Goal: Task Accomplishment & Management: Use online tool/utility

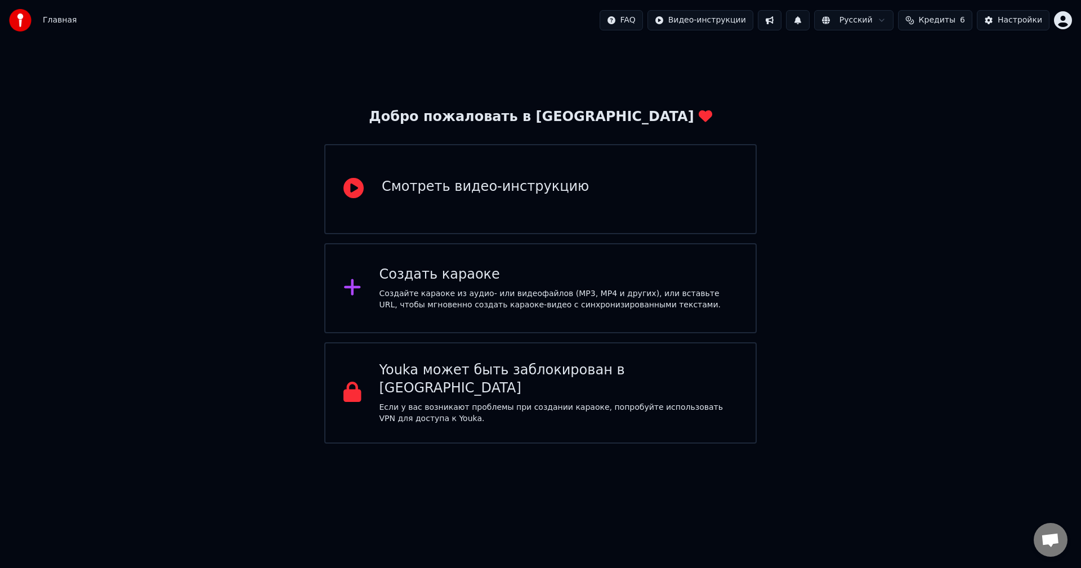
click at [500, 292] on div "Создайте караоке из аудио- или видеофайлов (MP3, MP4 и других), или вставьте UR…" at bounding box center [559, 299] width 359 height 23
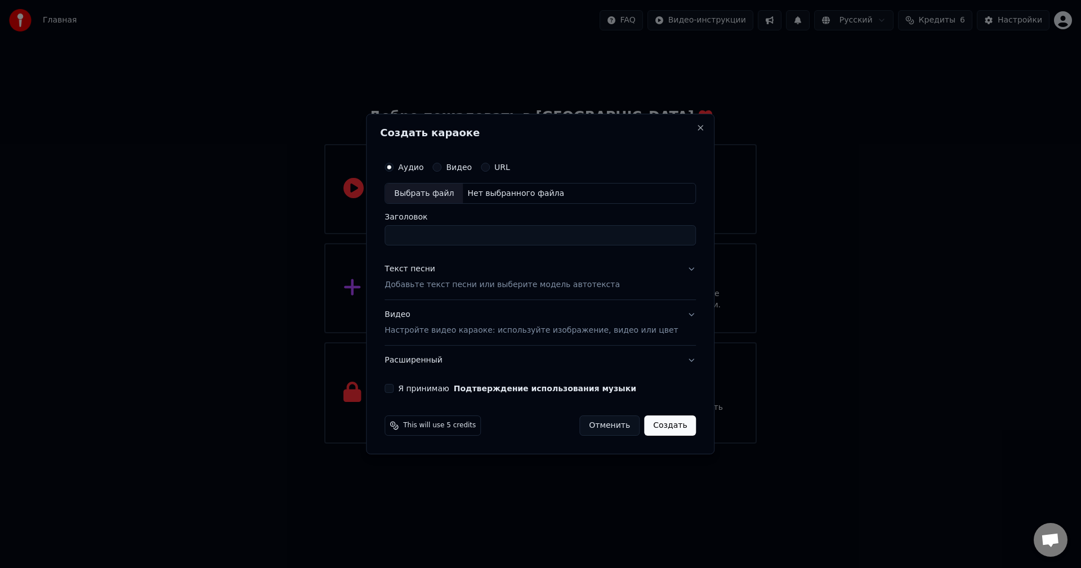
click at [437, 193] on div "Выбрать файл" at bounding box center [424, 194] width 78 height 20
click at [516, 238] on input "**********" at bounding box center [540, 236] width 311 height 20
type input "**********"
click at [675, 267] on button "Текст песни Добавьте текст песни или выберите модель автотекста" at bounding box center [540, 277] width 311 height 45
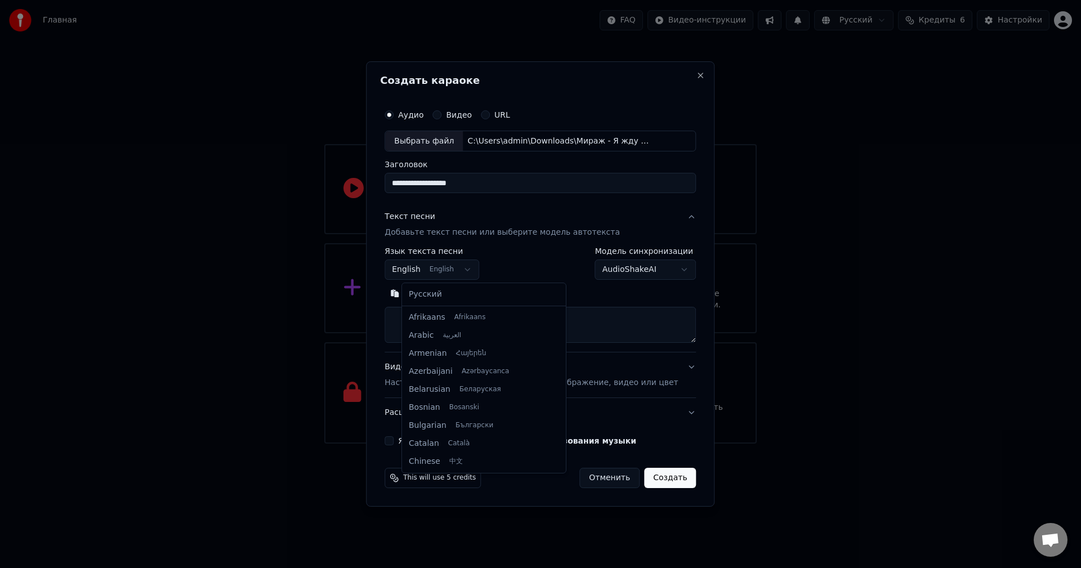
click at [476, 270] on body "**********" at bounding box center [540, 222] width 1081 height 444
select select "**"
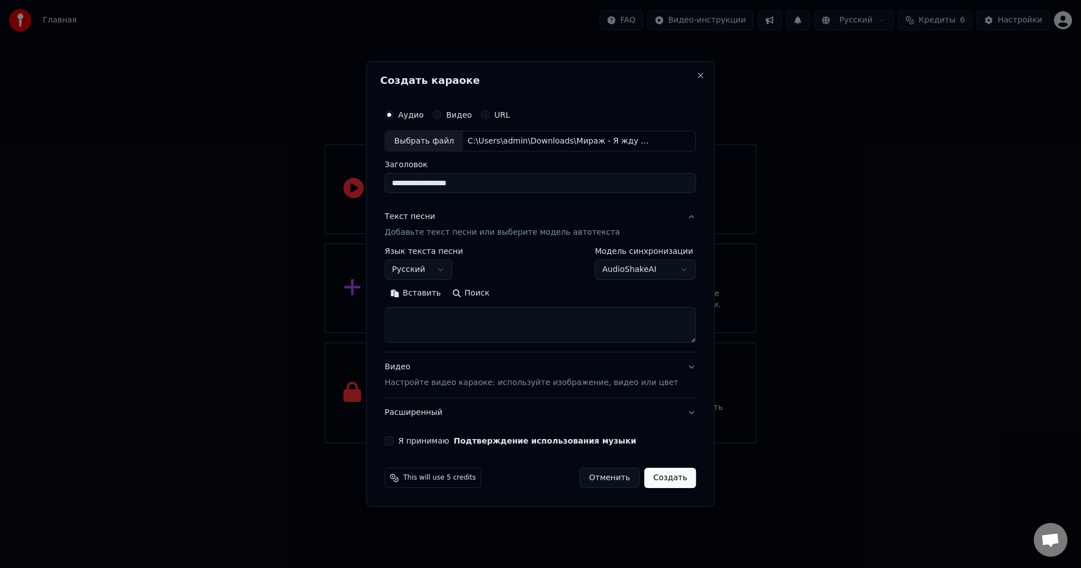
drag, startPoint x: 486, startPoint y: 185, endPoint x: 403, endPoint y: 190, distance: 82.9
click at [403, 190] on input "**********" at bounding box center [540, 183] width 311 height 20
paste input
type input "*"
click at [452, 140] on div "Выбрать файл" at bounding box center [424, 141] width 78 height 20
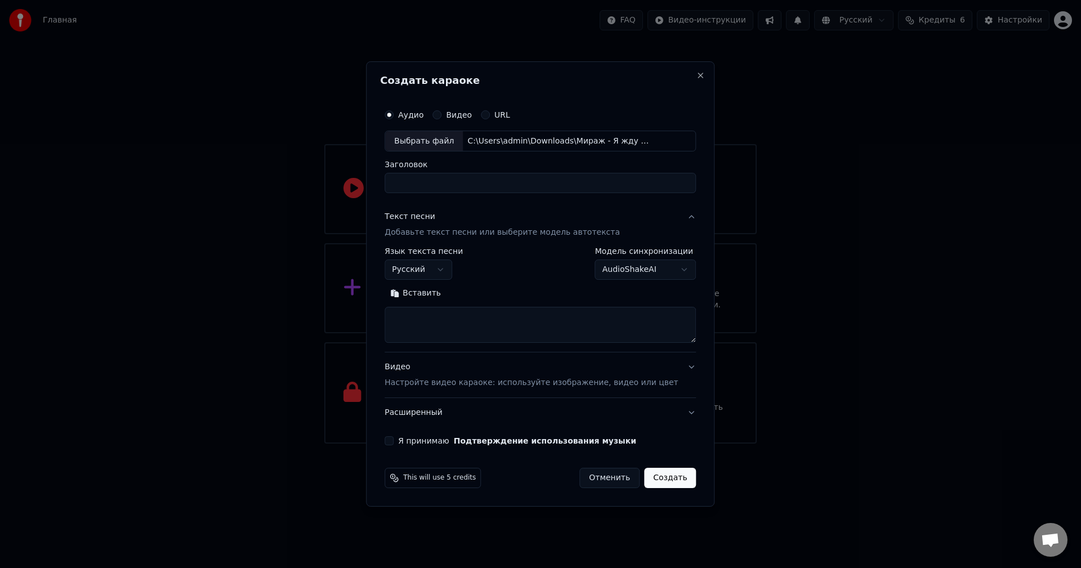
click at [437, 183] on input "Заголовок" at bounding box center [540, 183] width 311 height 20
type input "**********"
click at [429, 293] on button "Вставить" at bounding box center [416, 294] width 62 height 18
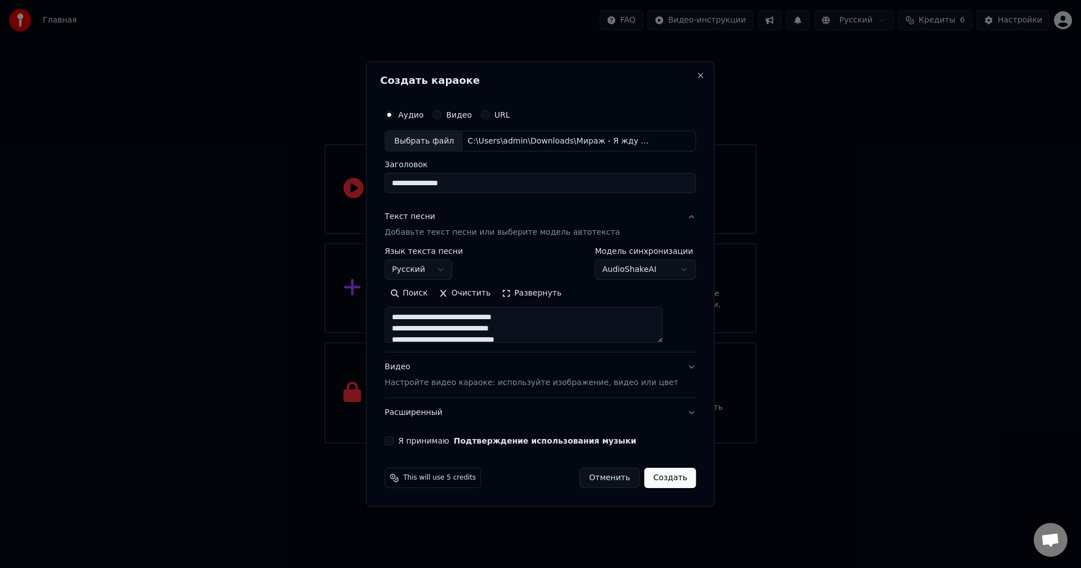
click at [675, 367] on button "Видео Настройте видео караоке: используйте изображение, видео или цвет" at bounding box center [540, 375] width 311 height 45
type textarea "**********"
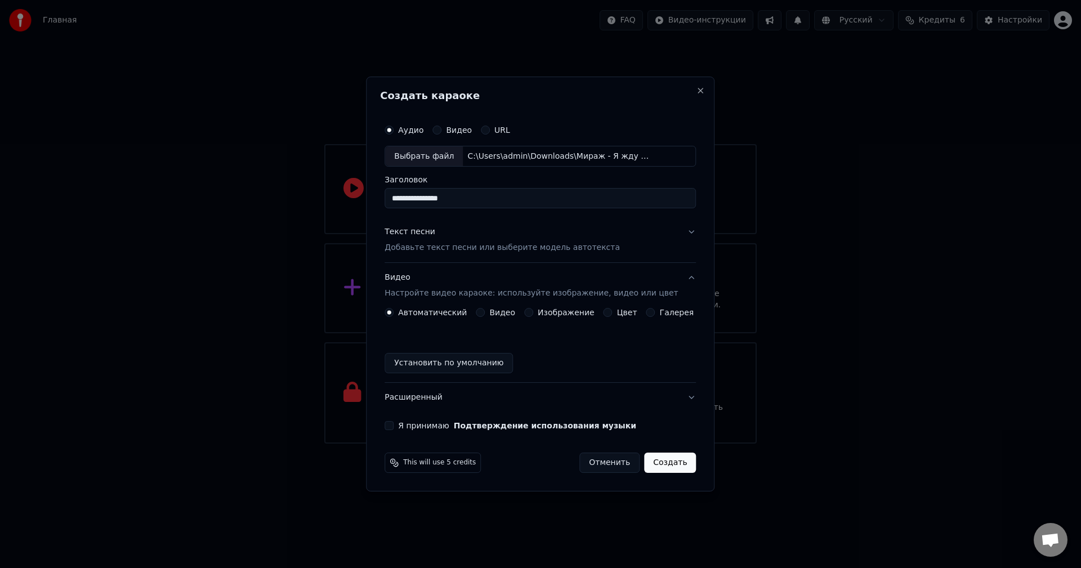
click at [394, 426] on button "Я принимаю Подтверждение использования музыки" at bounding box center [389, 425] width 9 height 9
click at [533, 312] on button "Изображение" at bounding box center [528, 312] width 9 height 9
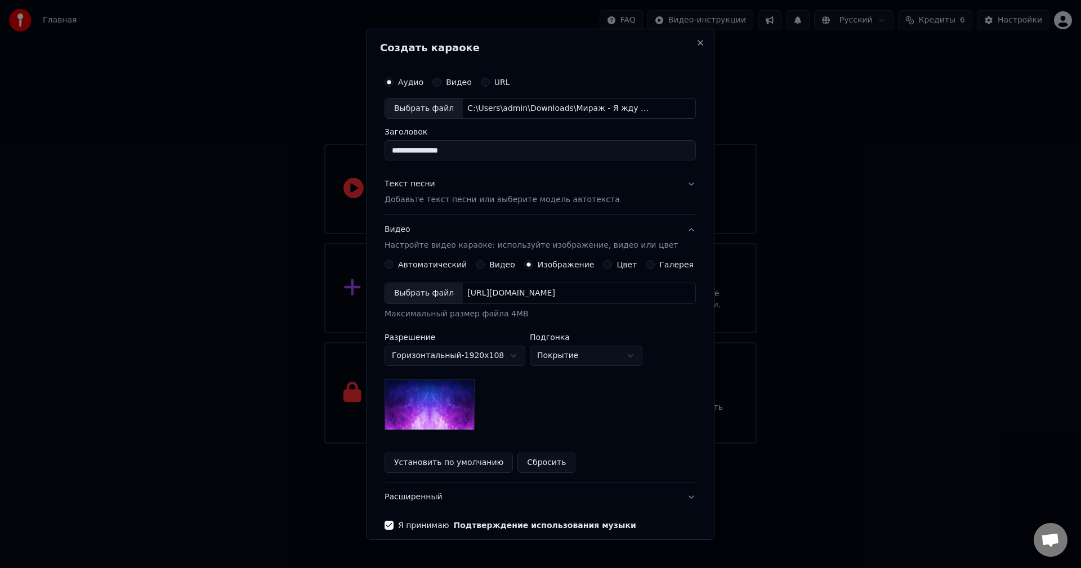
click at [436, 408] on img at bounding box center [430, 405] width 90 height 51
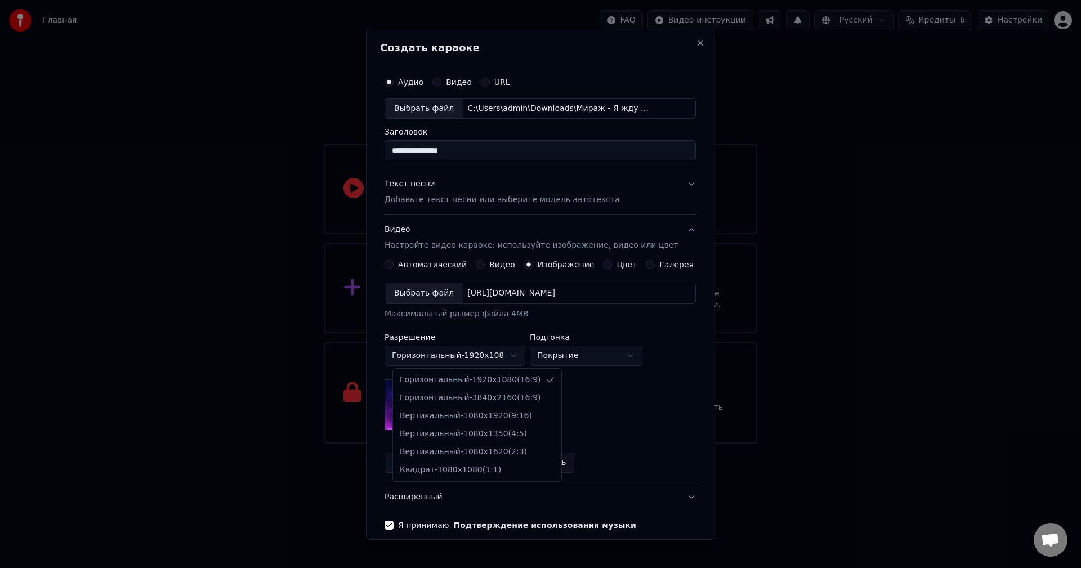
click at [519, 353] on body "**********" at bounding box center [540, 222] width 1081 height 444
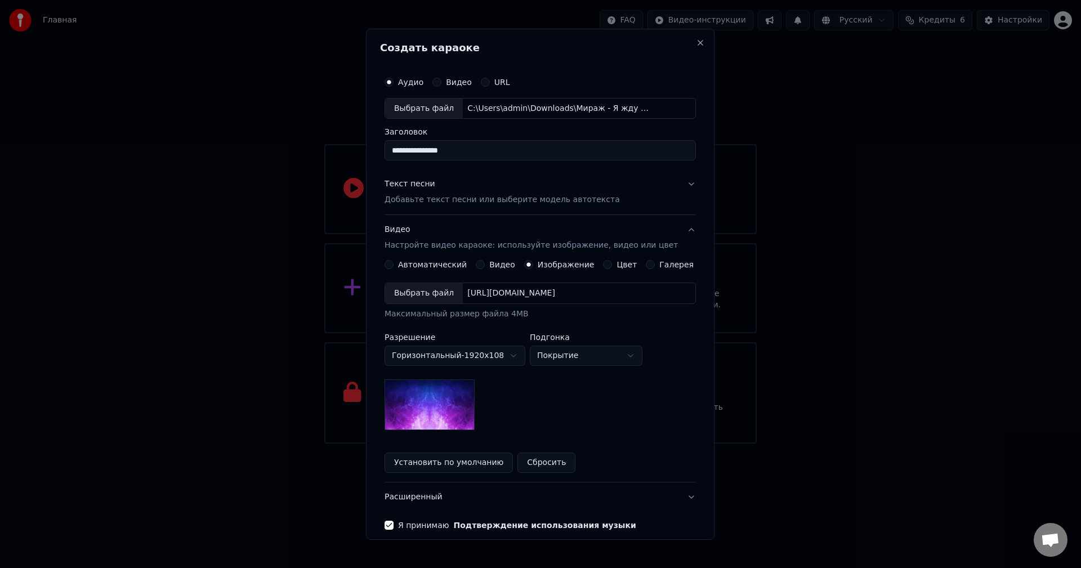
click at [519, 353] on body "**********" at bounding box center [540, 222] width 1081 height 444
click at [414, 291] on div "Выбрать файл" at bounding box center [424, 293] width 78 height 20
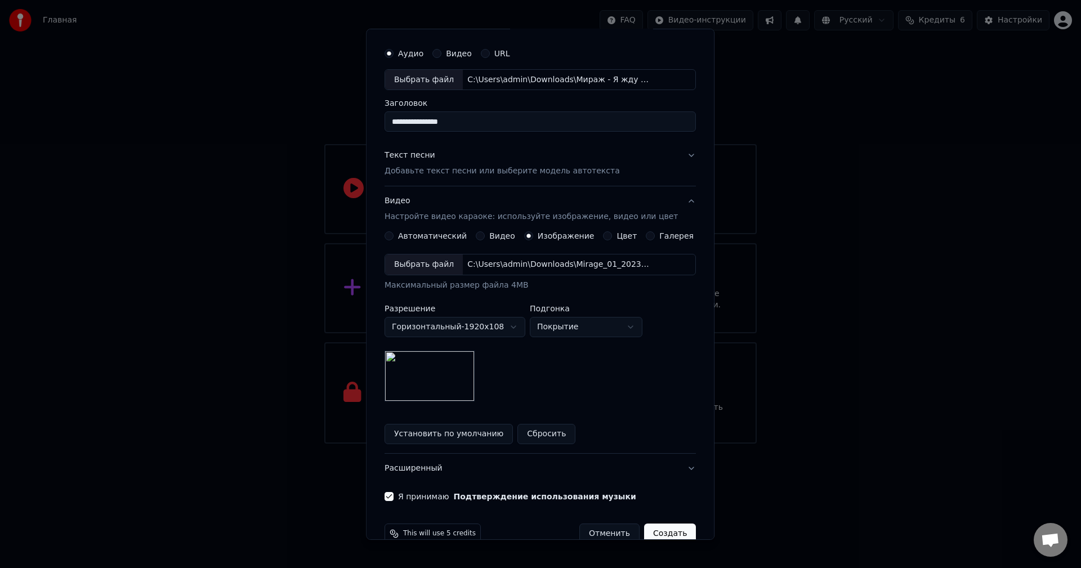
scroll to position [51, 0]
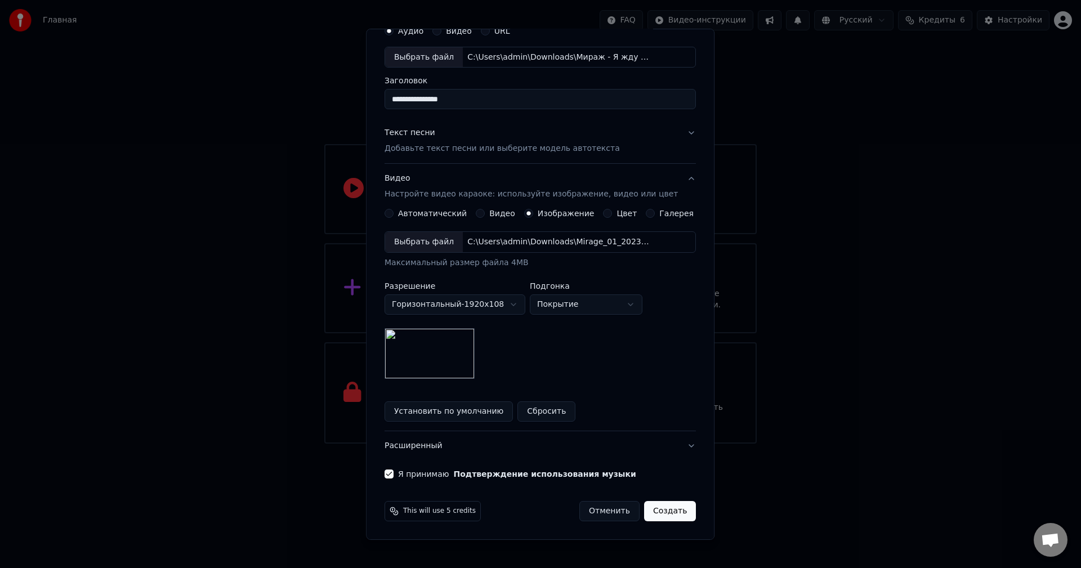
click at [655, 508] on button "Создать" at bounding box center [670, 511] width 52 height 20
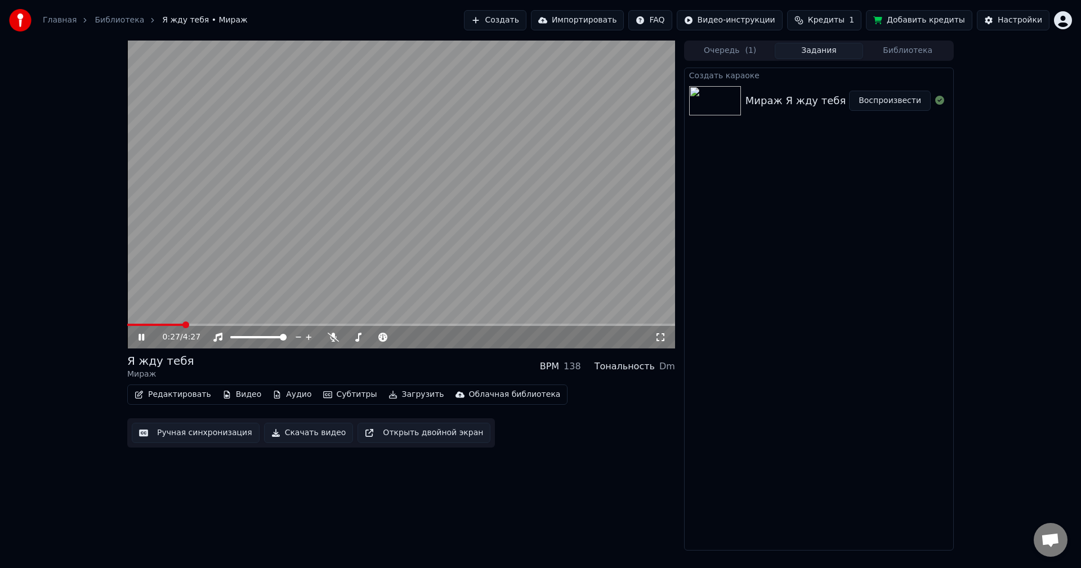
click at [662, 338] on icon at bounding box center [660, 337] width 11 height 9
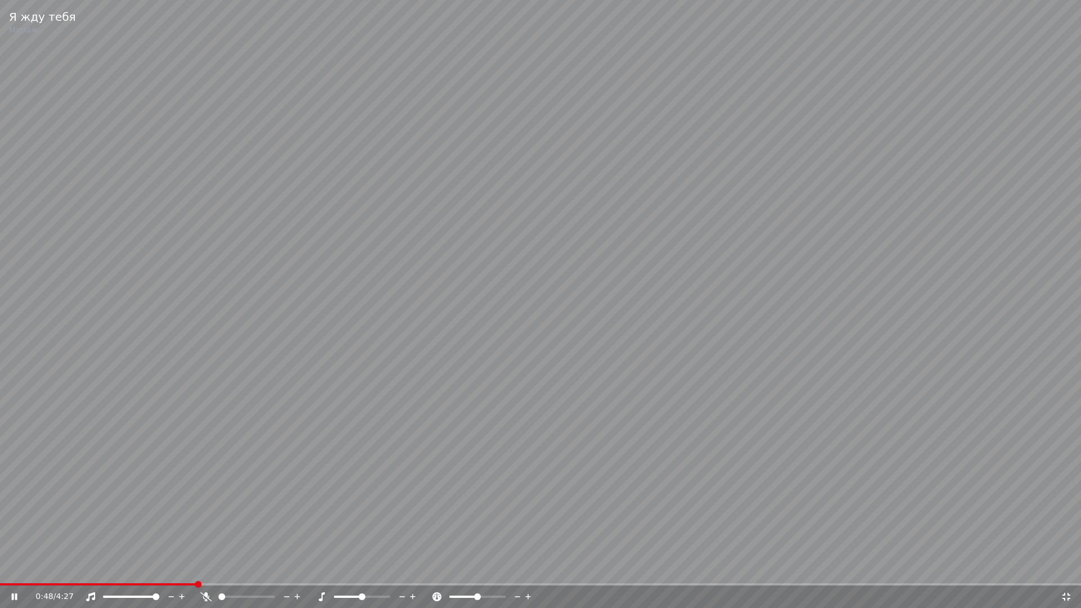
click at [1065, 568] on icon at bounding box center [1066, 596] width 11 height 9
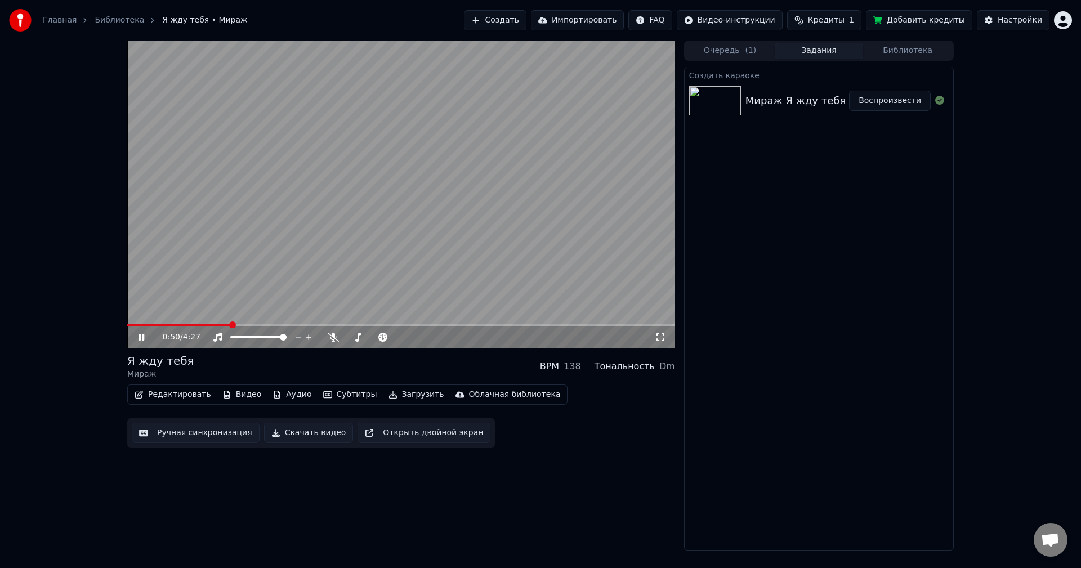
click at [891, 102] on button "Воспроизвести" at bounding box center [890, 101] width 82 height 20
click at [662, 337] on icon at bounding box center [660, 337] width 11 height 9
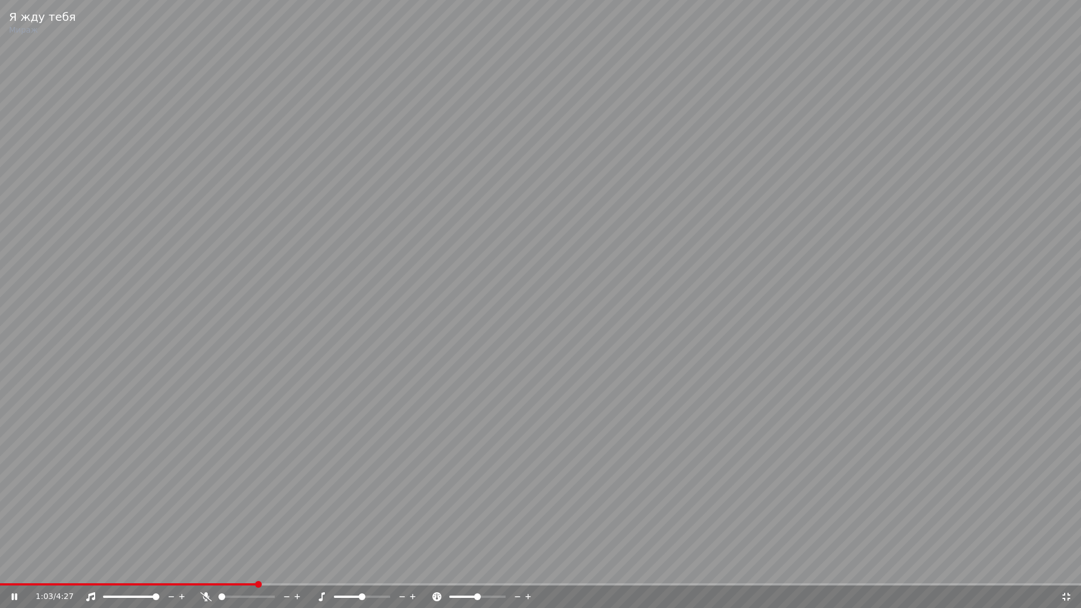
click at [204, 568] on icon at bounding box center [205, 596] width 11 height 9
click at [207, 568] on icon at bounding box center [206, 596] width 6 height 9
click at [1067, 568] on icon at bounding box center [1066, 596] width 11 height 9
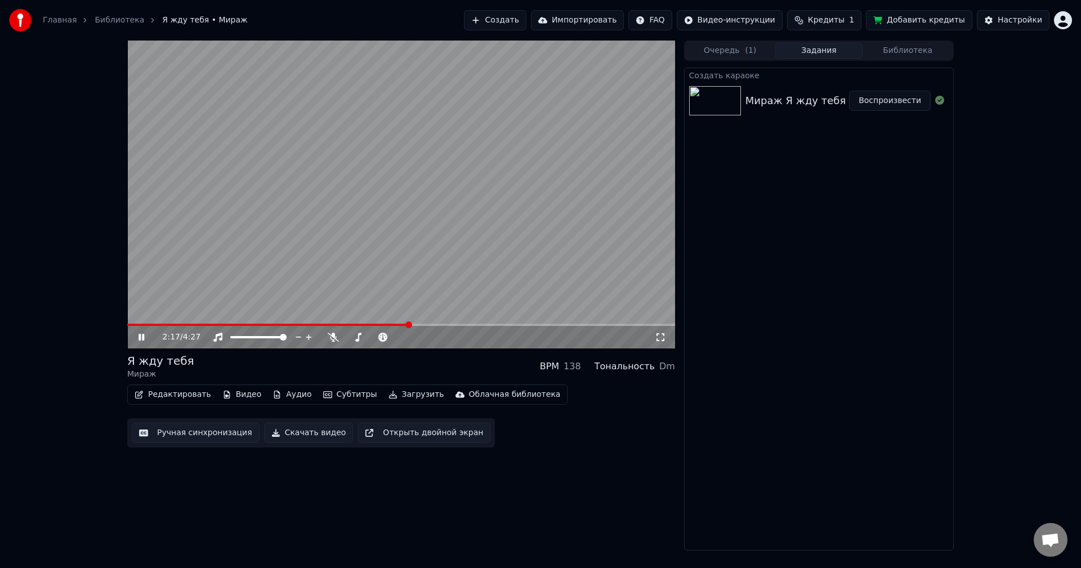
click at [139, 338] on icon at bounding box center [142, 337] width 6 height 7
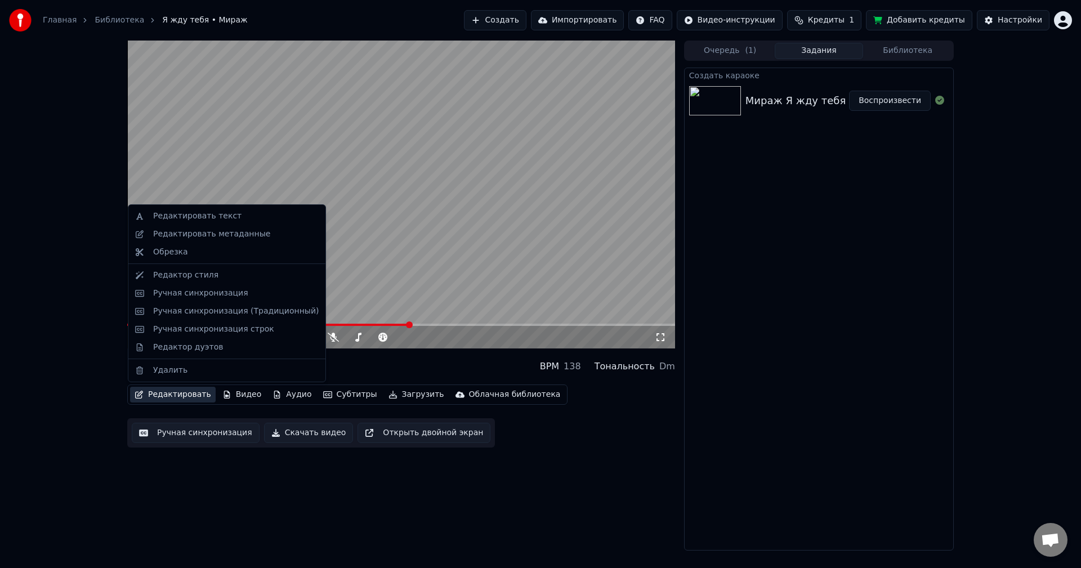
click at [165, 392] on button "Редактировать" at bounding box center [173, 395] width 86 height 16
click at [188, 288] on div "Ручная синхронизация" at bounding box center [200, 293] width 95 height 11
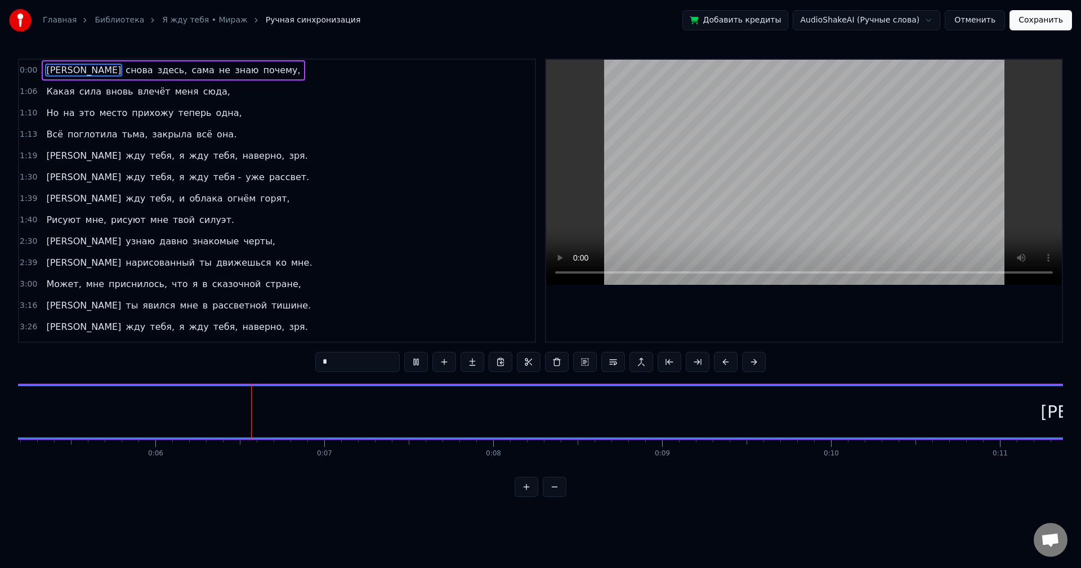
scroll to position [0, 959]
click at [615, 227] on video at bounding box center [804, 172] width 516 height 225
drag, startPoint x: 84, startPoint y: 411, endPoint x: 110, endPoint y: 409, distance: 26.0
click at [110, 409] on div "[PERSON_NAME]" at bounding box center [85, 411] width 3934 height 51
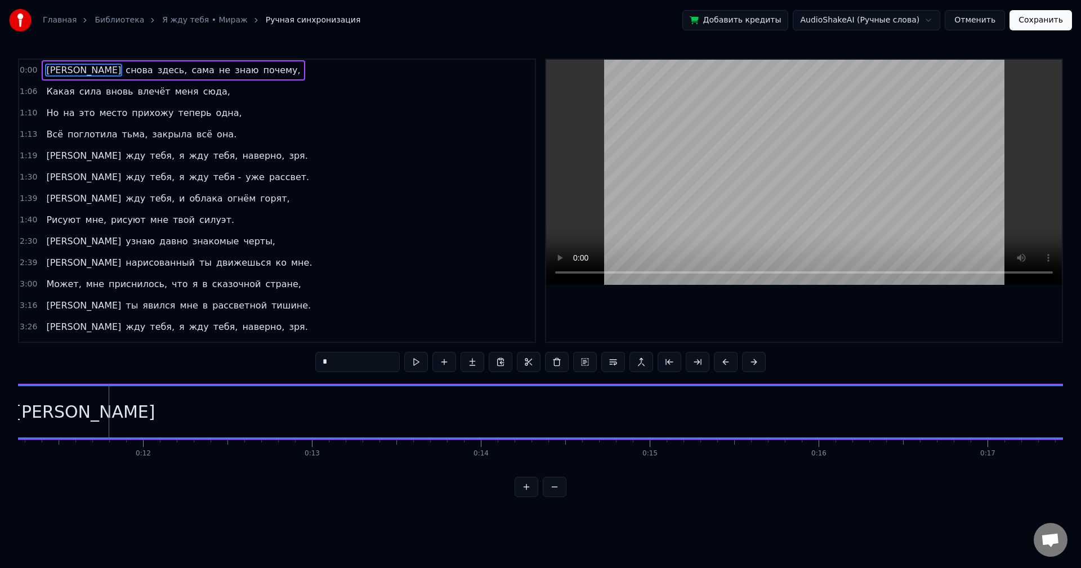
click at [87, 413] on div "[PERSON_NAME]" at bounding box center [85, 411] width 140 height 25
drag, startPoint x: 87, startPoint y: 413, endPoint x: 107, endPoint y: 412, distance: 20.3
click at [107, 412] on div "[PERSON_NAME]" at bounding box center [85, 411] width 3934 height 51
click at [336, 363] on input "*" at bounding box center [357, 362] width 84 height 20
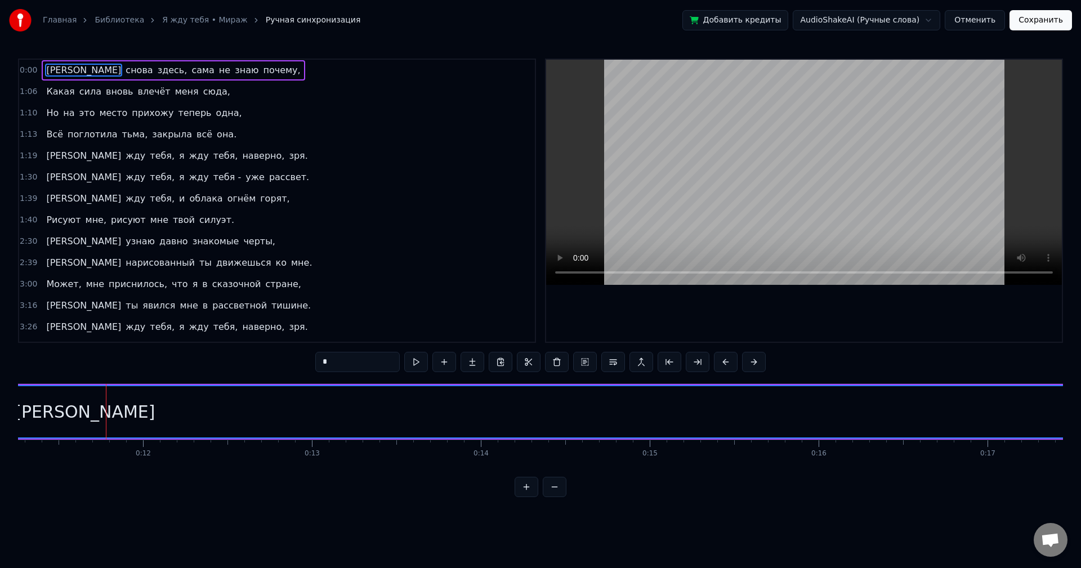
click at [640, 210] on video at bounding box center [804, 172] width 516 height 225
click at [622, 211] on video at bounding box center [804, 172] width 516 height 225
click at [527, 497] on button at bounding box center [527, 487] width 24 height 20
click at [649, 200] on video at bounding box center [804, 172] width 516 height 225
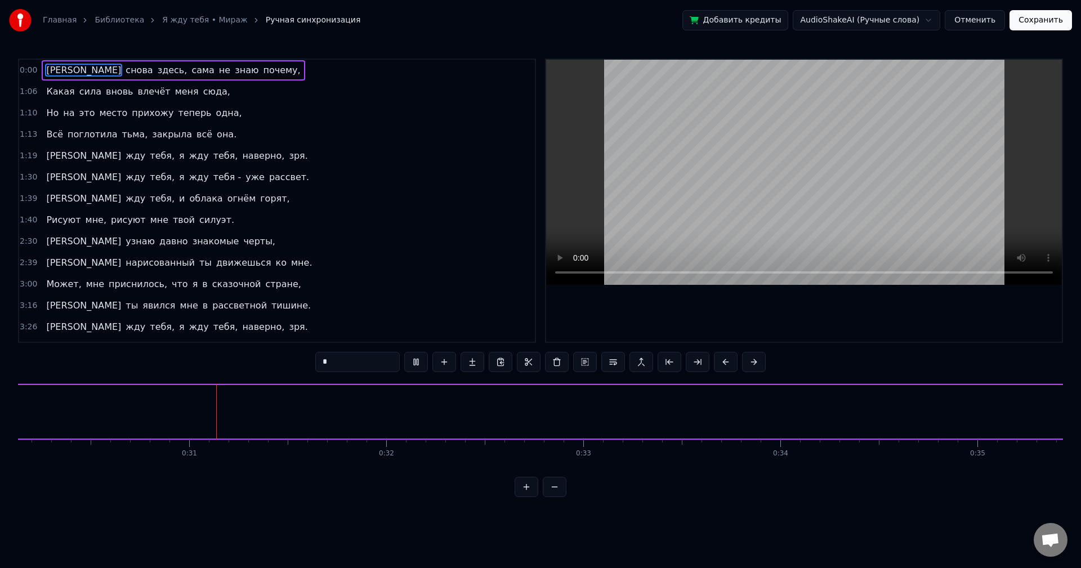
scroll to position [0, 5945]
click at [45, 70] on span "[PERSON_NAME]" at bounding box center [83, 70] width 77 height 13
click at [418, 361] on button at bounding box center [416, 362] width 24 height 20
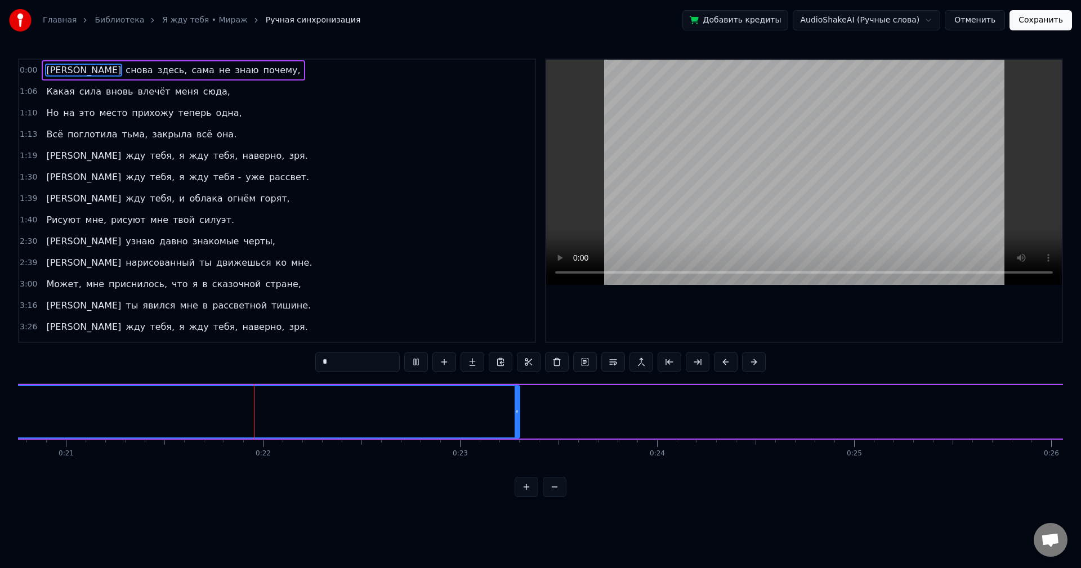
scroll to position [0, 4167]
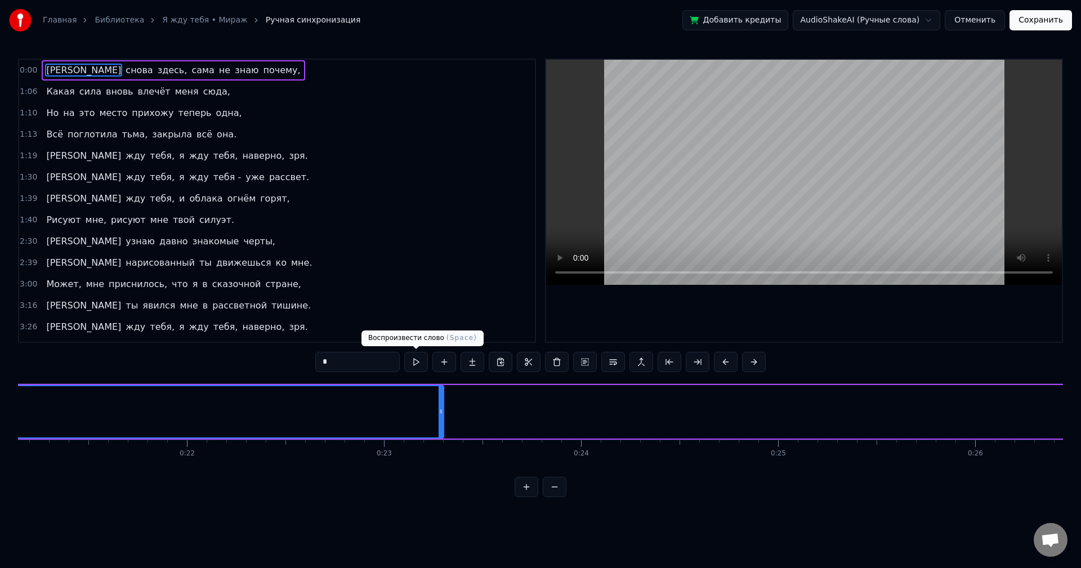
click at [417, 365] on button at bounding box center [416, 362] width 24 height 20
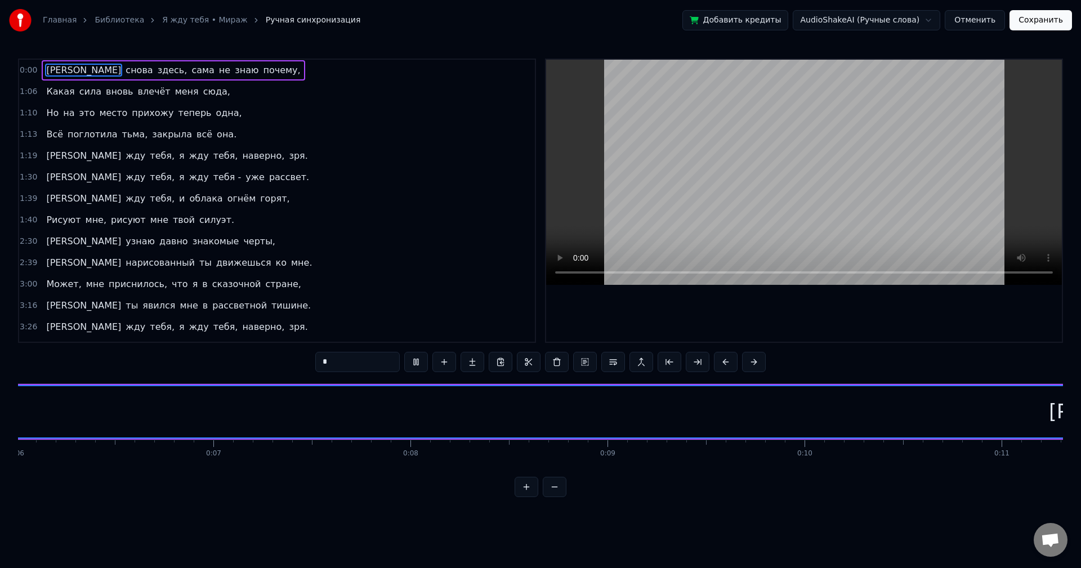
click at [417, 365] on button at bounding box center [416, 362] width 24 height 20
click at [526, 497] on button at bounding box center [527, 487] width 24 height 20
click at [525, 497] on button at bounding box center [527, 487] width 24 height 20
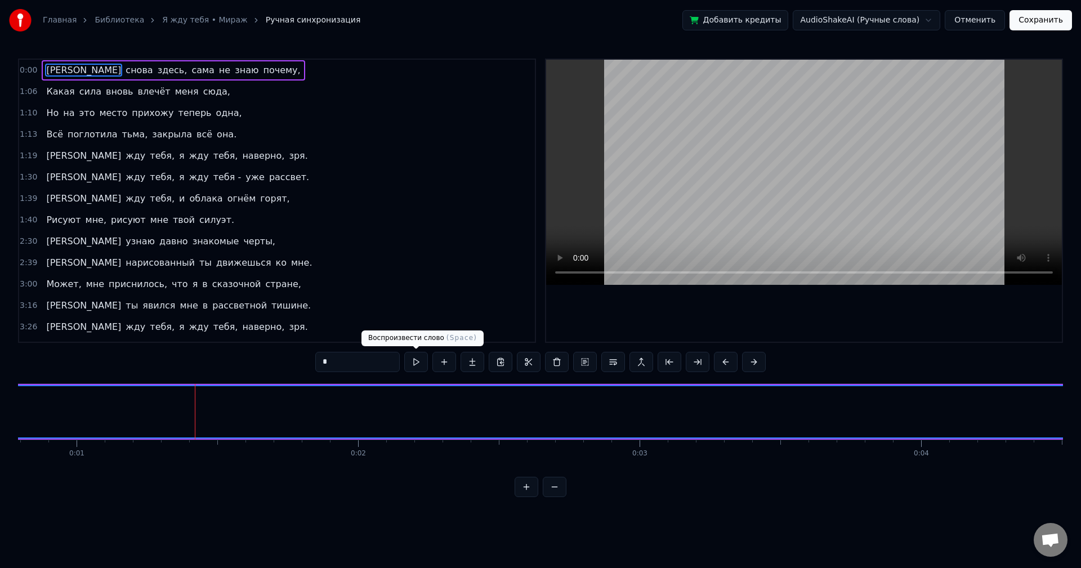
click at [413, 365] on button at bounding box center [416, 362] width 24 height 20
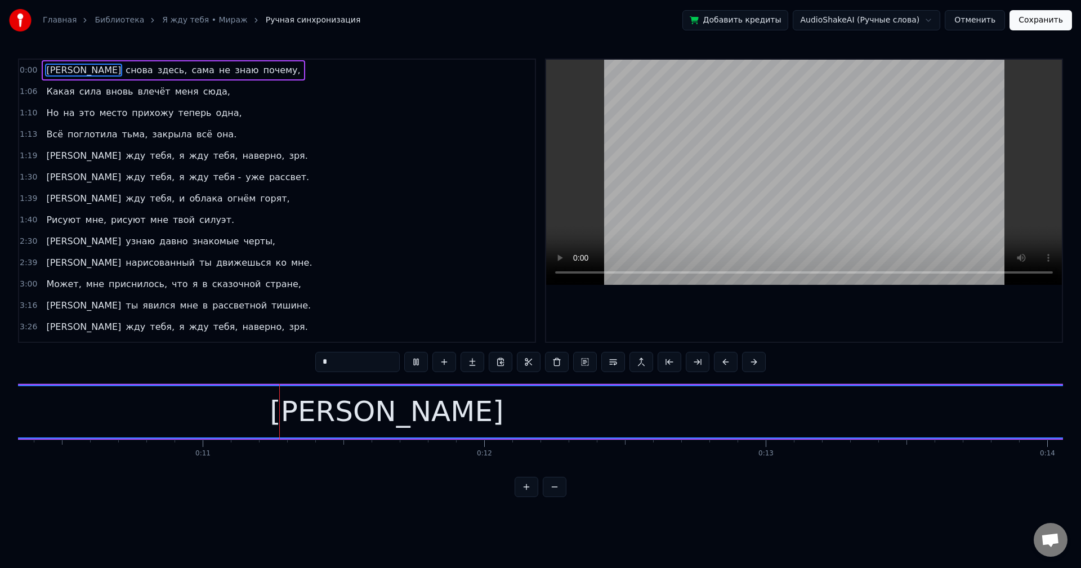
scroll to position [0, 2915]
click at [416, 361] on button at bounding box center [416, 362] width 24 height 20
click at [45, 70] on span "[PERSON_NAME]" at bounding box center [83, 70] width 77 height 13
drag, startPoint x: 386, startPoint y: 420, endPoint x: 401, endPoint y: 418, distance: 14.7
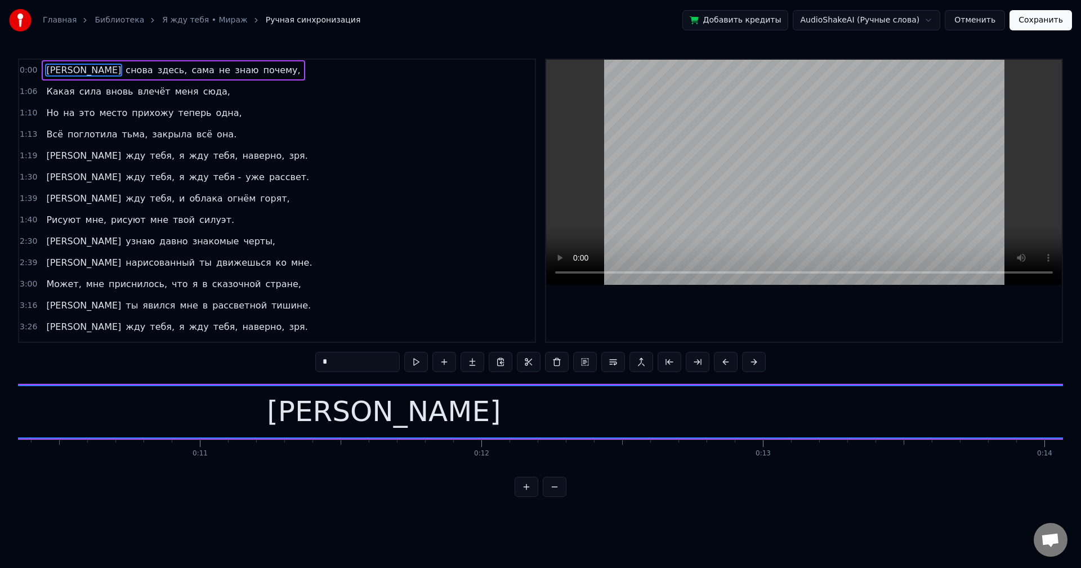
click at [401, 418] on div "[PERSON_NAME]" at bounding box center [383, 411] width 6557 height 51
click at [377, 363] on input "*" at bounding box center [357, 362] width 84 height 20
click at [266, 21] on span "Ручная синхронизация" at bounding box center [313, 20] width 95 height 11
click at [390, 412] on div "[PERSON_NAME]" at bounding box center [384, 412] width 234 height 42
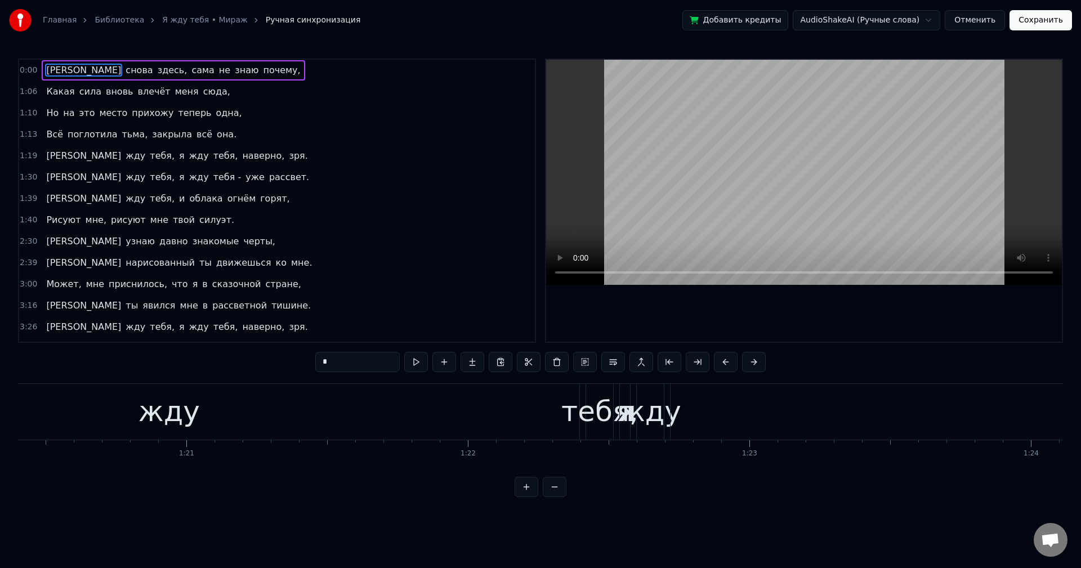
scroll to position [0, 23946]
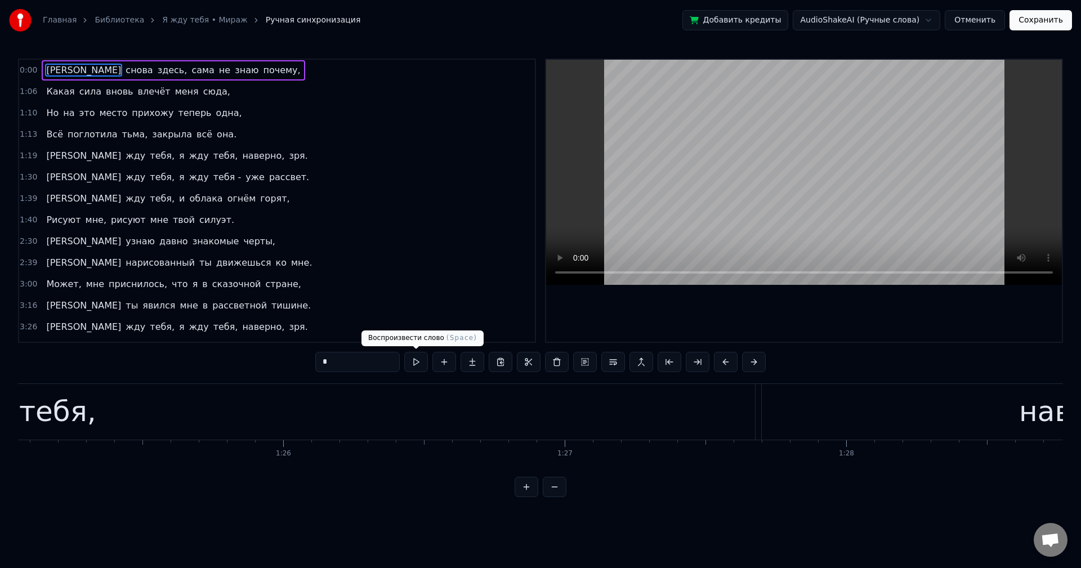
click at [414, 365] on button at bounding box center [416, 362] width 24 height 20
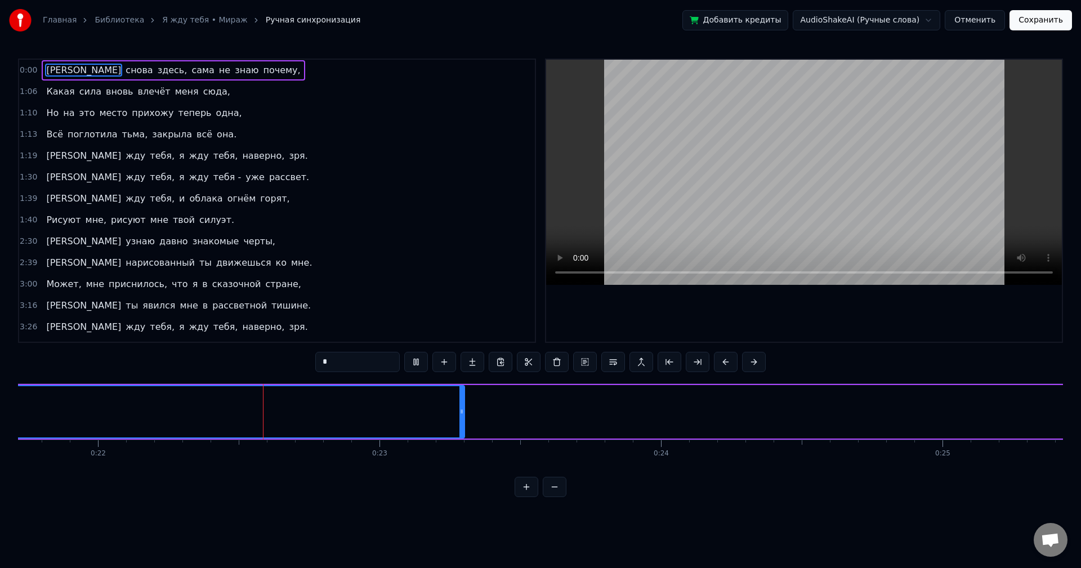
scroll to position [0, 6131]
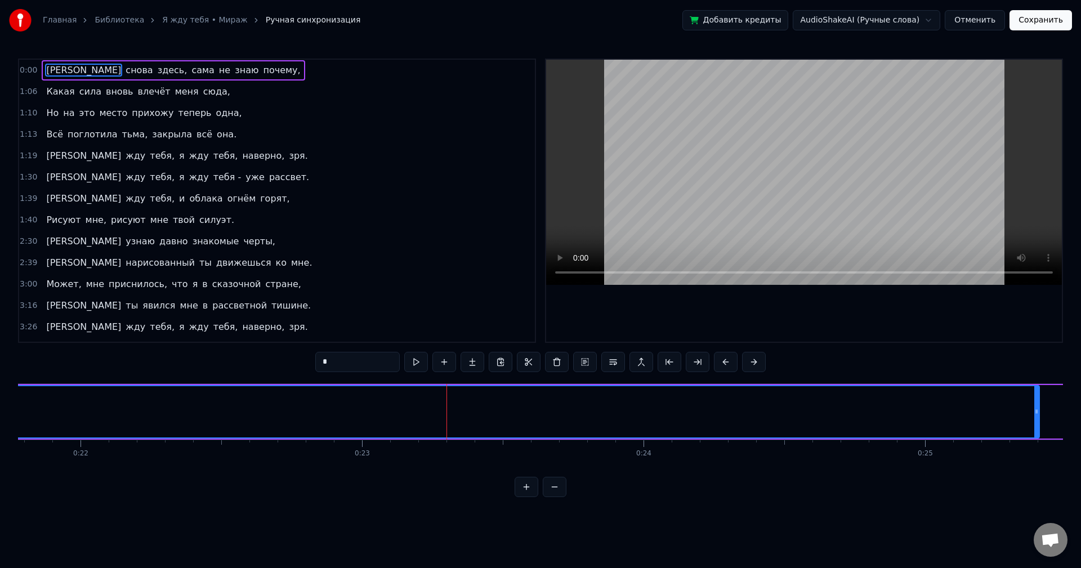
drag, startPoint x: 444, startPoint y: 412, endPoint x: 1037, endPoint y: 423, distance: 592.4
click at [1037, 423] on div at bounding box center [1036, 411] width 5 height 51
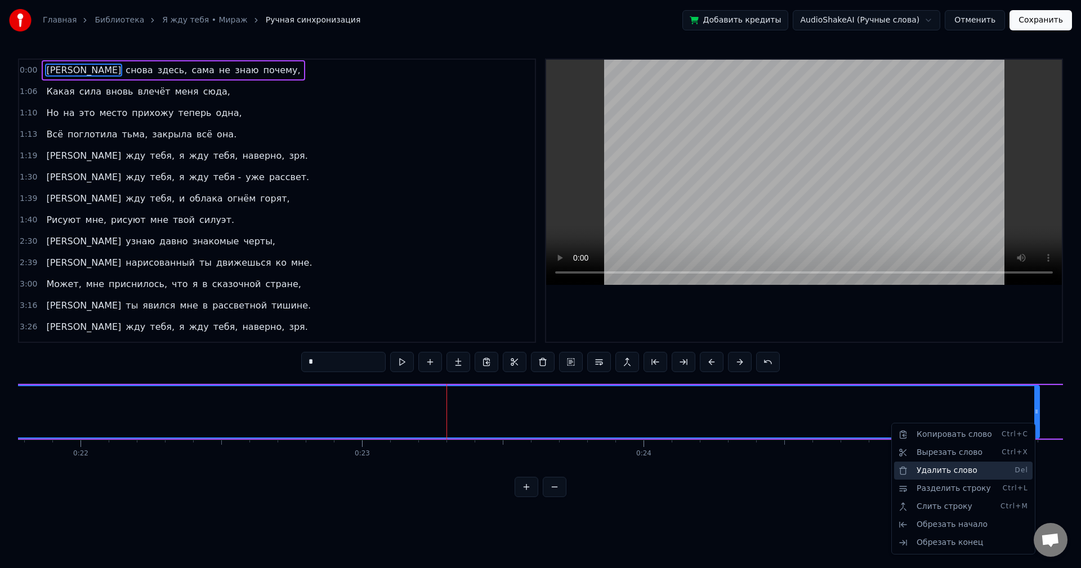
click at [952, 472] on div "Удалить слово Del" at bounding box center [963, 471] width 139 height 18
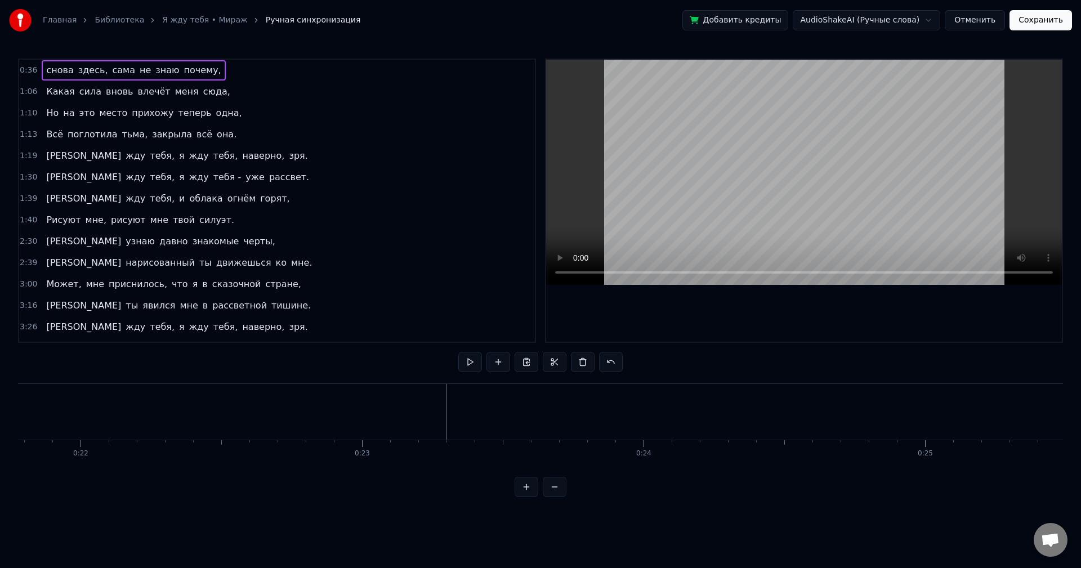
click at [42, 70] on div "снова здесь, сама не знаю почему," at bounding box center [134, 70] width 184 height 20
click at [42, 72] on div "снова здесь, сама не знаю почему," at bounding box center [134, 70] width 184 height 20
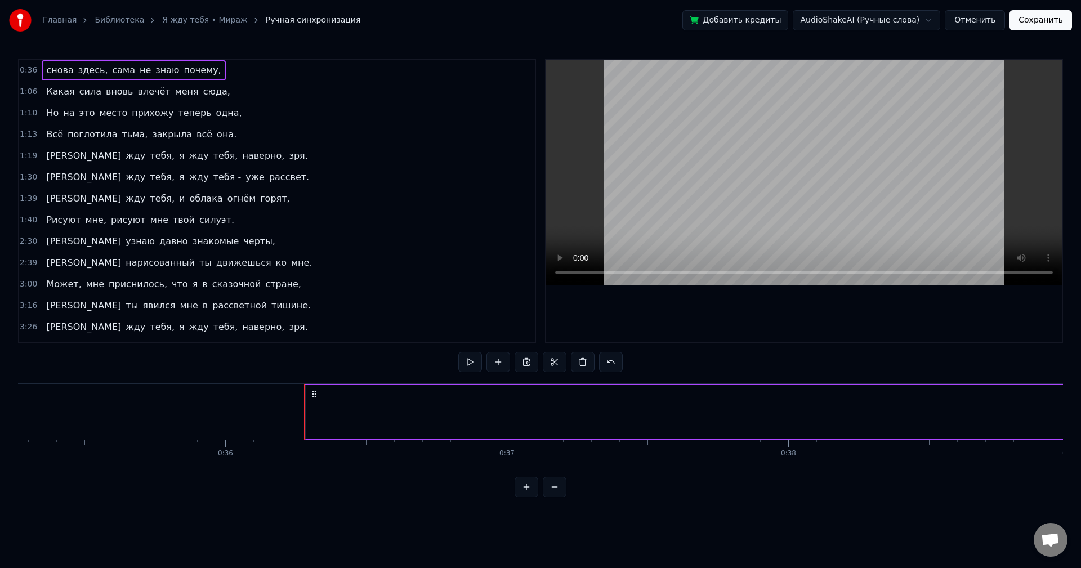
scroll to position [0, 10157]
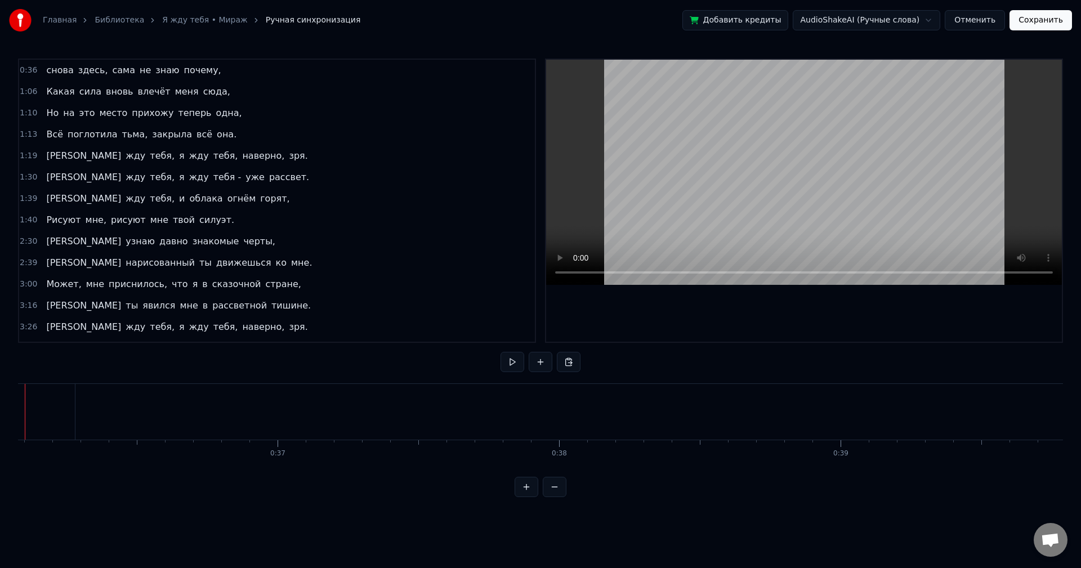
scroll to position [0, 10108]
click at [572, 361] on button at bounding box center [569, 362] width 24 height 20
click at [536, 364] on button at bounding box center [541, 362] width 24 height 20
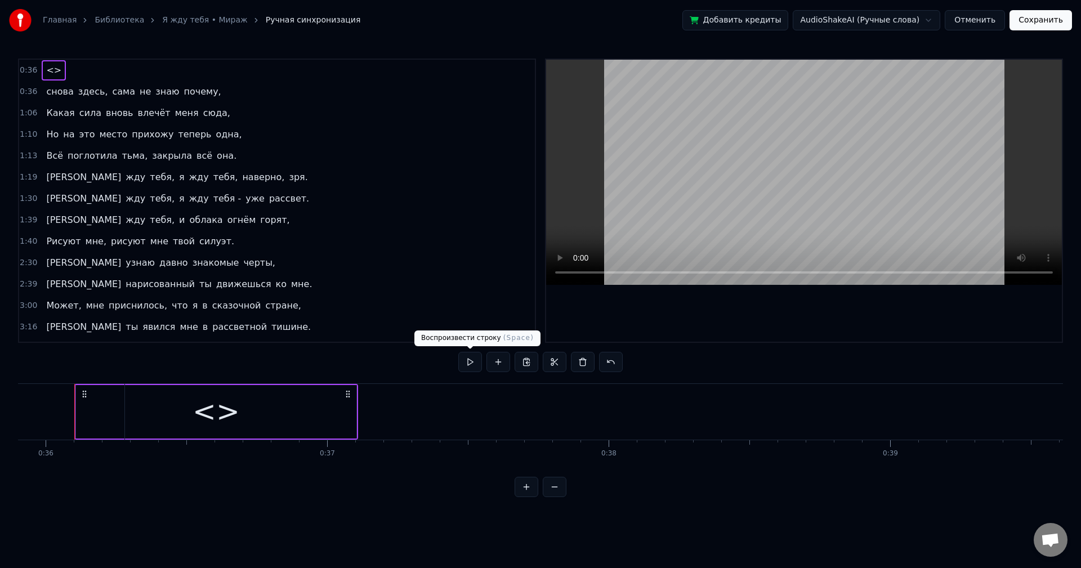
click at [468, 362] on button at bounding box center [470, 362] width 24 height 20
click at [976, 19] on button "Отменить" at bounding box center [975, 20] width 60 height 20
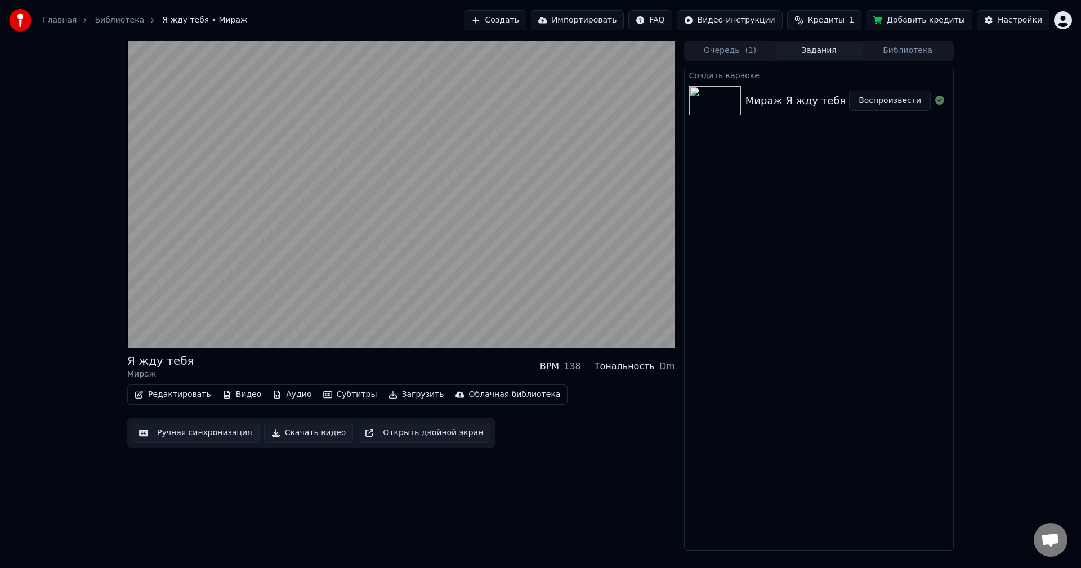
click at [169, 437] on button "Ручная синхронизация" at bounding box center [196, 433] width 128 height 20
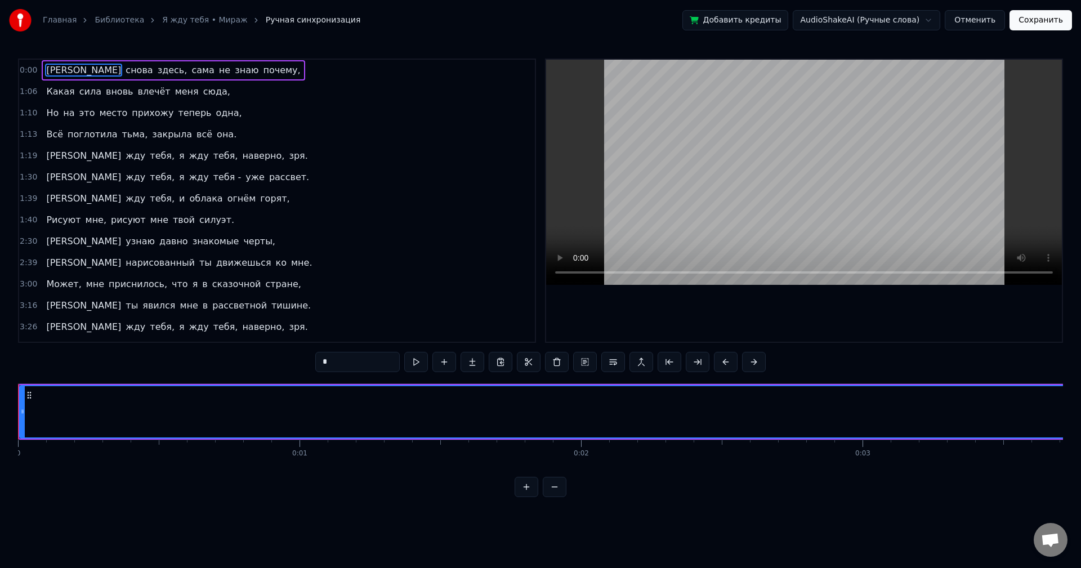
click at [124, 69] on span "снова" at bounding box center [138, 70] width 29 height 13
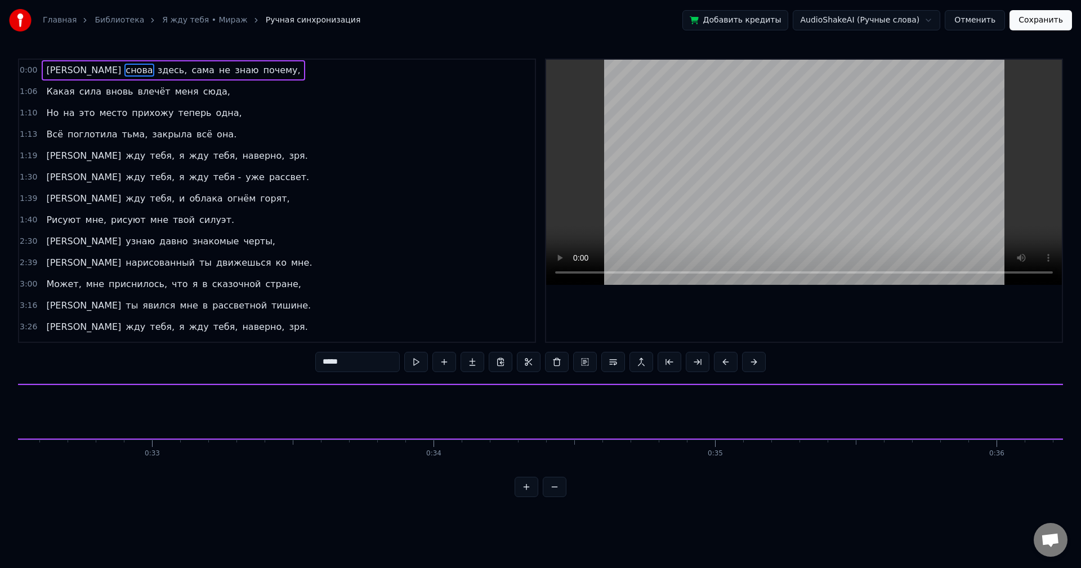
scroll to position [0, 10157]
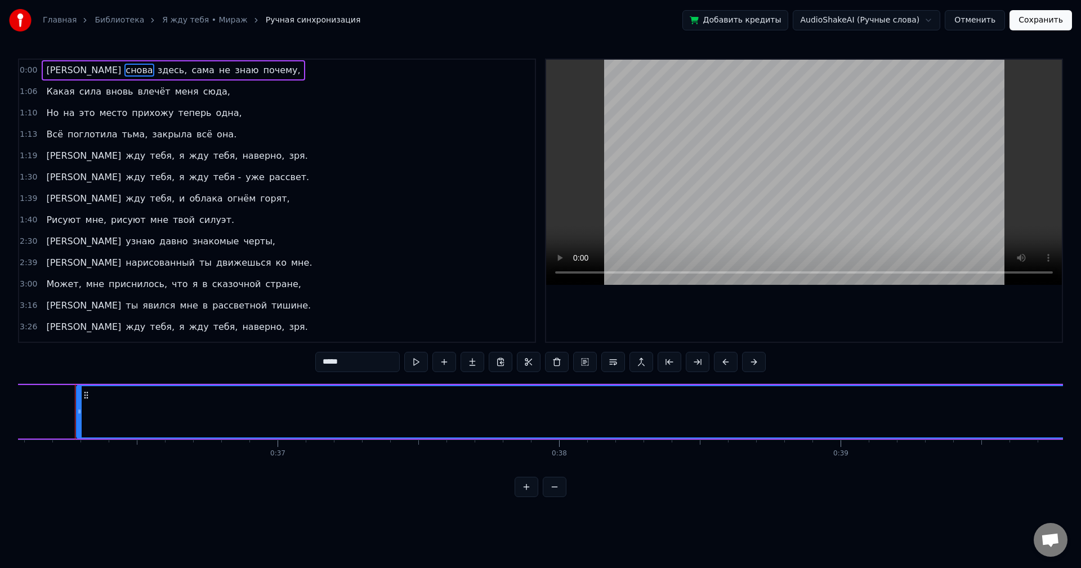
click at [46, 69] on span "[PERSON_NAME]" at bounding box center [83, 70] width 77 height 13
type input "*"
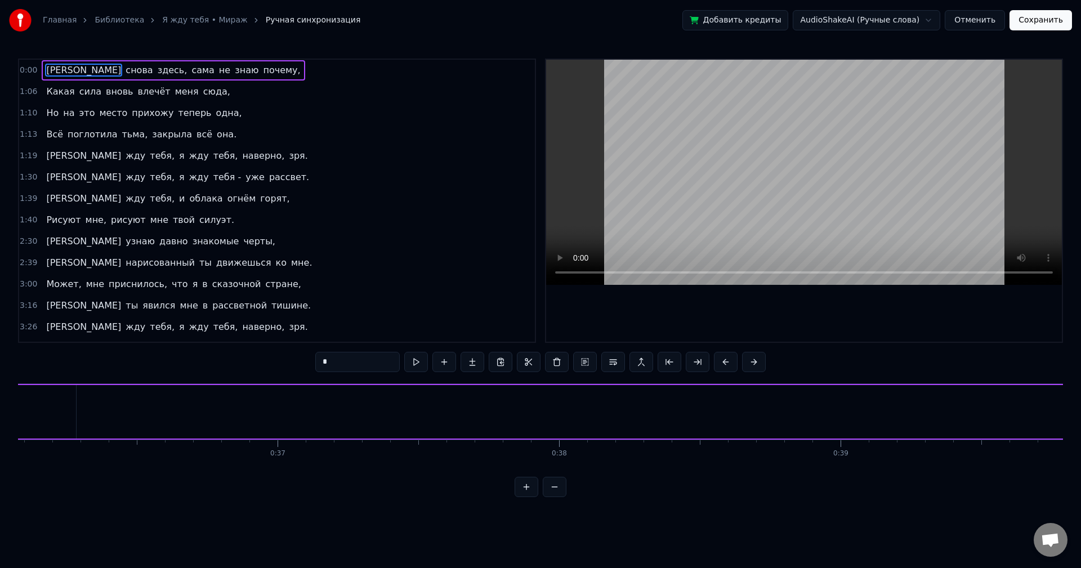
click at [46, 69] on span "[PERSON_NAME]" at bounding box center [83, 70] width 77 height 13
click at [416, 363] on button at bounding box center [416, 362] width 24 height 20
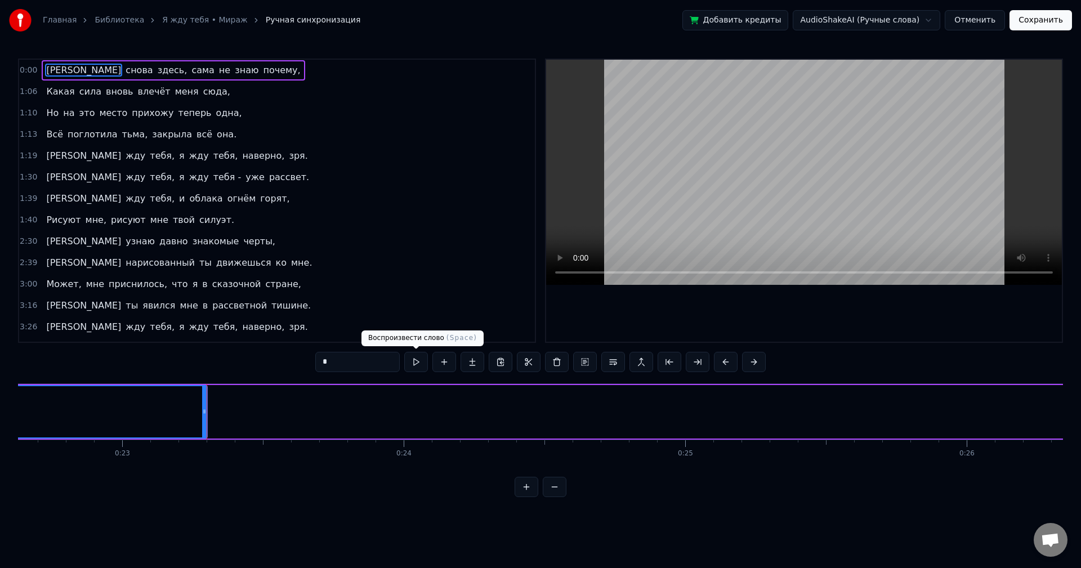
scroll to position [0, 6430]
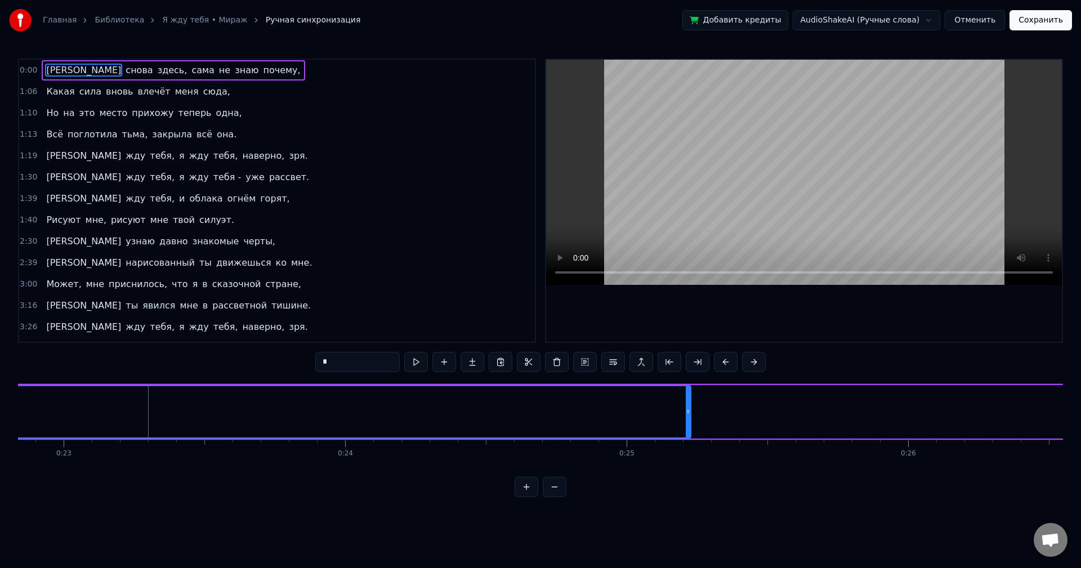
drag, startPoint x: 146, startPoint y: 423, endPoint x: 713, endPoint y: 423, distance: 567.6
click at [690, 423] on div at bounding box center [688, 411] width 5 height 51
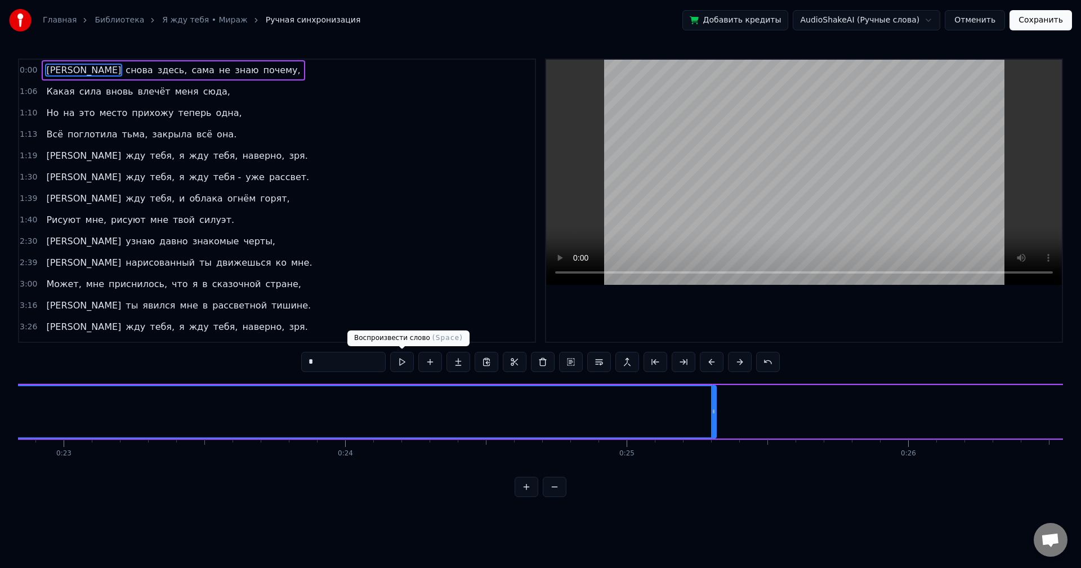
click at [402, 361] on button at bounding box center [402, 362] width 24 height 20
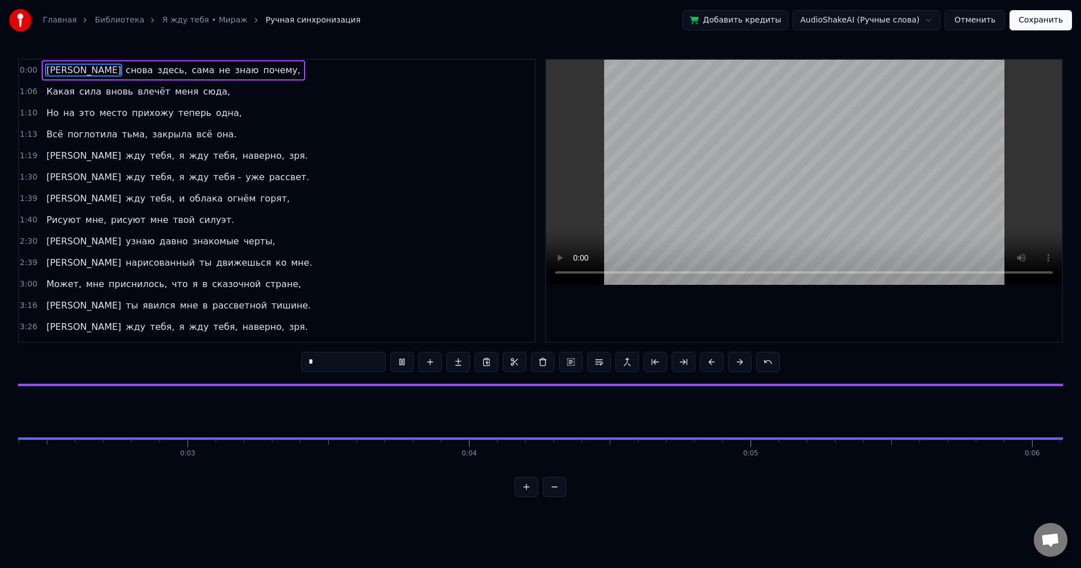
scroll to position [0, 592]
click at [980, 19] on button "Отменить" at bounding box center [975, 20] width 60 height 20
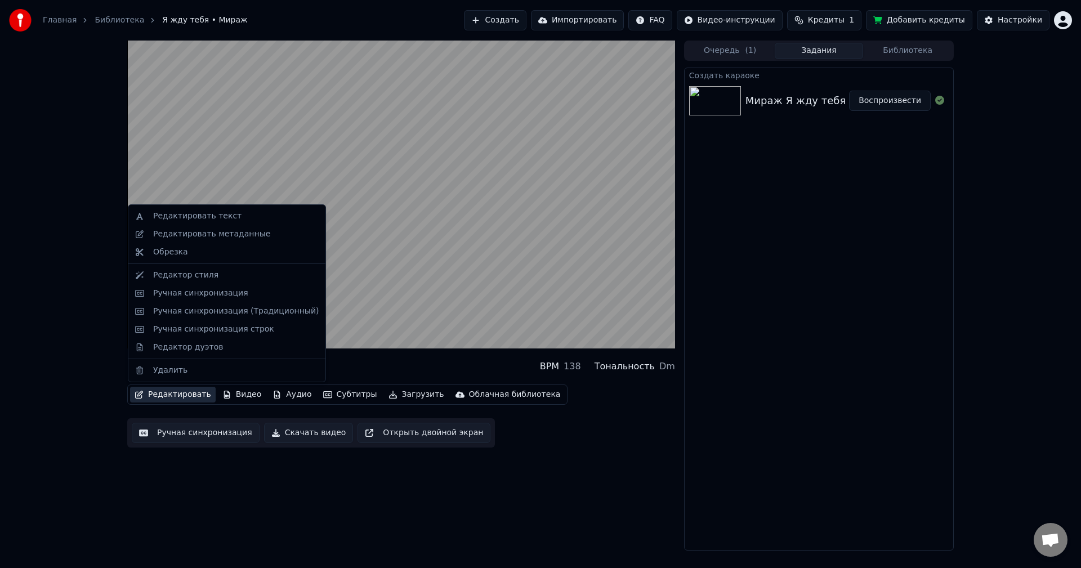
click at [177, 394] on button "Редактировать" at bounding box center [173, 395] width 86 height 16
click at [207, 309] on div "Ручная синхронизация (Традиционный)" at bounding box center [236, 311] width 166 height 11
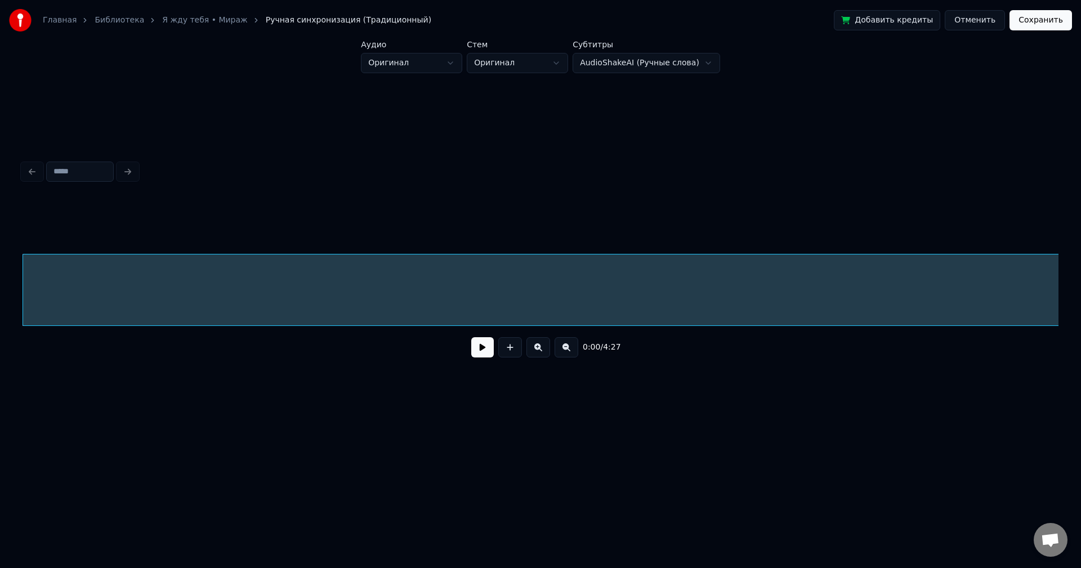
click at [449, 62] on html "Главная Библиотека Я жду тебя • Мираж Ручная синхронизация (Традиционный) Добав…" at bounding box center [540, 225] width 1081 height 450
click at [506, 62] on html "Главная Библиотека Я жду тебя • Мираж Ручная синхронизация (Традиционный) Добав…" at bounding box center [540, 225] width 1081 height 450
click at [480, 353] on button at bounding box center [482, 347] width 23 height 20
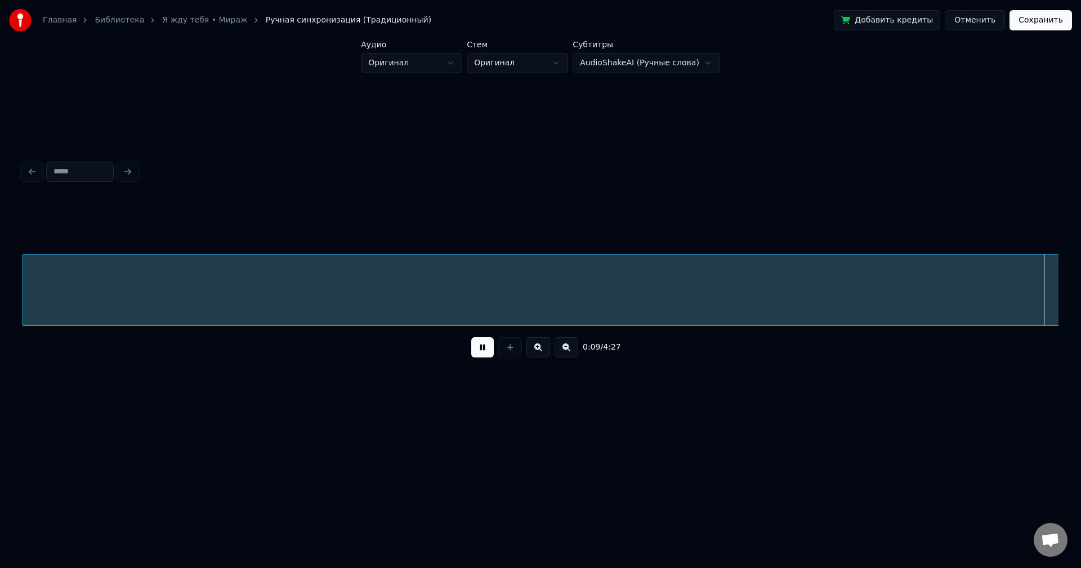
scroll to position [0, 1037]
click at [480, 352] on button at bounding box center [482, 347] width 23 height 20
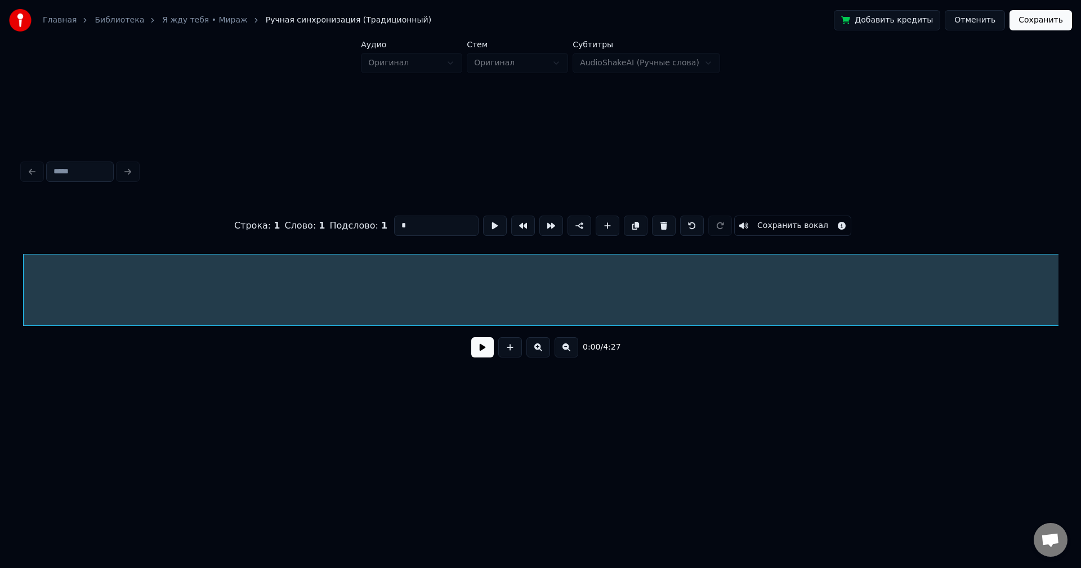
click at [477, 354] on button at bounding box center [482, 347] width 23 height 20
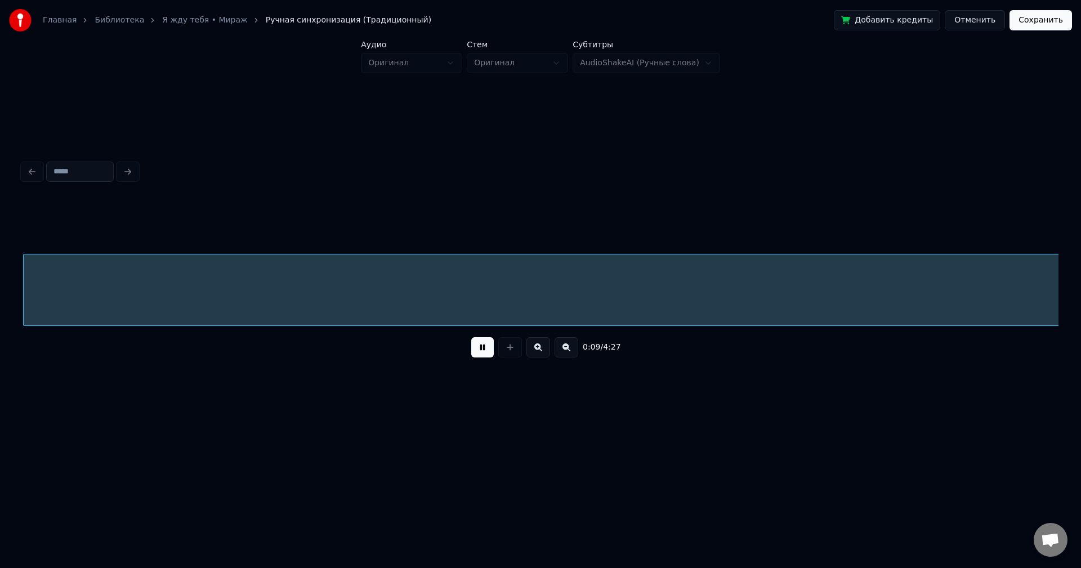
scroll to position [0, 1046]
click at [538, 352] on button at bounding box center [538, 347] width 24 height 20
click at [565, 352] on button at bounding box center [567, 347] width 24 height 20
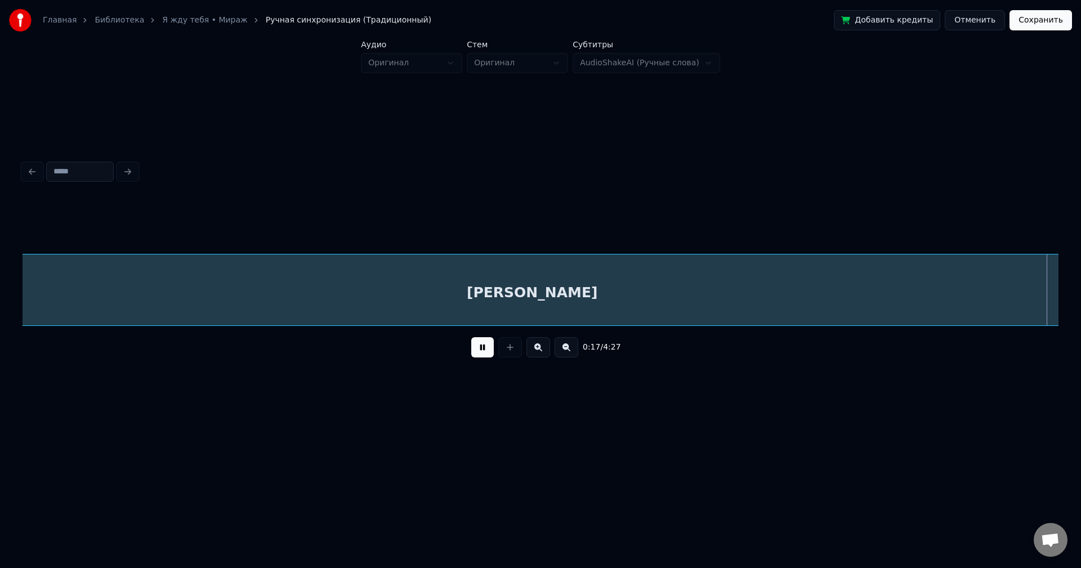
click at [565, 352] on button at bounding box center [567, 347] width 24 height 20
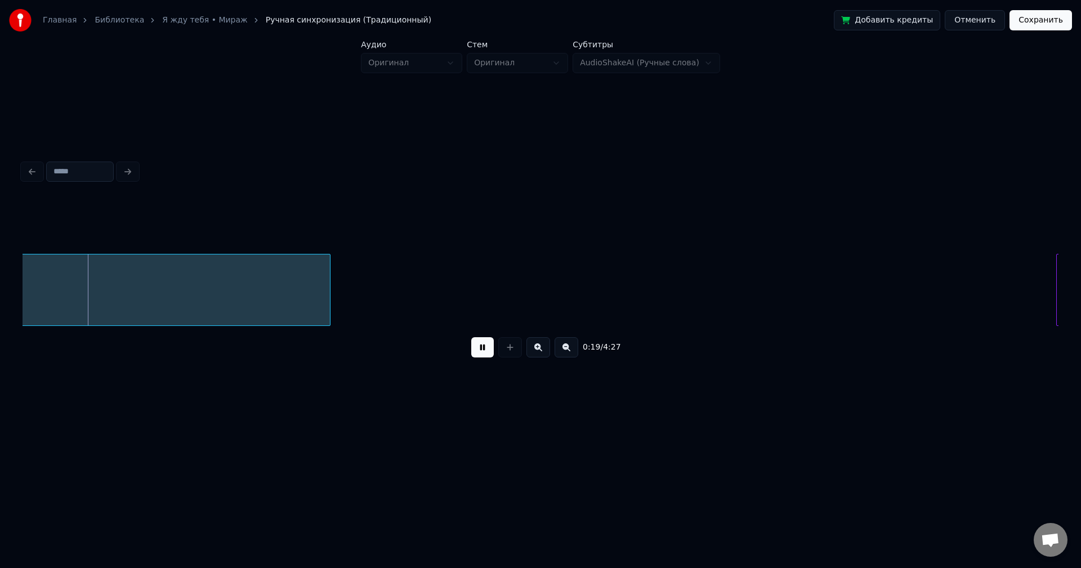
click at [565, 352] on button at bounding box center [567, 347] width 24 height 20
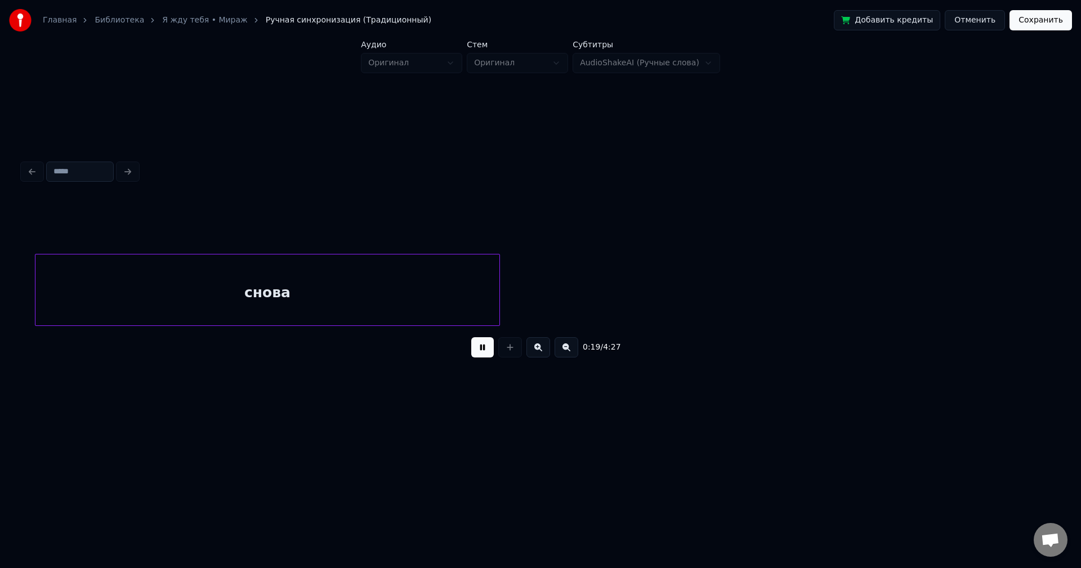
scroll to position [0, 466]
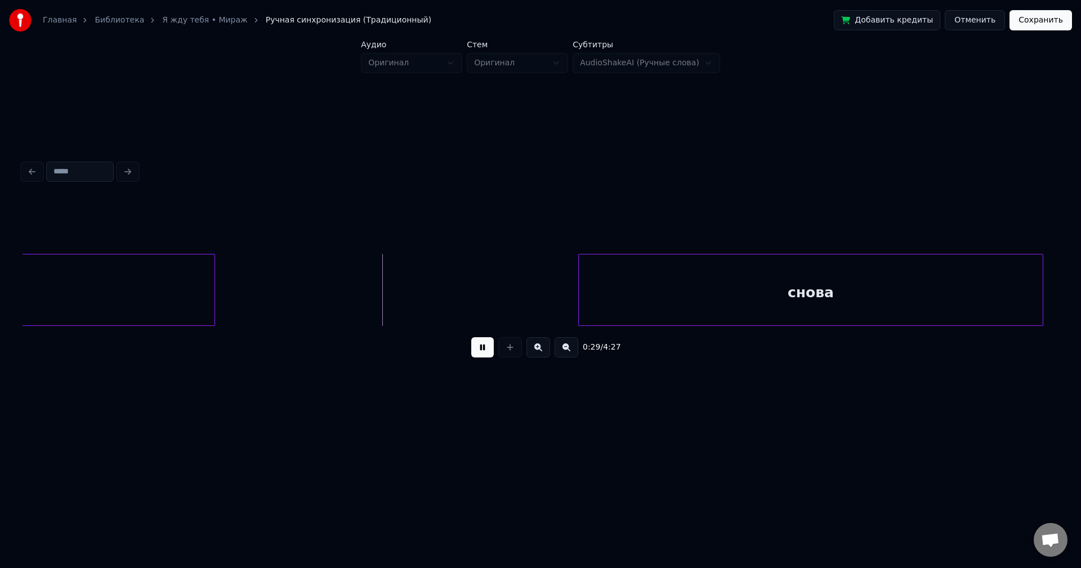
click at [565, 351] on button at bounding box center [567, 347] width 24 height 20
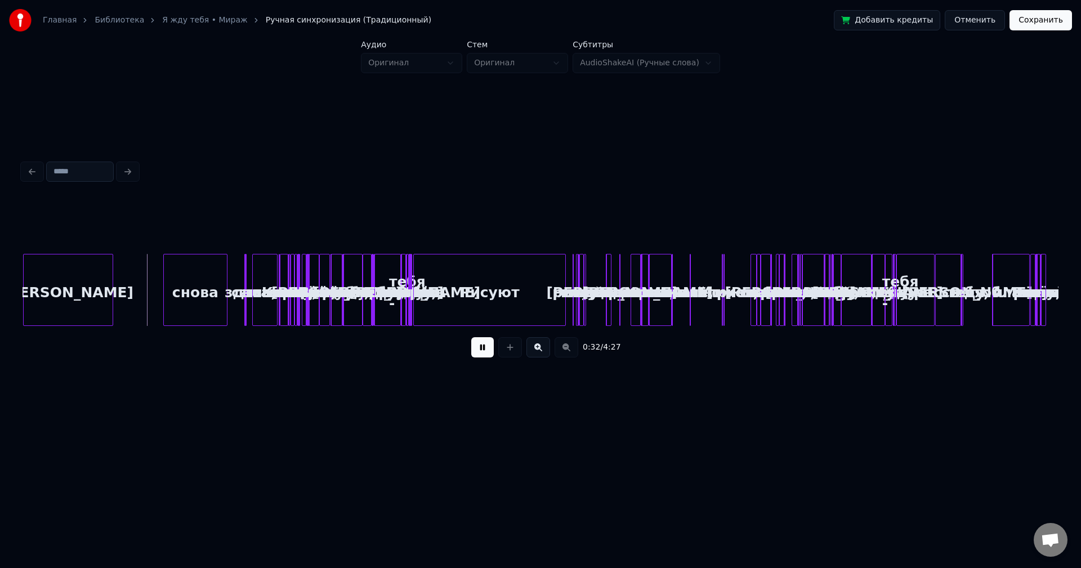
click at [539, 352] on button at bounding box center [538, 347] width 24 height 20
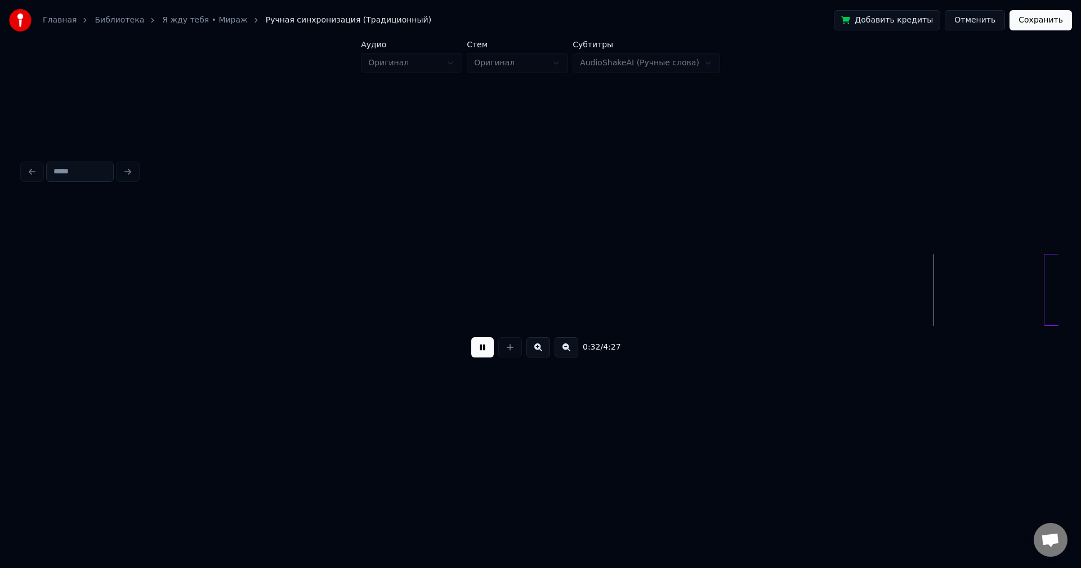
scroll to position [0, 784]
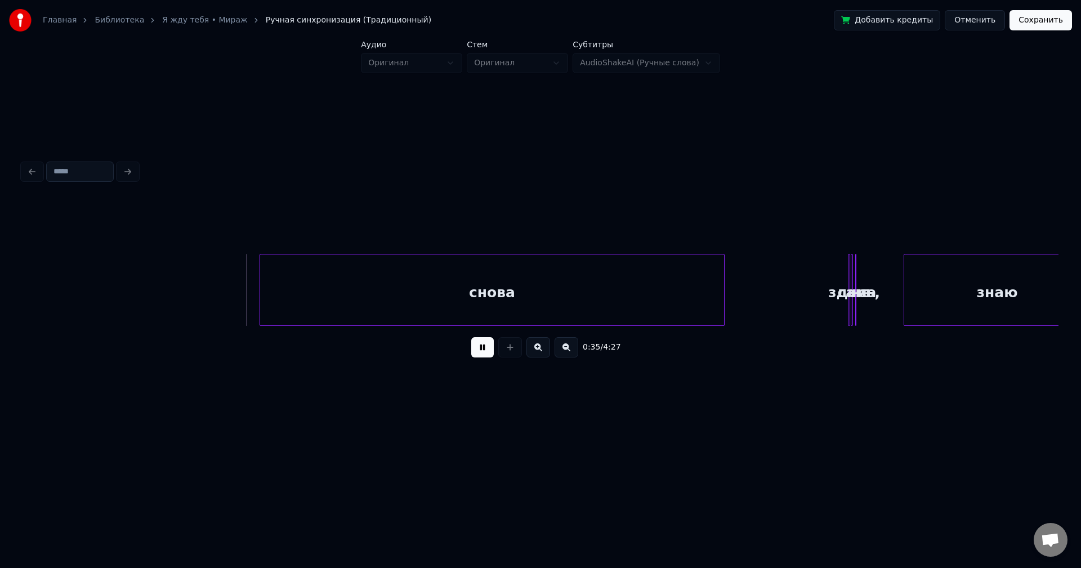
click at [487, 354] on button at bounding box center [482, 347] width 23 height 20
click at [422, 286] on div "снова" at bounding box center [444, 293] width 464 height 77
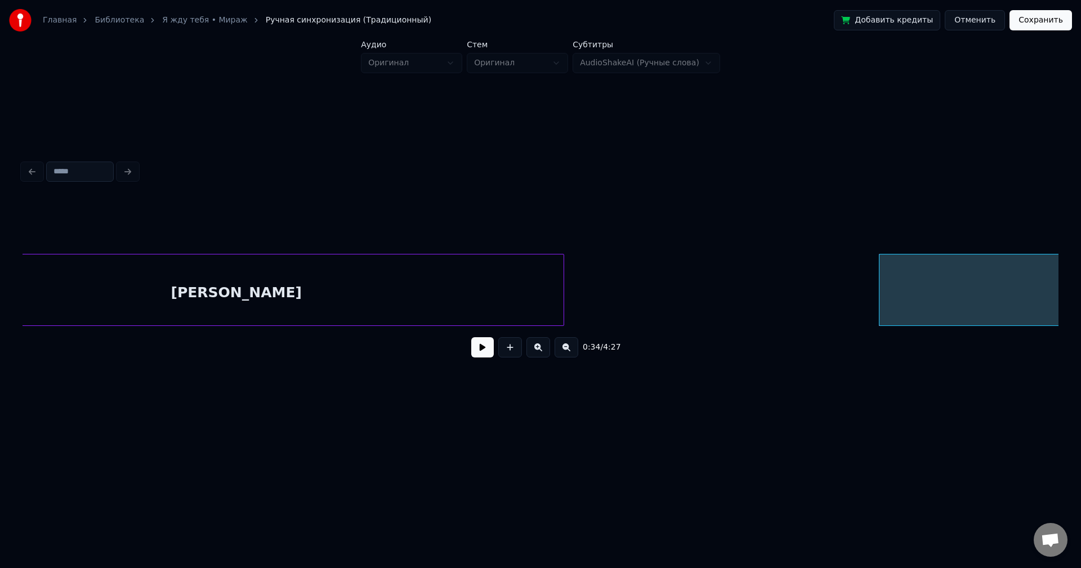
scroll to position [0, 0]
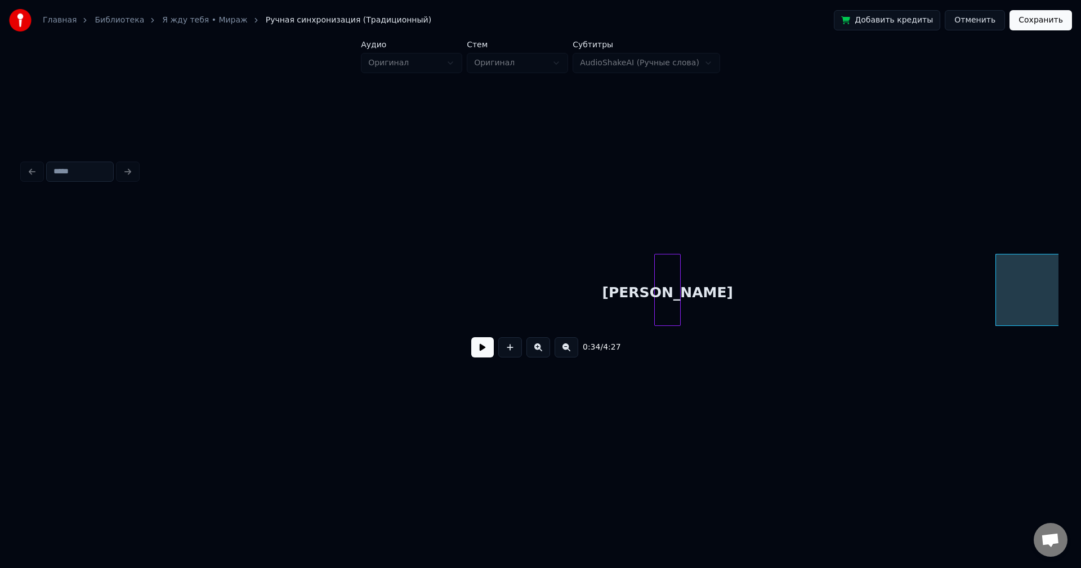
click at [655, 320] on div at bounding box center [656, 290] width 3 height 71
click at [481, 349] on button at bounding box center [482, 347] width 23 height 20
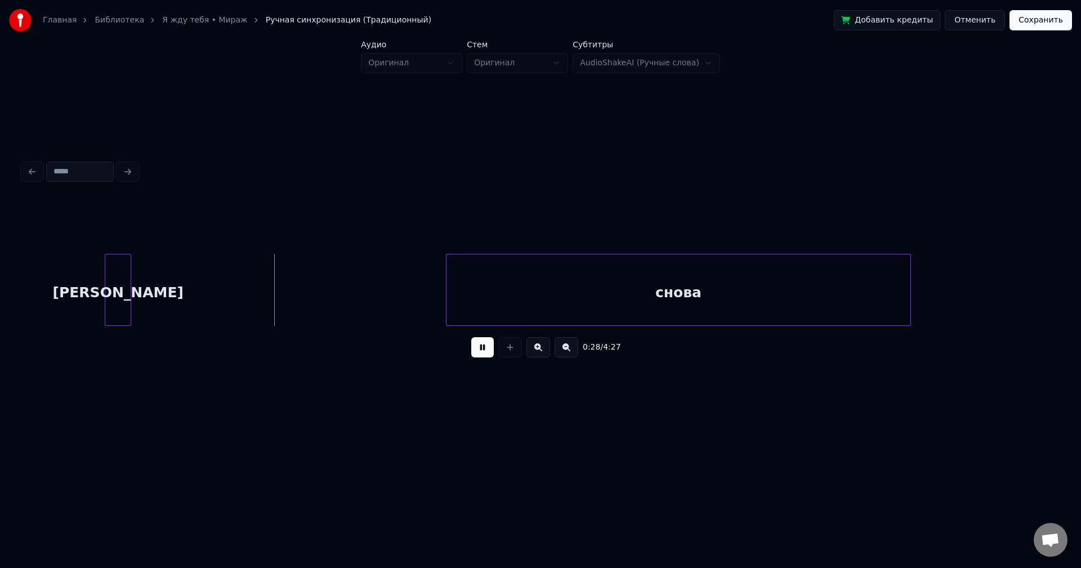
scroll to position [0, 570]
click at [485, 353] on button at bounding box center [482, 347] width 23 height 20
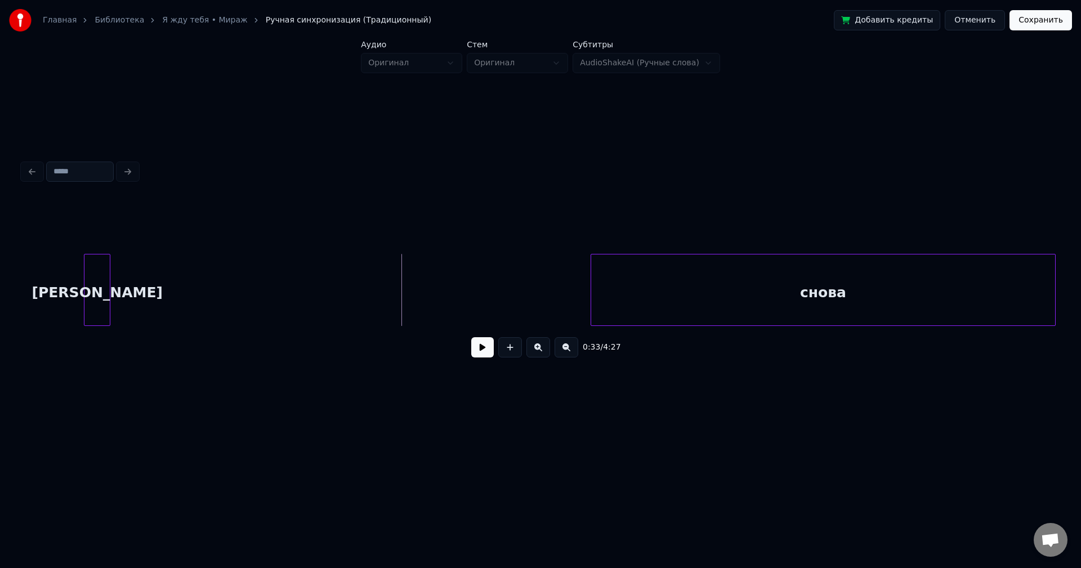
click at [732, 278] on div "снова" at bounding box center [823, 293] width 464 height 77
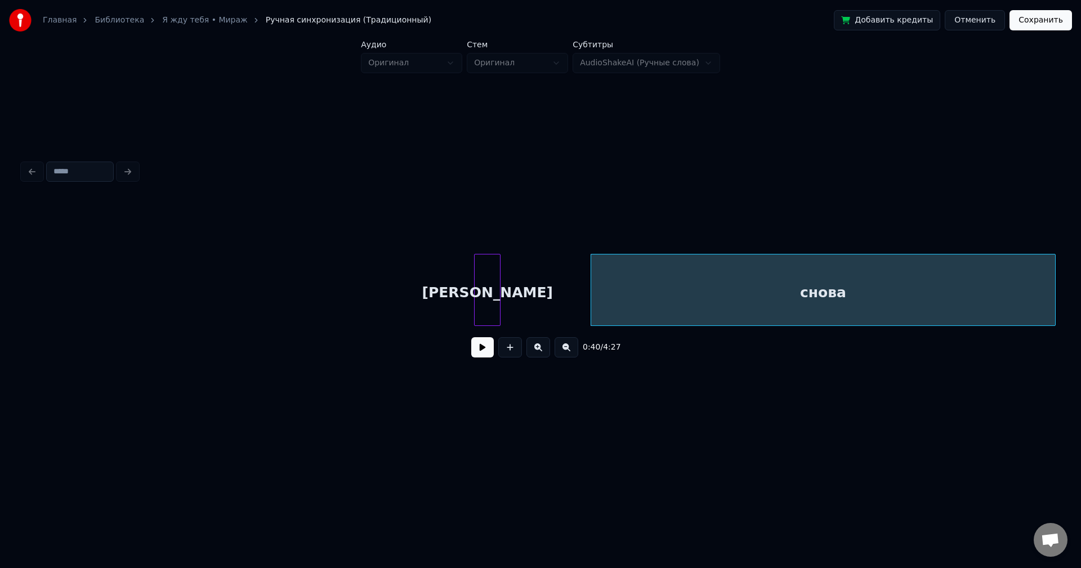
click at [489, 308] on div "[PERSON_NAME]" at bounding box center [487, 293] width 25 height 77
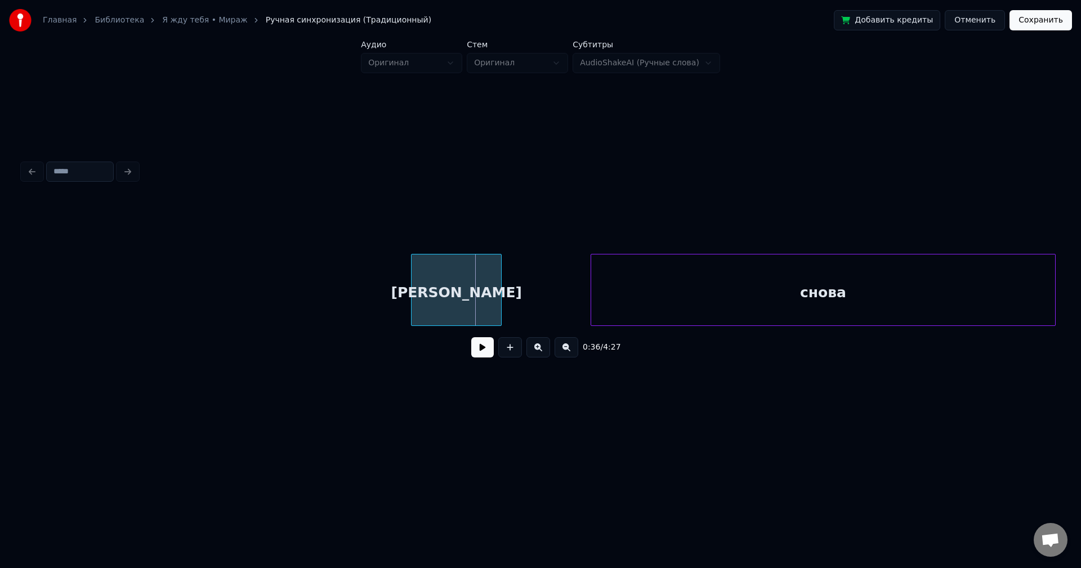
click at [413, 311] on div at bounding box center [413, 290] width 3 height 71
click at [480, 349] on button at bounding box center [482, 347] width 23 height 20
click at [565, 352] on button at bounding box center [567, 347] width 24 height 20
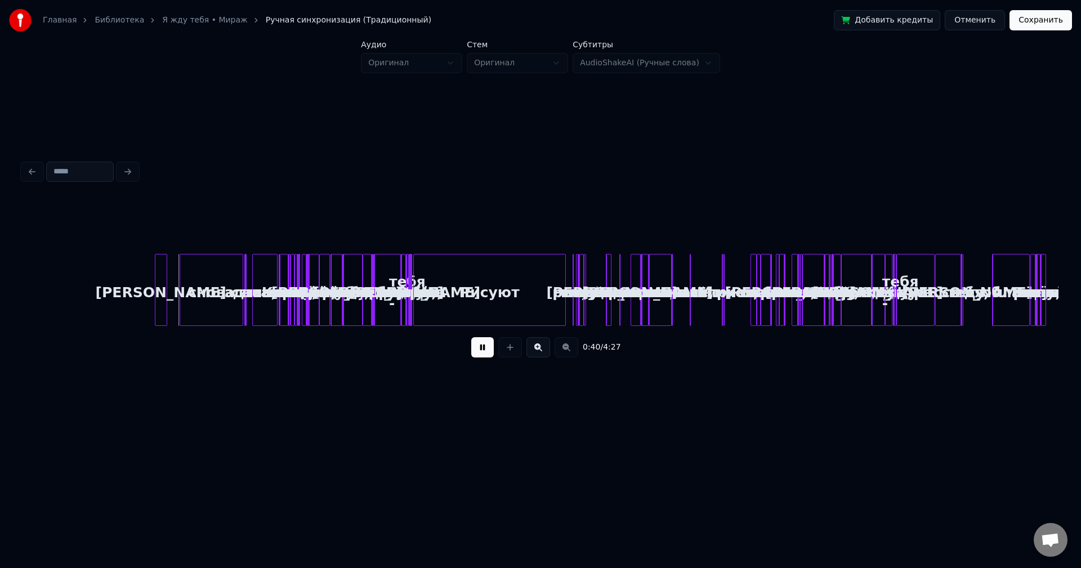
click at [482, 348] on button at bounding box center [482, 347] width 23 height 20
click at [514, 350] on button at bounding box center [510, 347] width 24 height 20
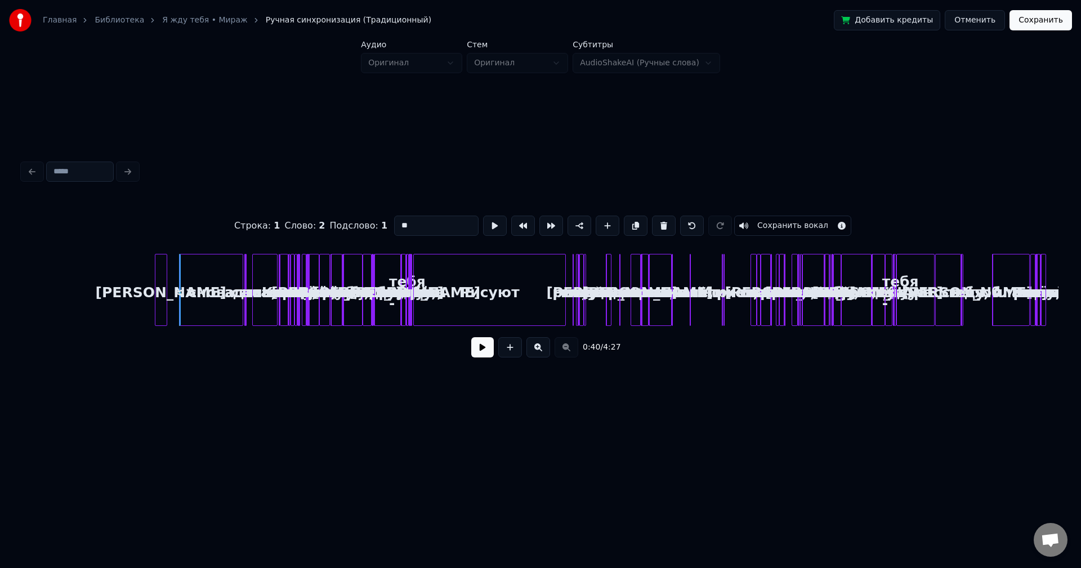
click at [568, 347] on div "0:40 / 4:27" at bounding box center [541, 347] width 1018 height 25
click at [512, 350] on button at bounding box center [510, 347] width 24 height 20
click at [535, 346] on button at bounding box center [538, 347] width 24 height 20
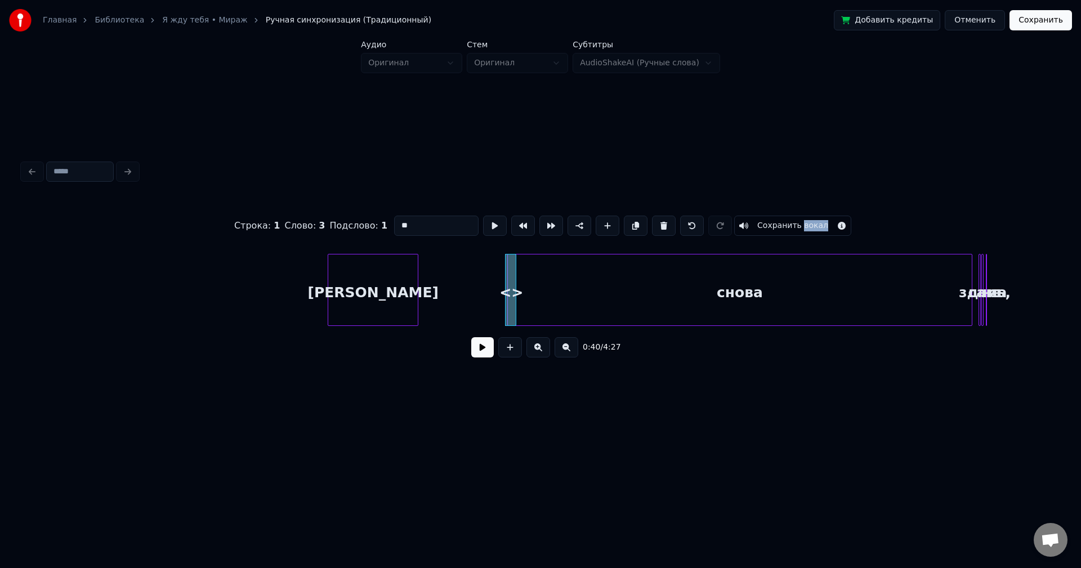
scroll to position [0, 612]
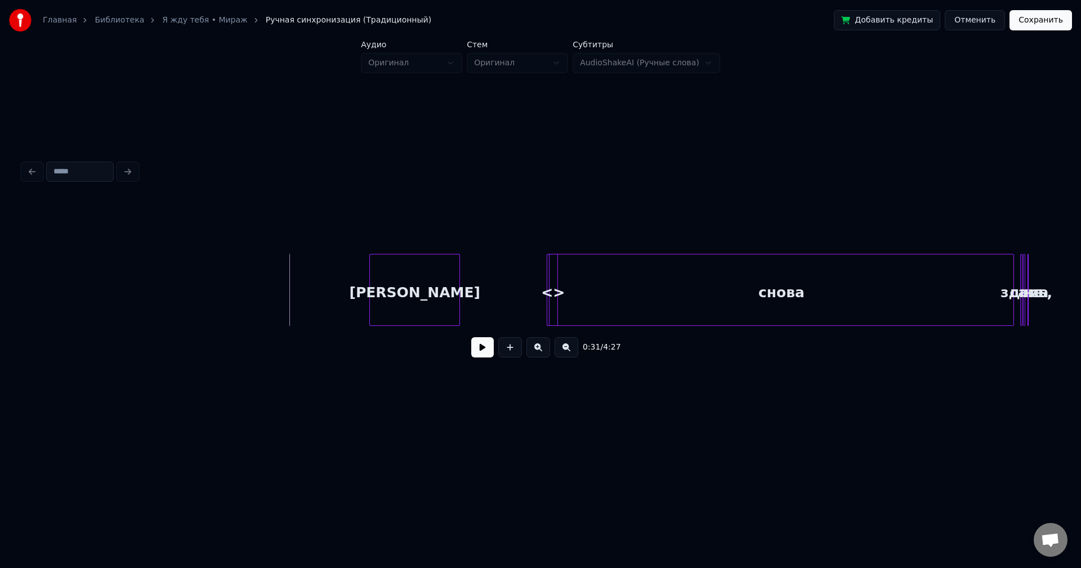
click at [481, 356] on button at bounding box center [482, 347] width 23 height 20
click at [483, 354] on button at bounding box center [482, 347] width 23 height 20
click at [366, 294] on div "[PERSON_NAME]" at bounding box center [363, 293] width 90 height 77
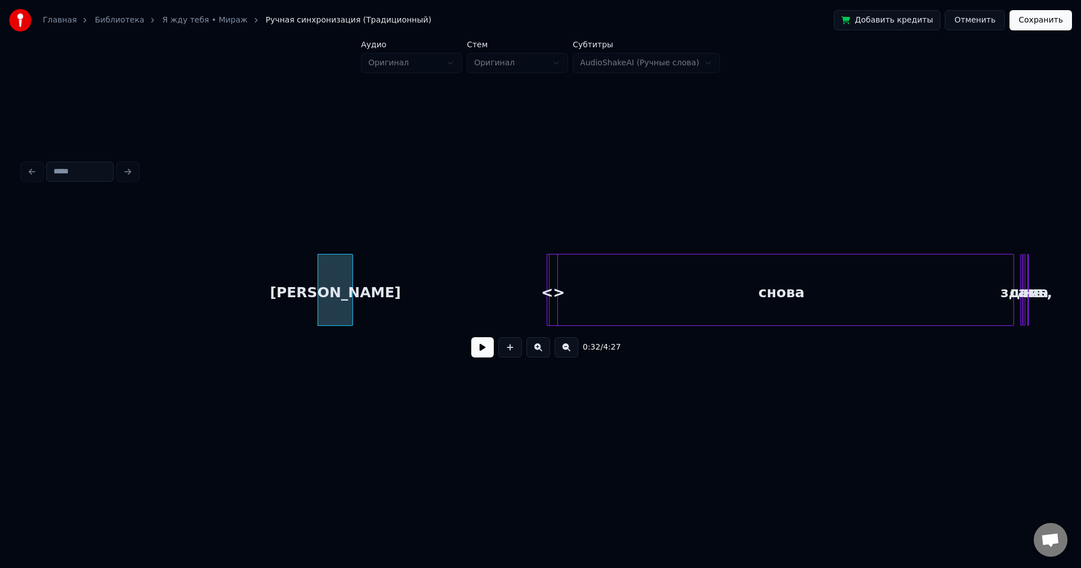
click at [351, 300] on div at bounding box center [350, 290] width 3 height 71
click at [364, 295] on div "[PERSON_NAME]" at bounding box center [365, 293] width 34 height 77
click at [477, 347] on button at bounding box center [482, 347] width 23 height 20
click at [479, 347] on button at bounding box center [482, 347] width 23 height 20
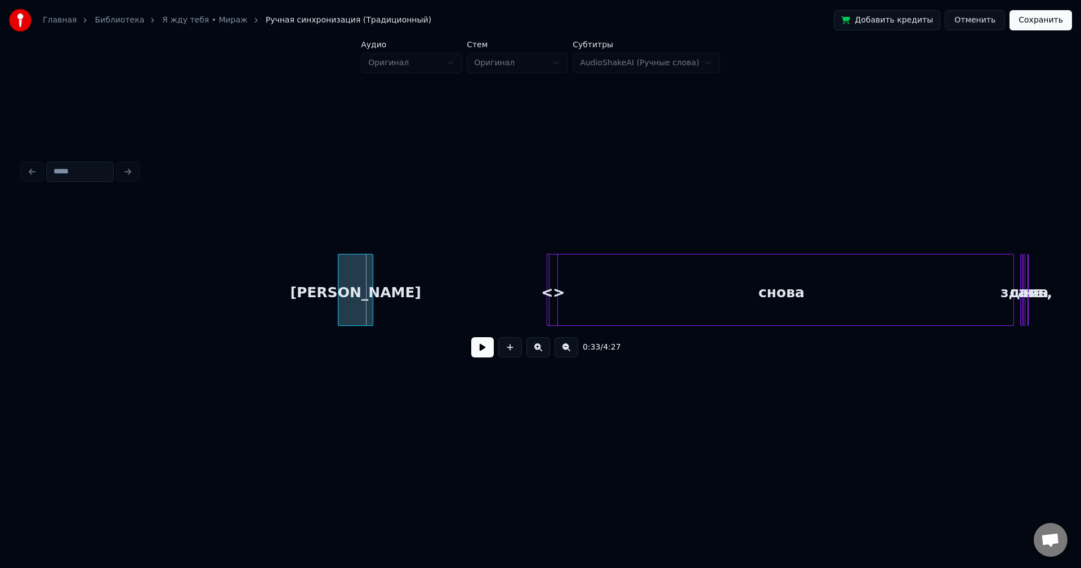
click at [356, 303] on div "[PERSON_NAME]" at bounding box center [355, 293] width 34 height 77
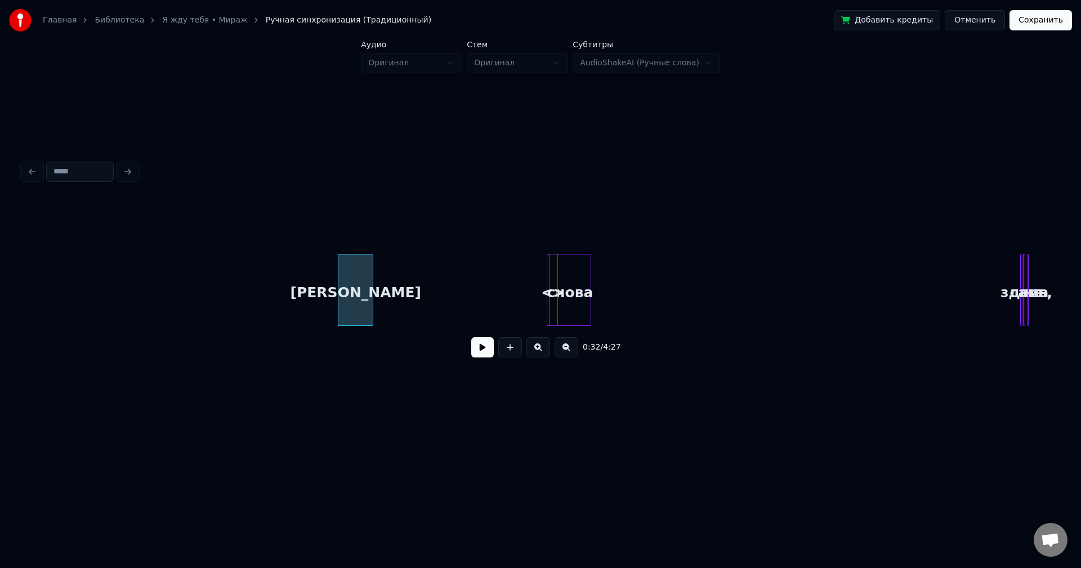
click at [588, 302] on div at bounding box center [588, 290] width 3 height 71
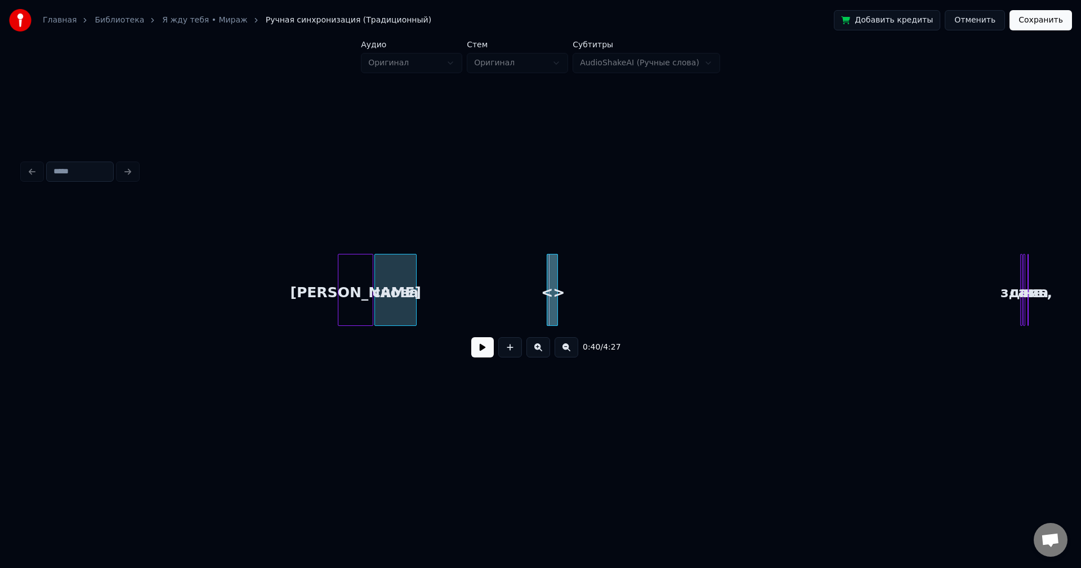
click at [396, 274] on div "снова" at bounding box center [395, 293] width 41 height 77
click at [483, 352] on button at bounding box center [482, 347] width 23 height 20
click at [483, 351] on button at bounding box center [482, 347] width 23 height 20
click at [348, 294] on div "[PERSON_NAME]" at bounding box center [344, 293] width 34 height 77
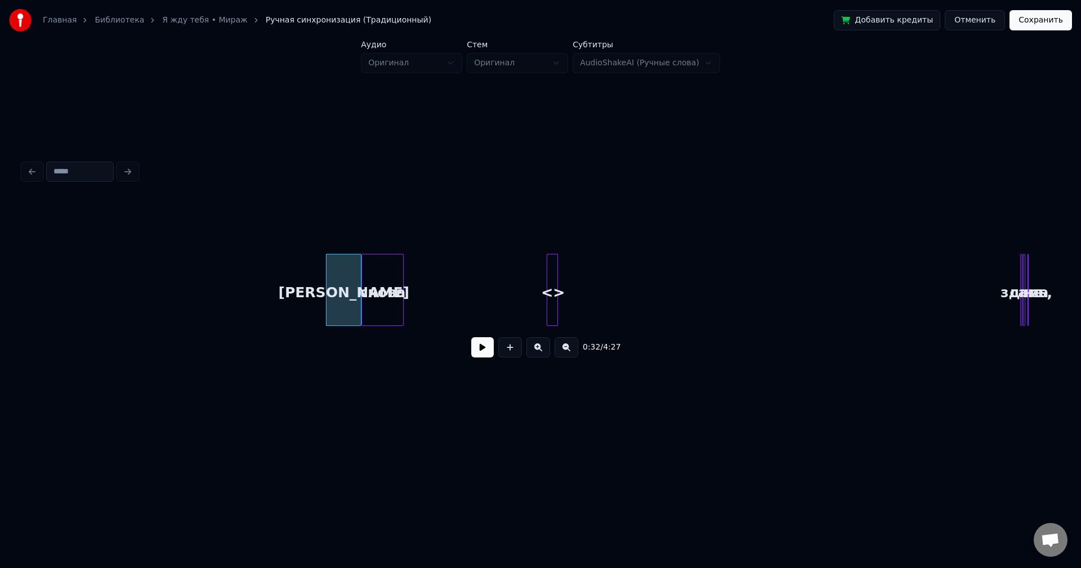
click at [389, 300] on div "снова" at bounding box center [382, 293] width 41 height 77
click at [484, 350] on button at bounding box center [482, 347] width 23 height 20
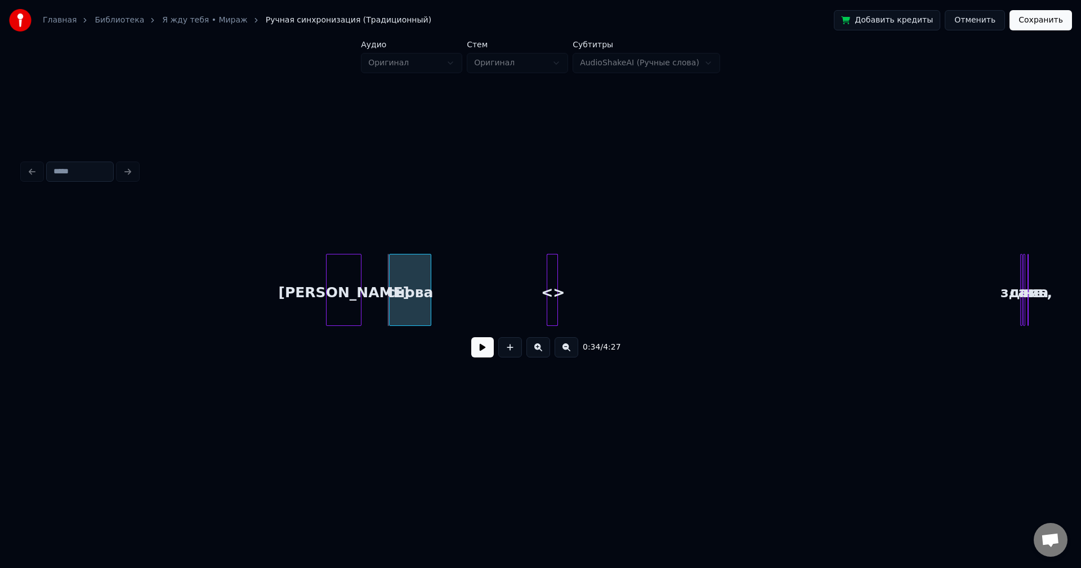
click at [405, 299] on div "снова" at bounding box center [410, 293] width 41 height 77
click at [372, 296] on div "[PERSON_NAME]" at bounding box center [363, 293] width 34 height 77
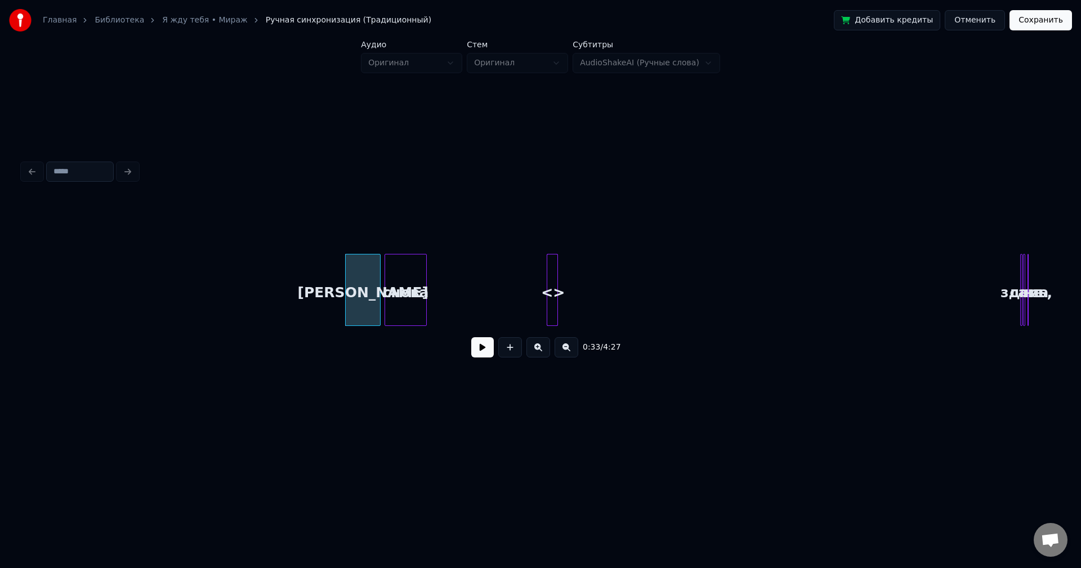
click at [410, 298] on div "снова" at bounding box center [405, 293] width 41 height 77
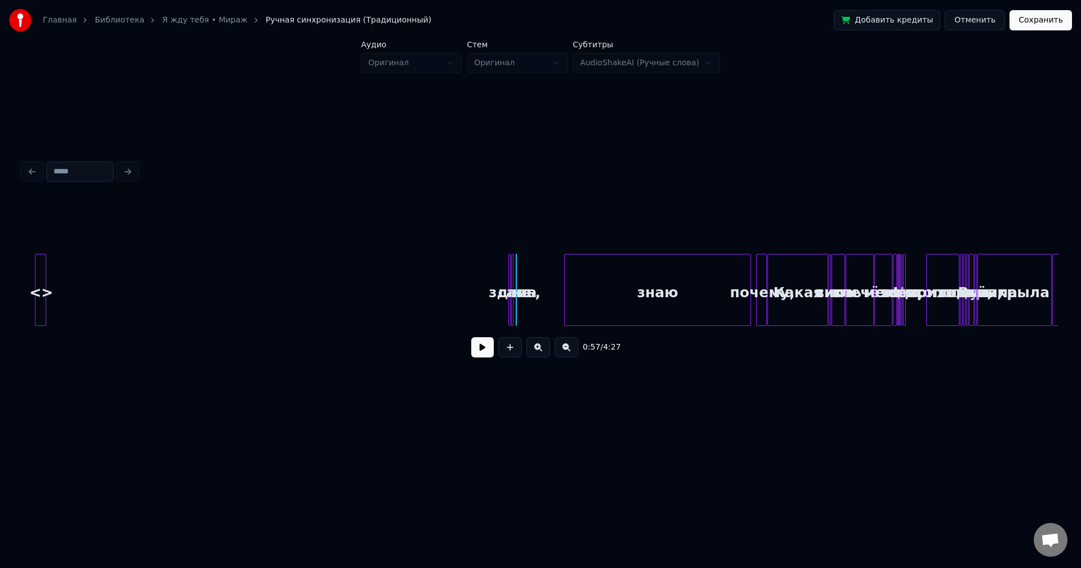
scroll to position [0, 1124]
click at [565, 353] on button at bounding box center [567, 347] width 24 height 20
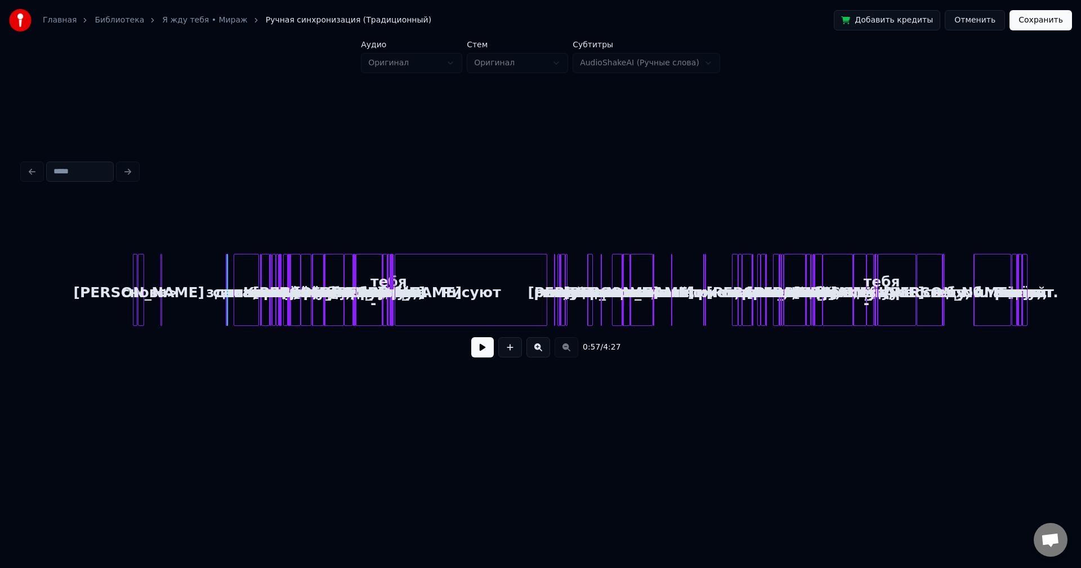
scroll to position [0, 0]
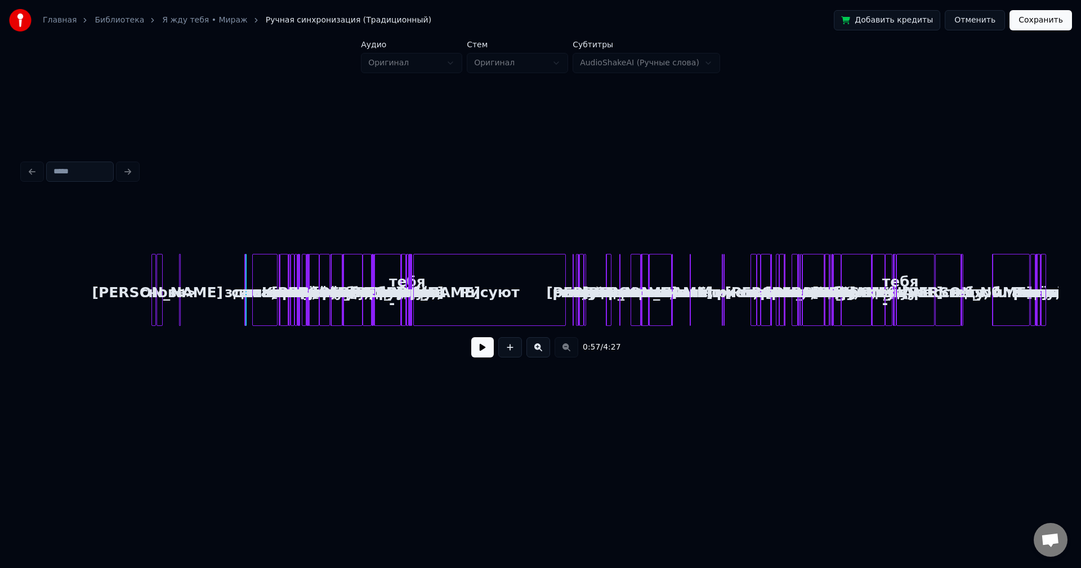
click at [534, 347] on button at bounding box center [538, 347] width 24 height 20
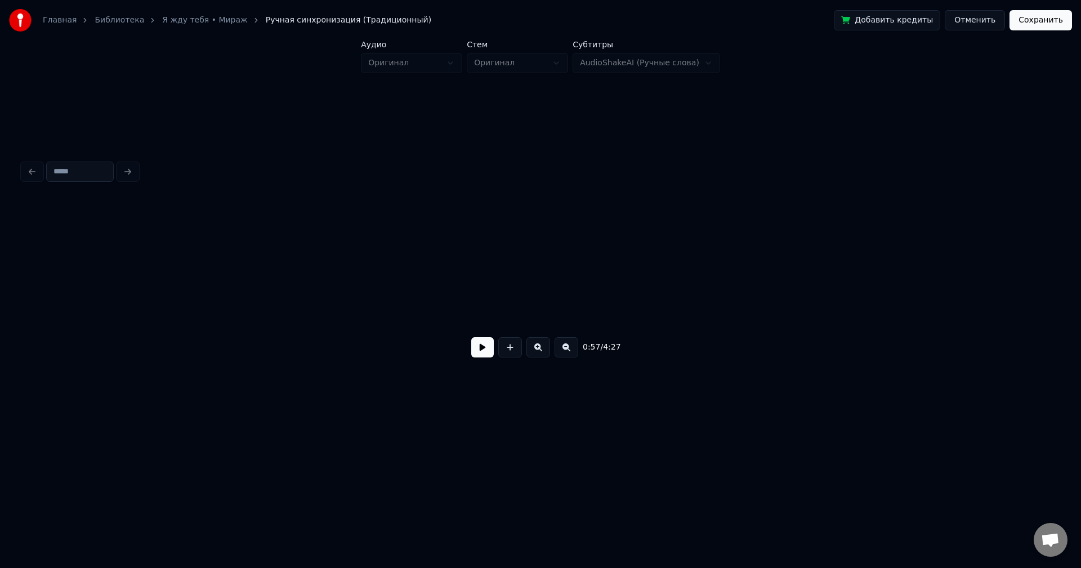
scroll to position [0, 1394]
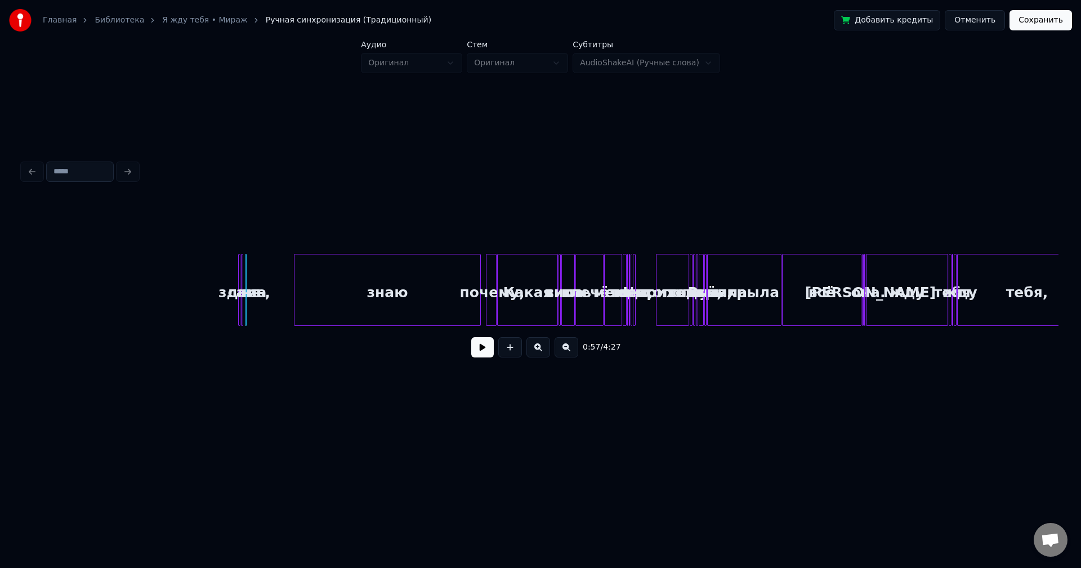
click at [535, 349] on button at bounding box center [538, 347] width 24 height 20
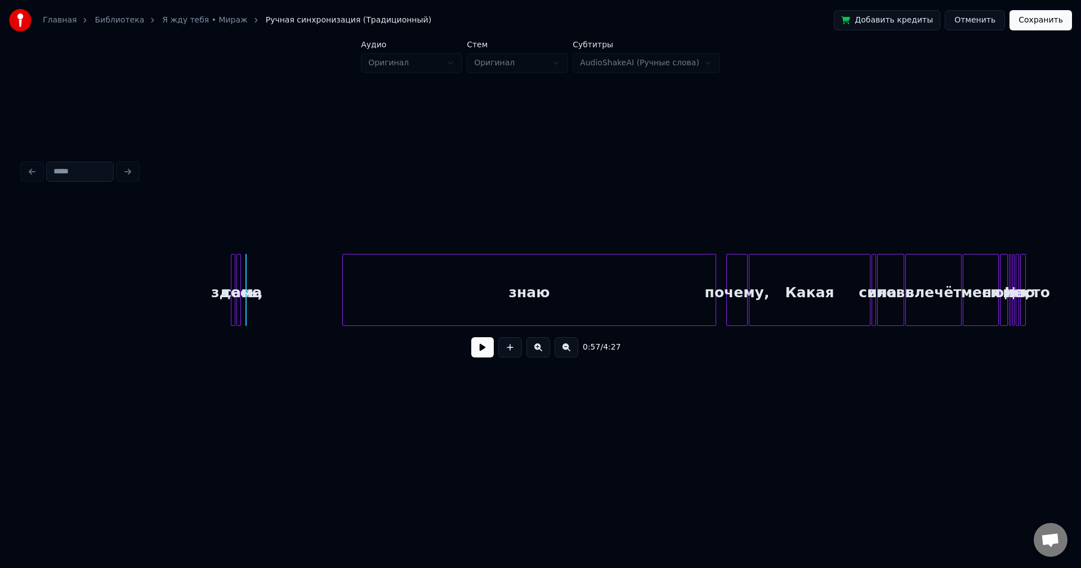
click at [536, 349] on button at bounding box center [538, 347] width 24 height 20
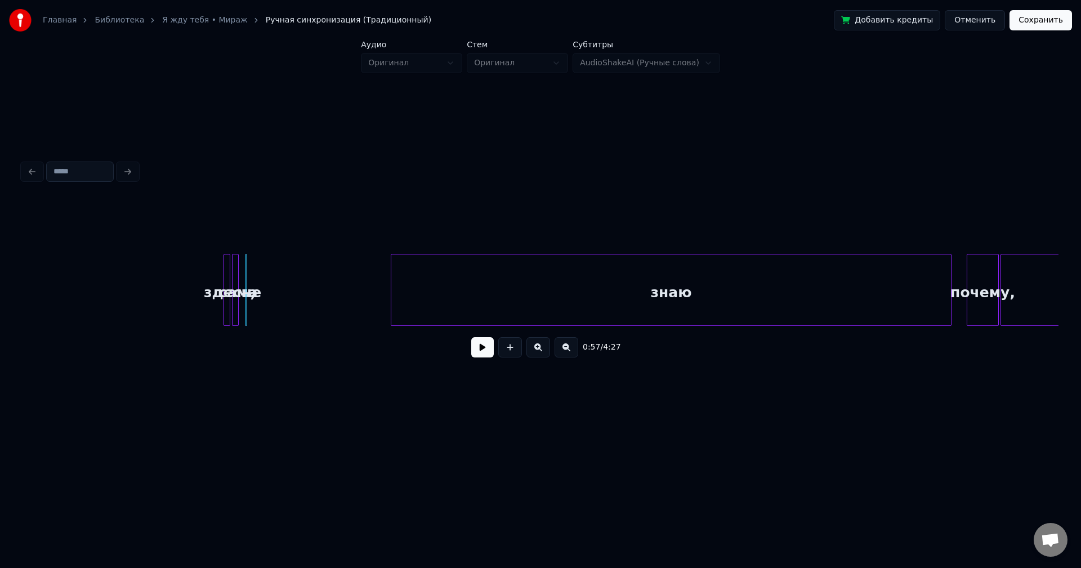
click at [537, 349] on button at bounding box center [538, 347] width 24 height 20
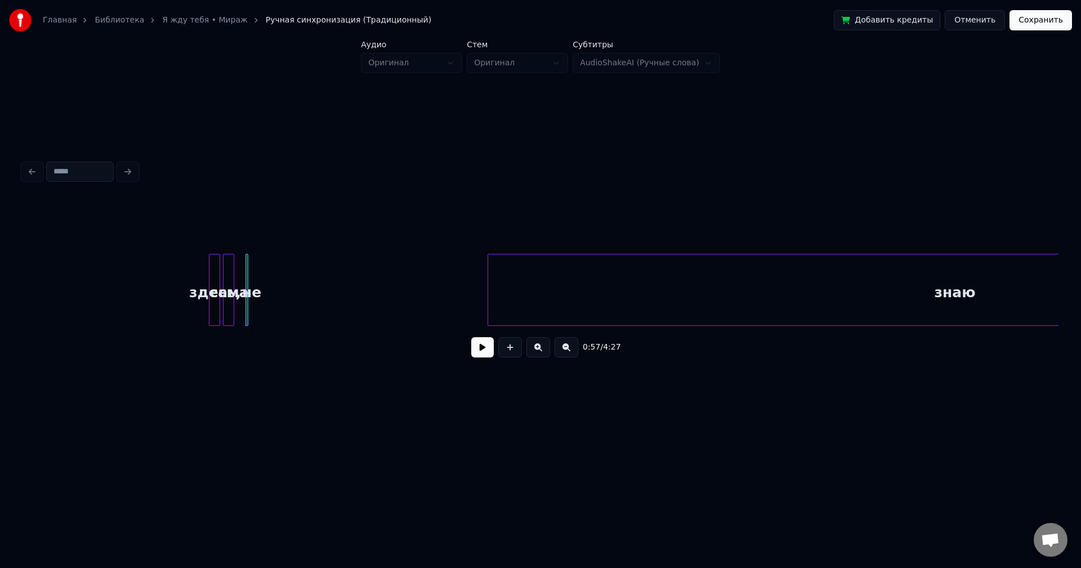
click at [538, 349] on button at bounding box center [538, 347] width 24 height 20
click at [538, 350] on button at bounding box center [538, 347] width 24 height 20
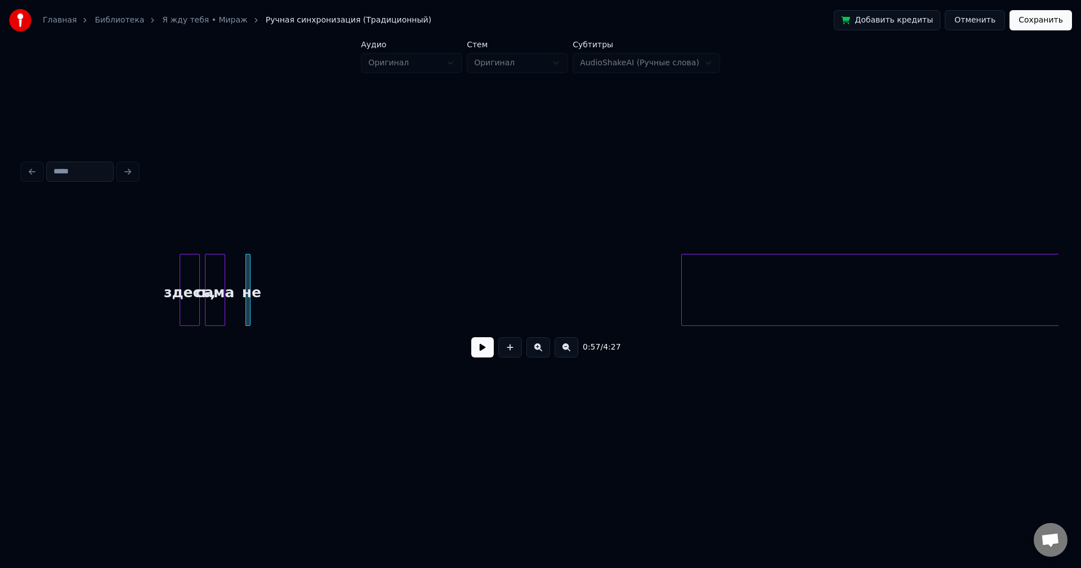
click at [538, 350] on button at bounding box center [538, 347] width 24 height 20
click at [538, 351] on button at bounding box center [538, 347] width 24 height 20
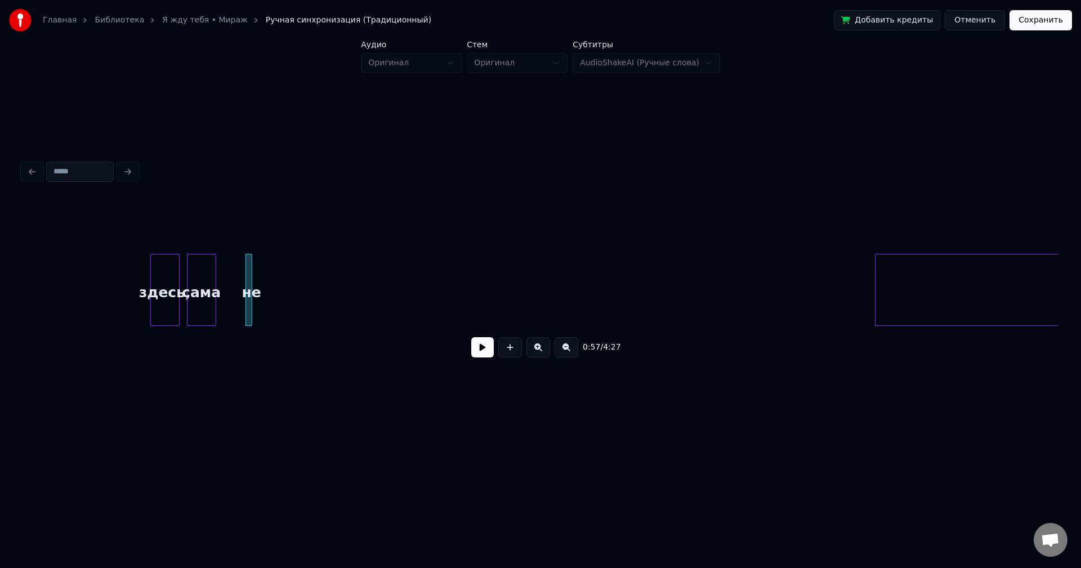
click at [538, 351] on button at bounding box center [538, 347] width 24 height 20
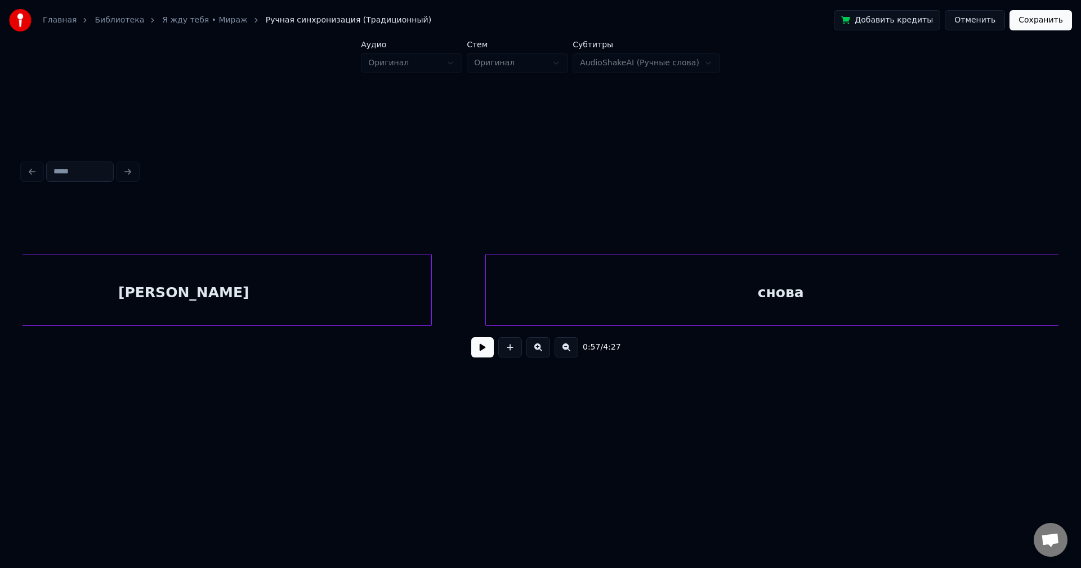
scroll to position [0, 12999]
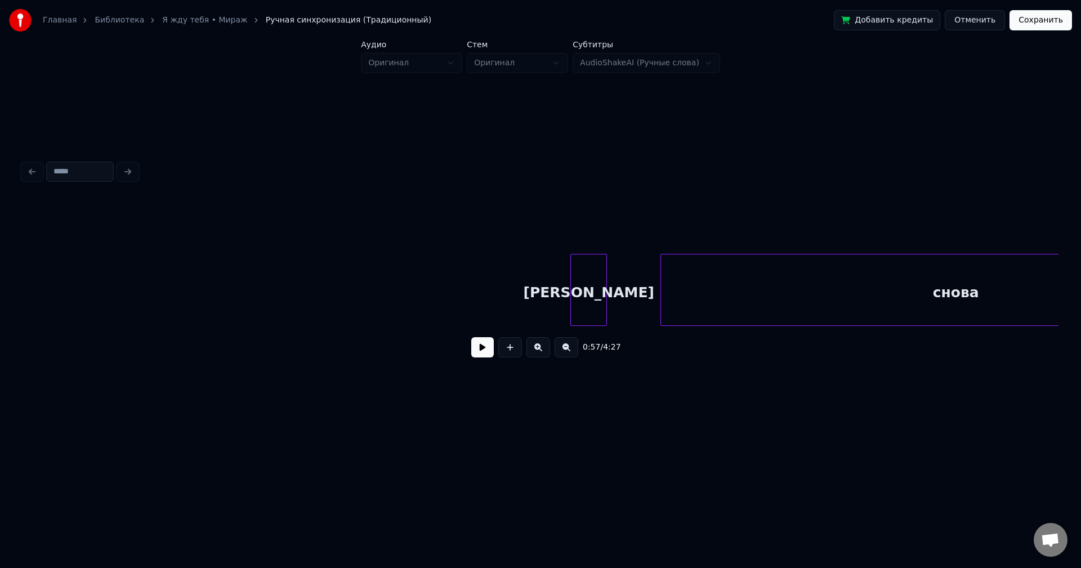
click at [572, 312] on div at bounding box center [572, 290] width 3 height 71
click at [480, 353] on button at bounding box center [482, 347] width 23 height 20
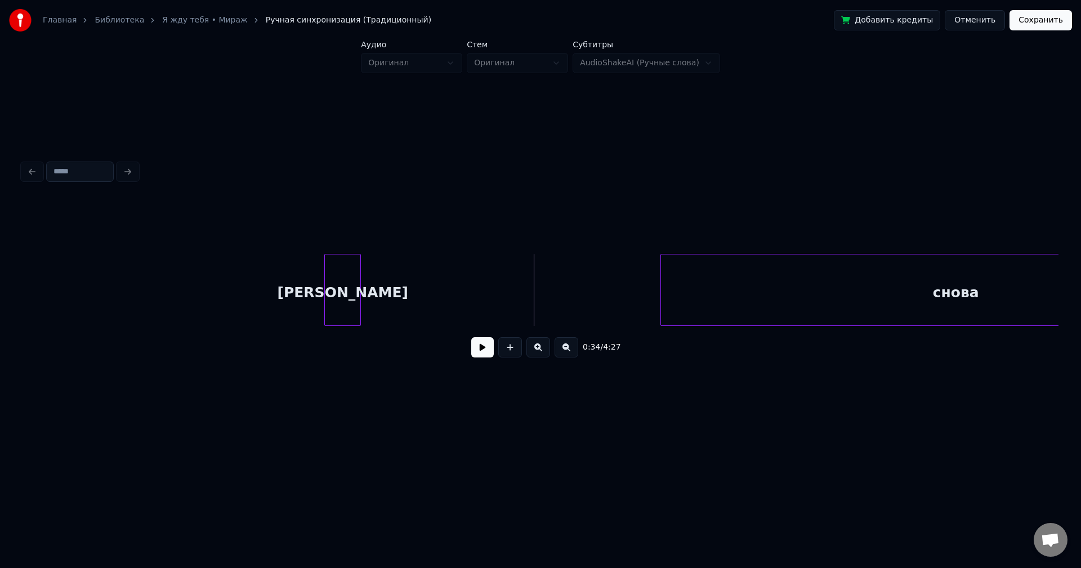
click at [343, 309] on div "[PERSON_NAME]" at bounding box center [342, 293] width 35 height 77
click at [481, 349] on button at bounding box center [482, 347] width 23 height 20
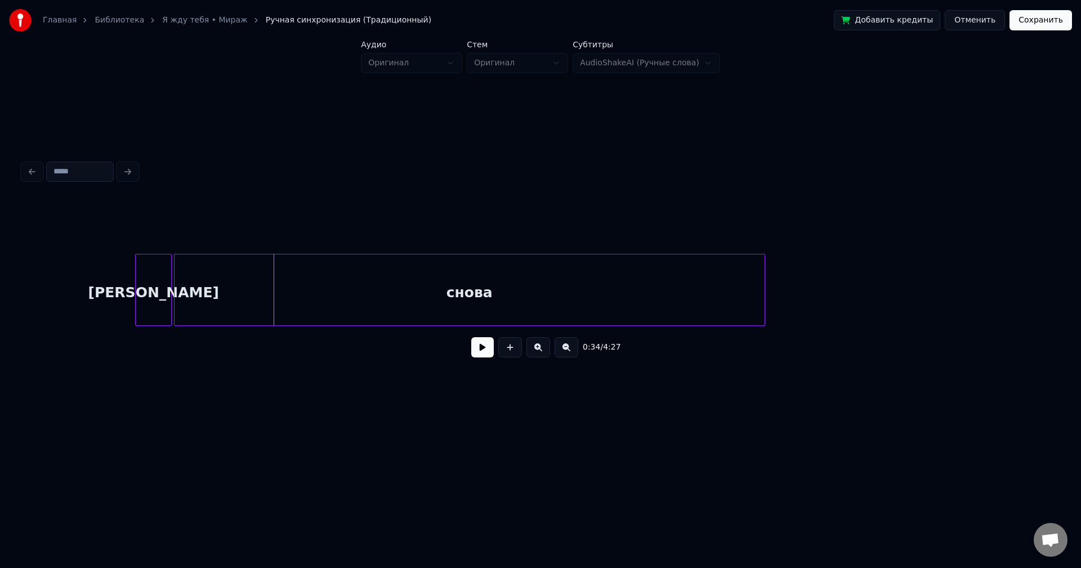
click at [657, 310] on div "снова" at bounding box center [470, 293] width 590 height 77
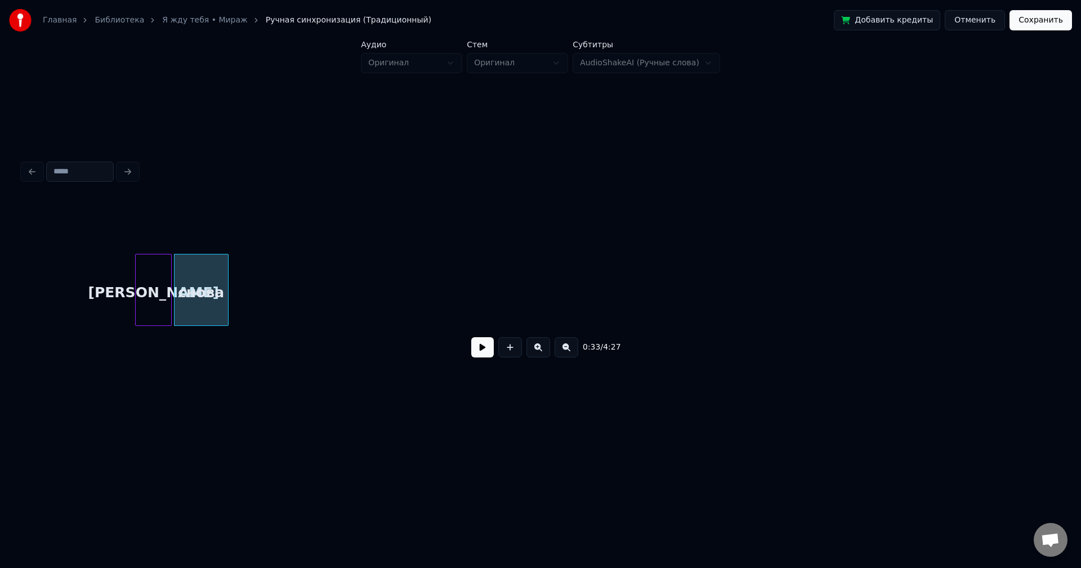
click at [227, 305] on div at bounding box center [226, 290] width 3 height 71
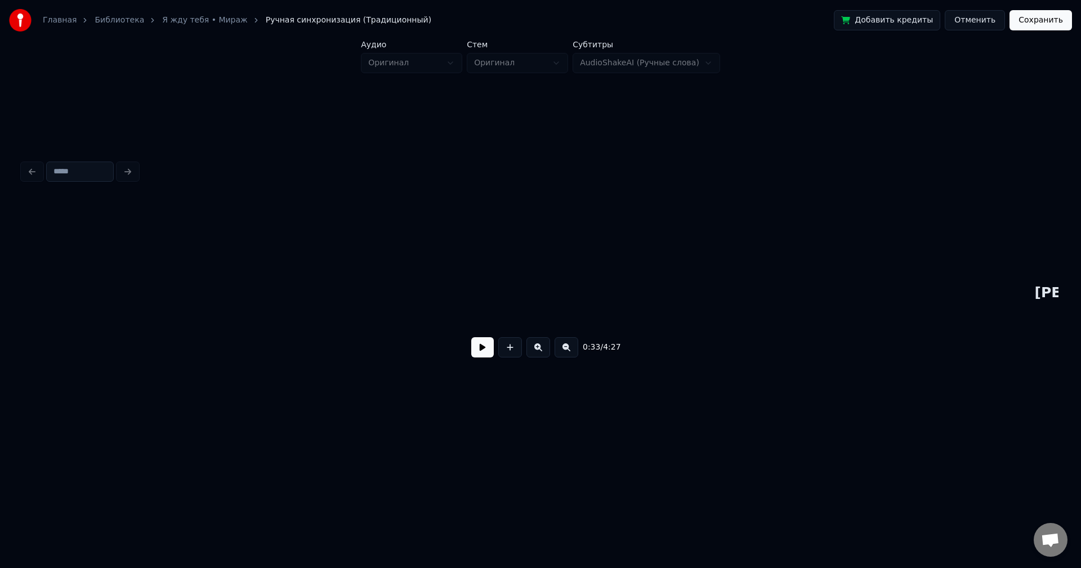
scroll to position [0, 13000]
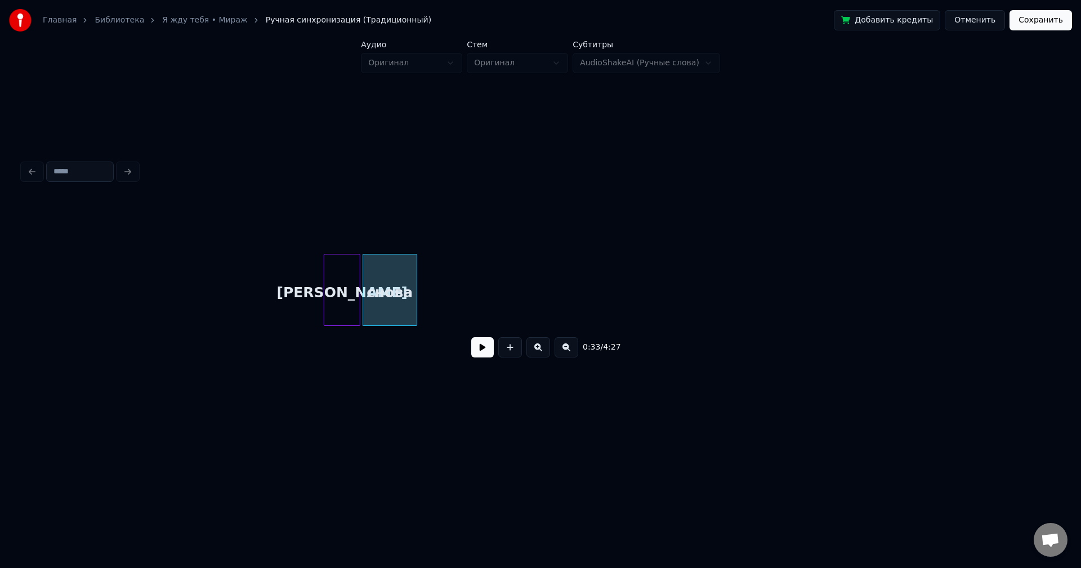
click at [483, 350] on button at bounding box center [482, 347] width 23 height 20
click at [484, 350] on button at bounding box center [482, 347] width 23 height 20
click at [458, 298] on div "снова" at bounding box center [457, 293] width 53 height 77
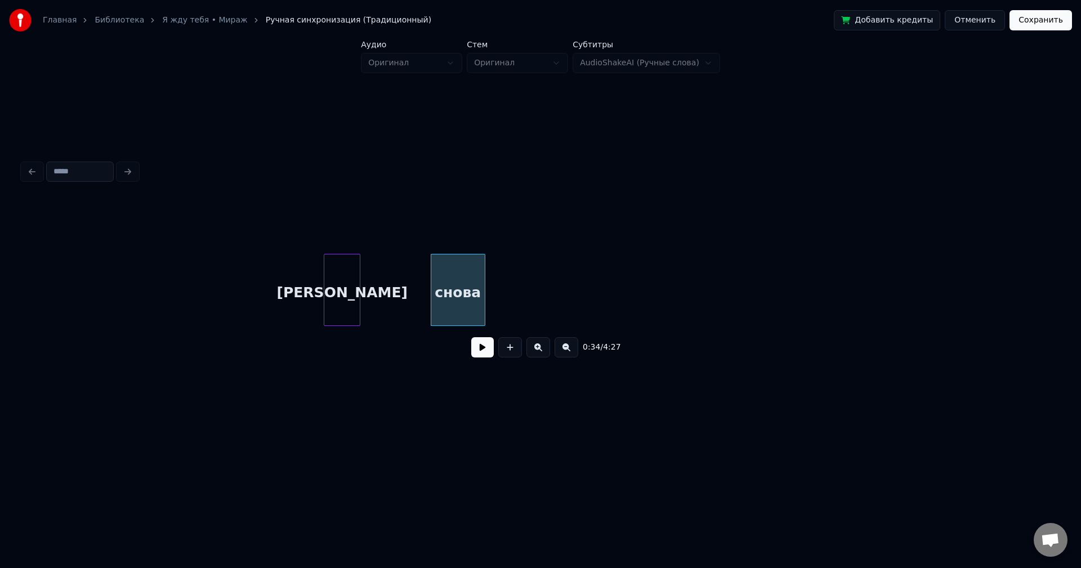
click at [479, 347] on button at bounding box center [482, 347] width 23 height 20
click at [466, 294] on div "снова" at bounding box center [457, 293] width 53 height 77
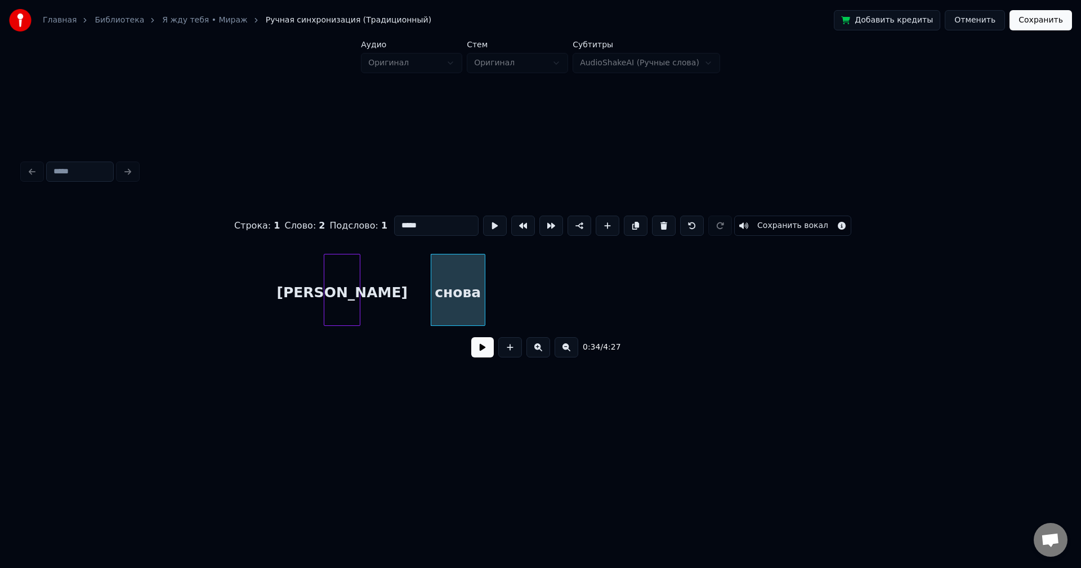
click at [465, 295] on div "снова" at bounding box center [457, 293] width 53 height 77
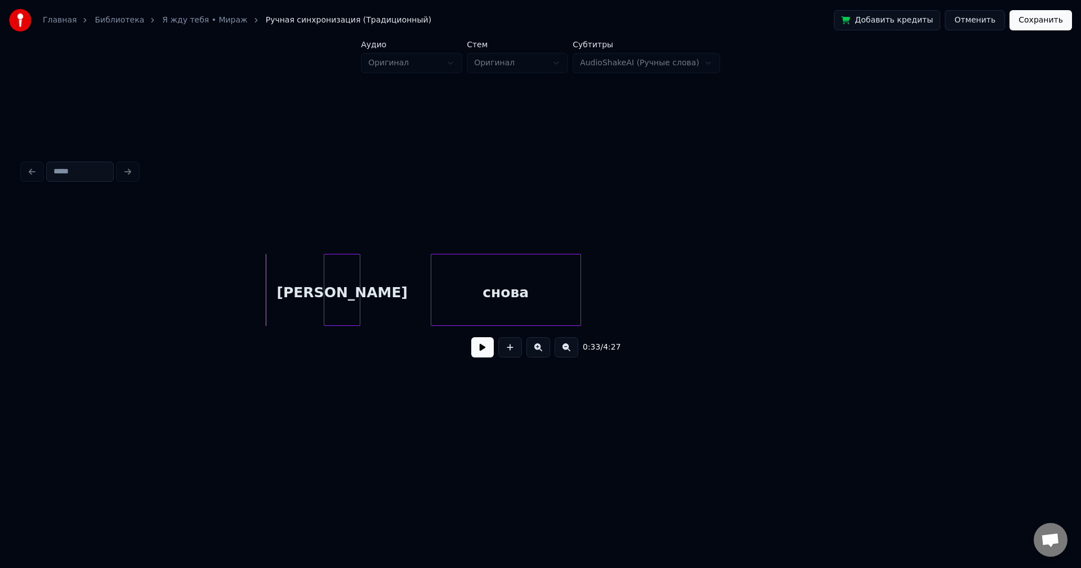
click at [579, 297] on div at bounding box center [578, 290] width 3 height 71
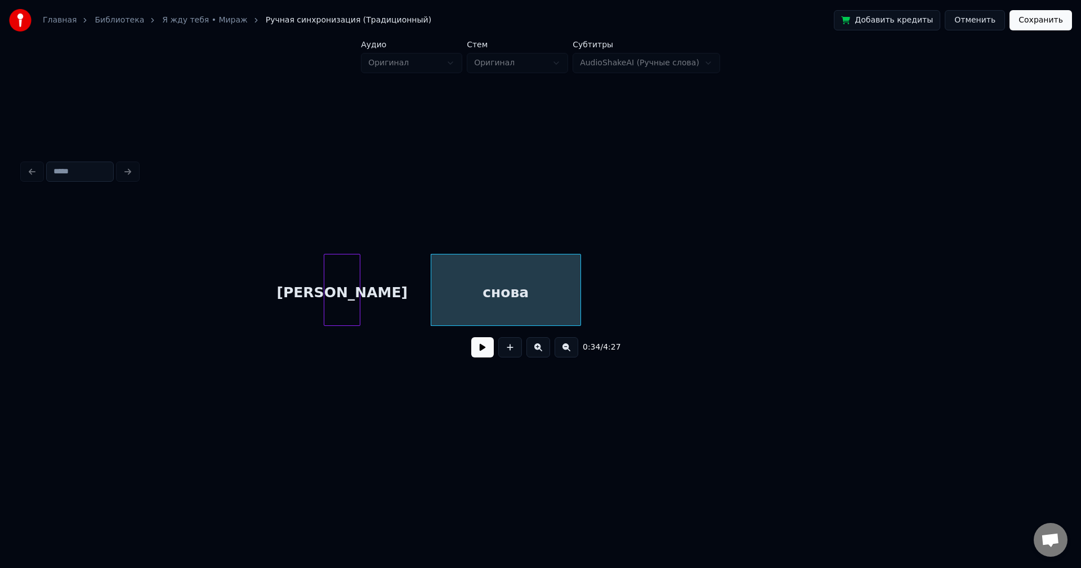
click at [477, 352] on button at bounding box center [482, 347] width 23 height 20
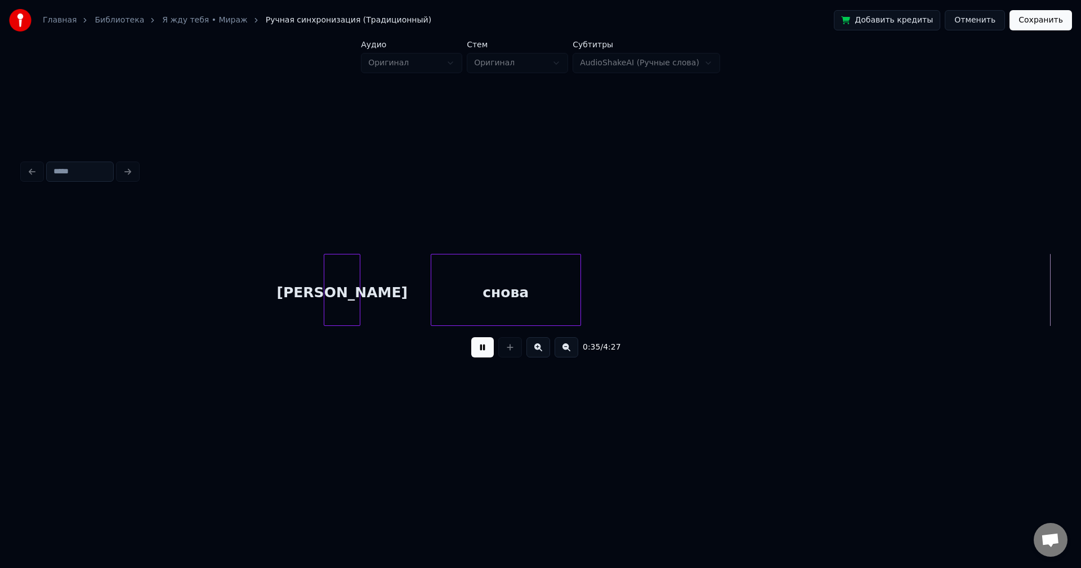
scroll to position [0, 14041]
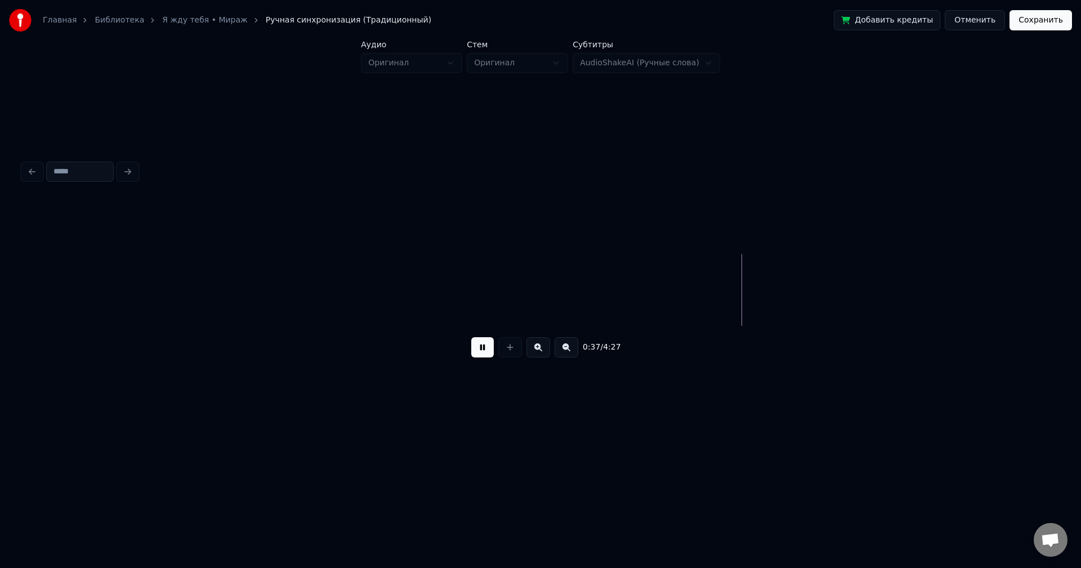
click at [477, 349] on button at bounding box center [482, 347] width 23 height 20
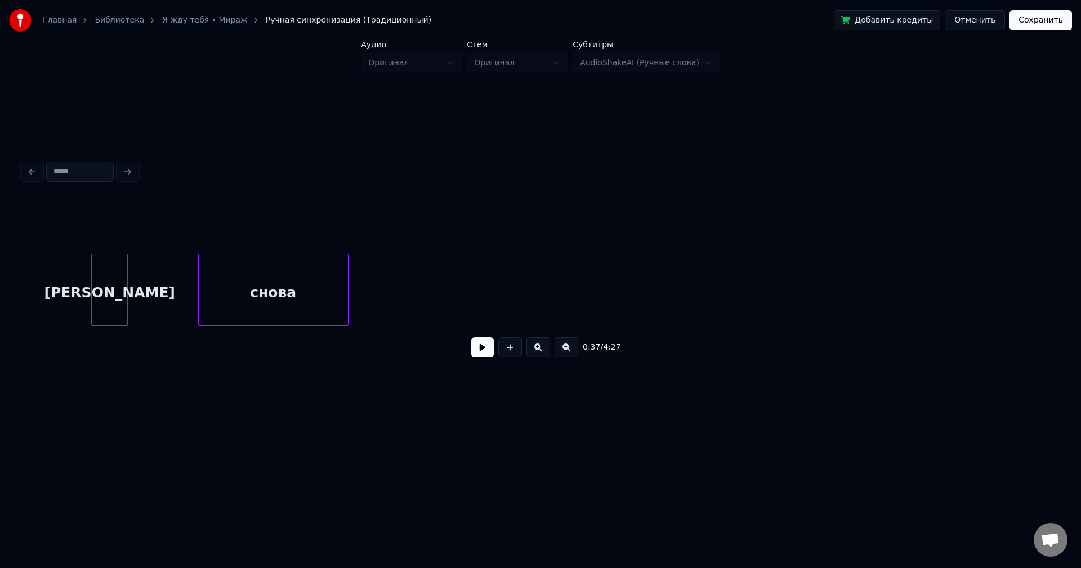
scroll to position [0, 12766]
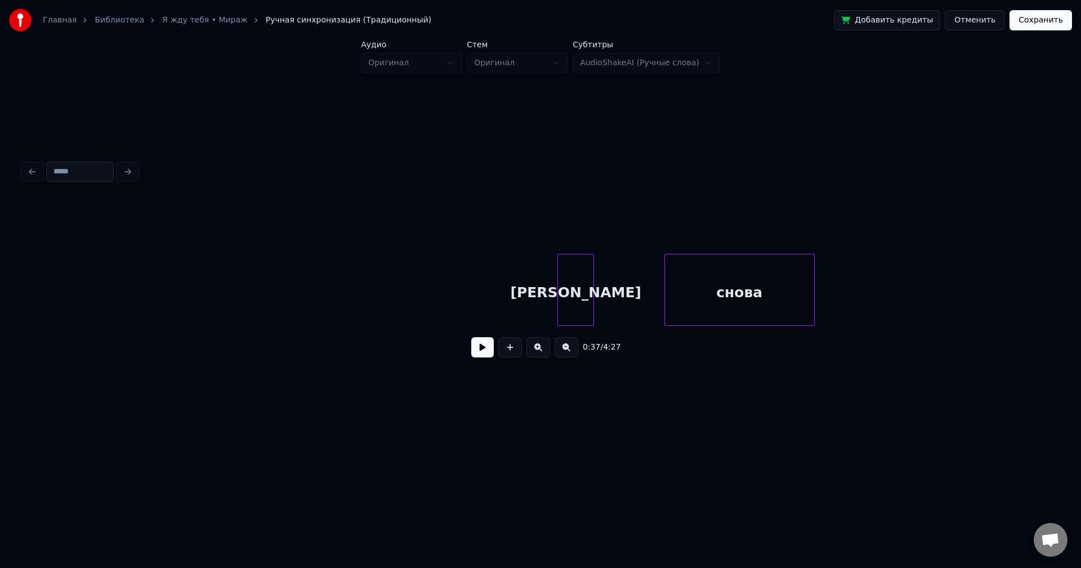
click at [475, 351] on button at bounding box center [482, 347] width 23 height 20
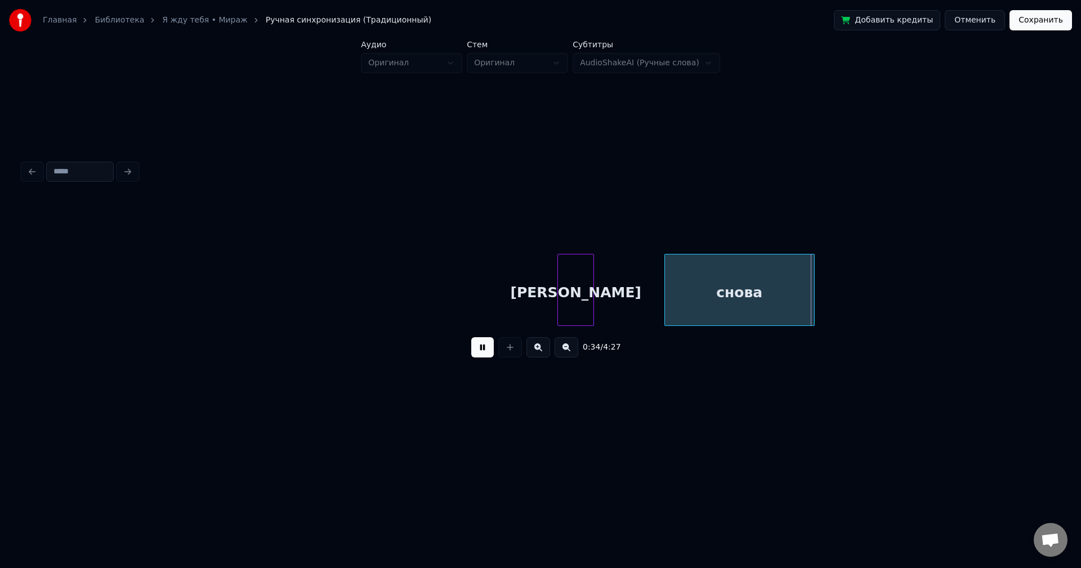
click at [477, 351] on button at bounding box center [482, 347] width 23 height 20
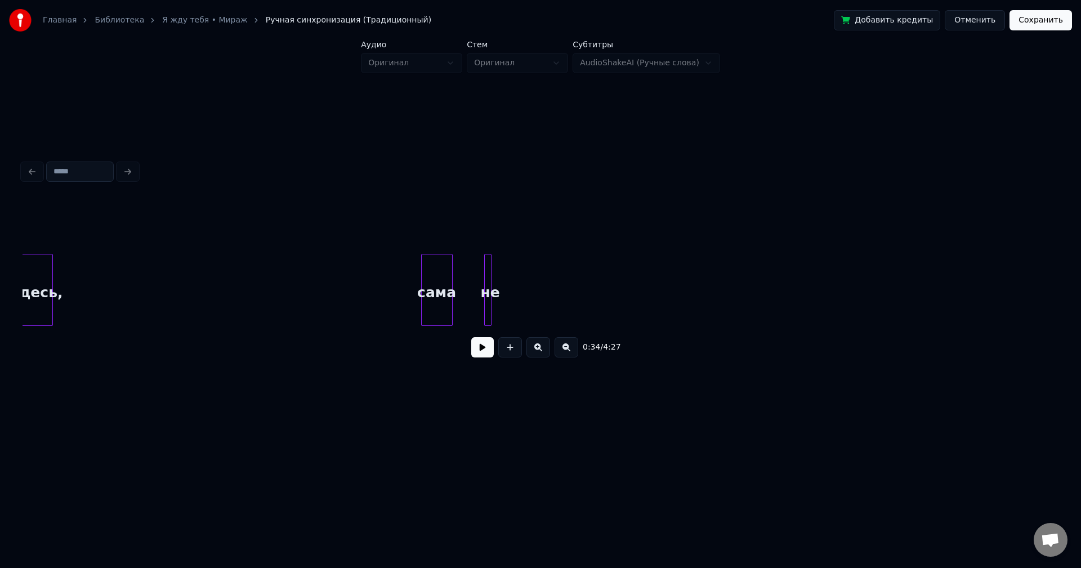
scroll to position [0, 22176]
click at [0, 314] on div "Главная Библиотека Я жду тебя • Мираж Ручная синхронизация (Традиционный) Добав…" at bounding box center [540, 216] width 1081 height 432
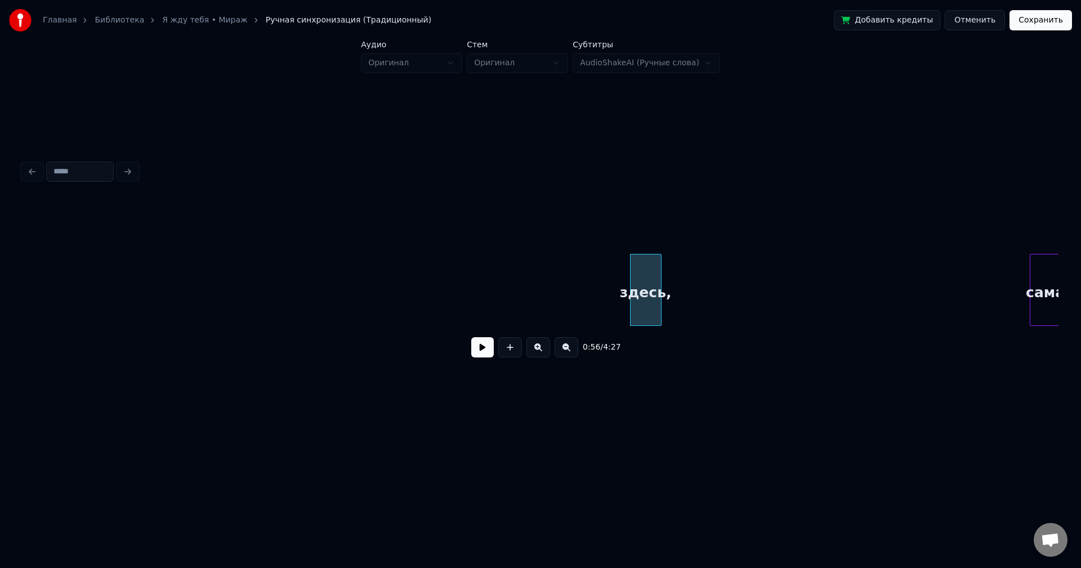
scroll to position [0, 21511]
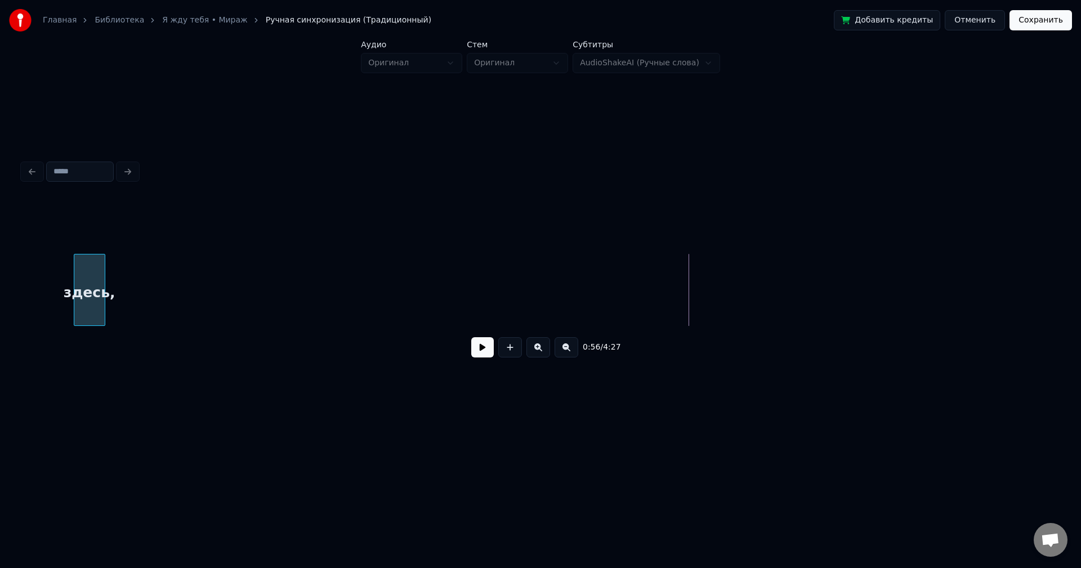
click at [92, 311] on div "здесь," at bounding box center [89, 293] width 30 height 77
click at [106, 314] on div "здесь," at bounding box center [110, 293] width 30 height 77
click at [568, 349] on button at bounding box center [567, 347] width 24 height 20
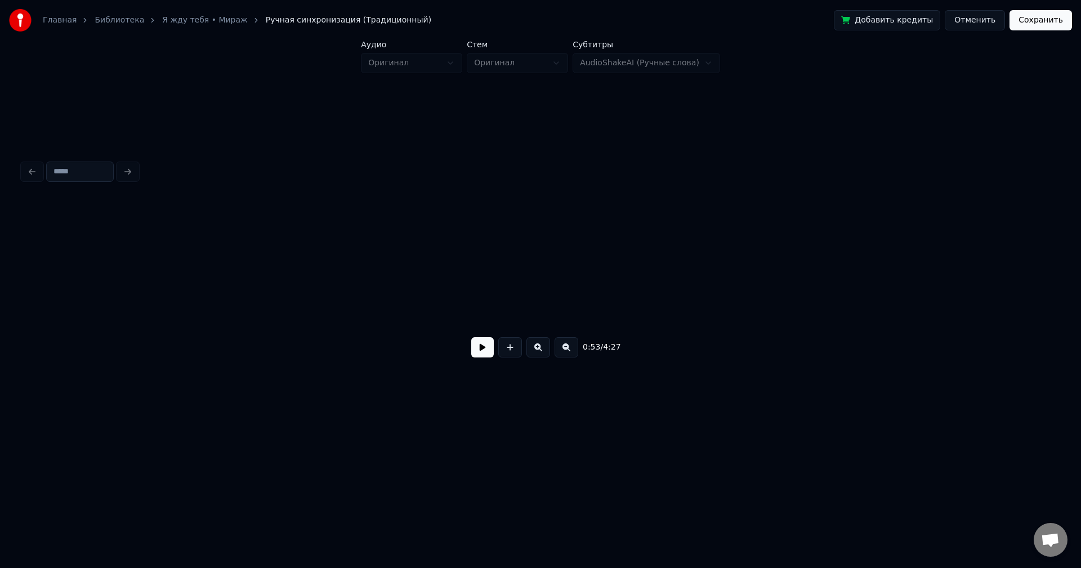
scroll to position [0, 18849]
click at [568, 349] on button at bounding box center [567, 347] width 24 height 20
click at [539, 351] on button at bounding box center [538, 347] width 24 height 20
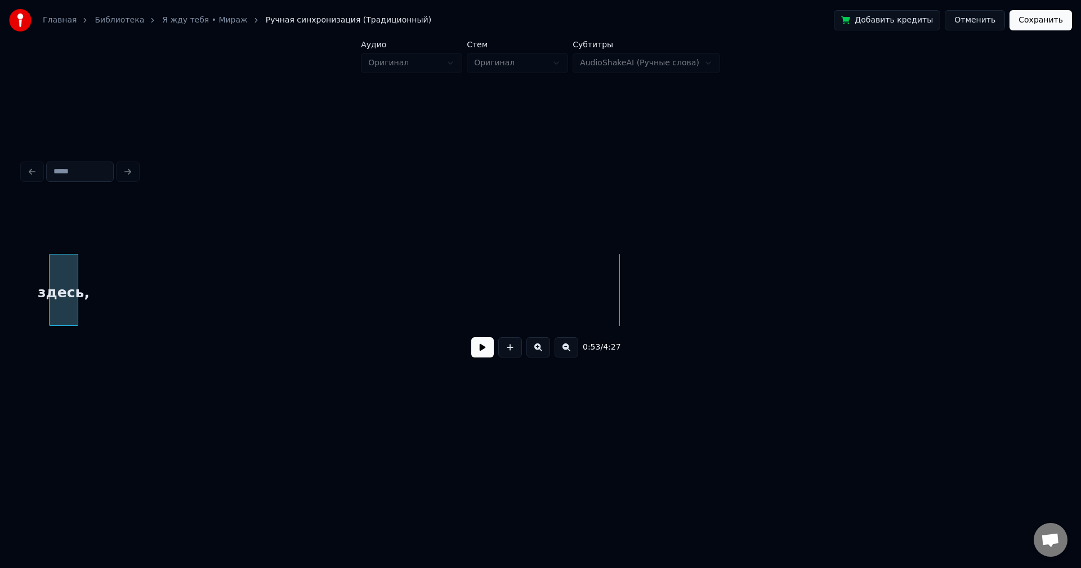
click at [60, 320] on div "здесь," at bounding box center [64, 293] width 28 height 77
click at [535, 351] on button at bounding box center [538, 347] width 24 height 20
click at [537, 351] on button at bounding box center [538, 347] width 24 height 20
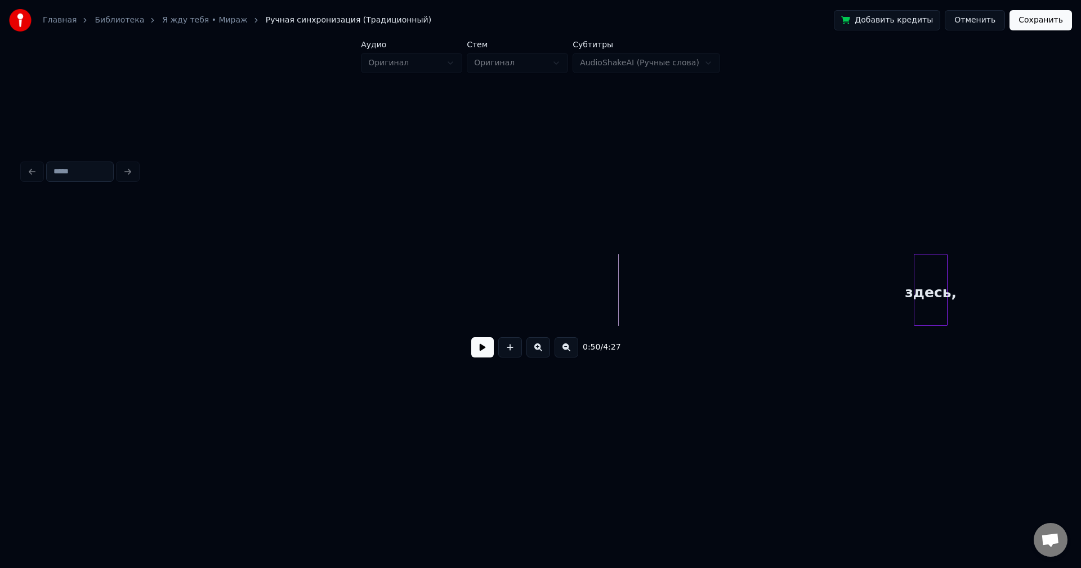
click at [537, 351] on button at bounding box center [538, 347] width 24 height 20
click at [567, 354] on button at bounding box center [567, 347] width 24 height 20
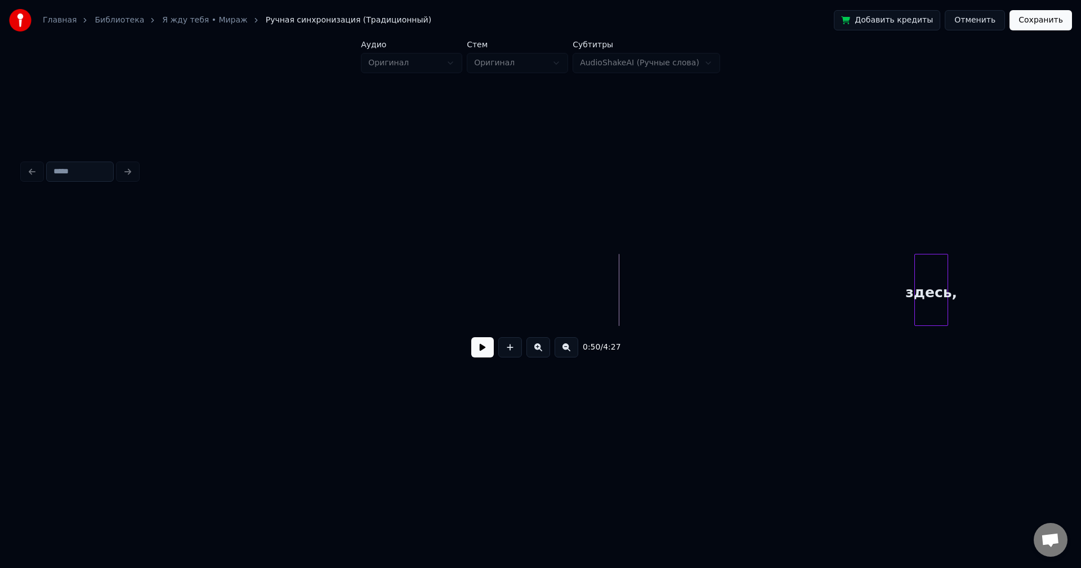
click at [567, 354] on button at bounding box center [567, 347] width 24 height 20
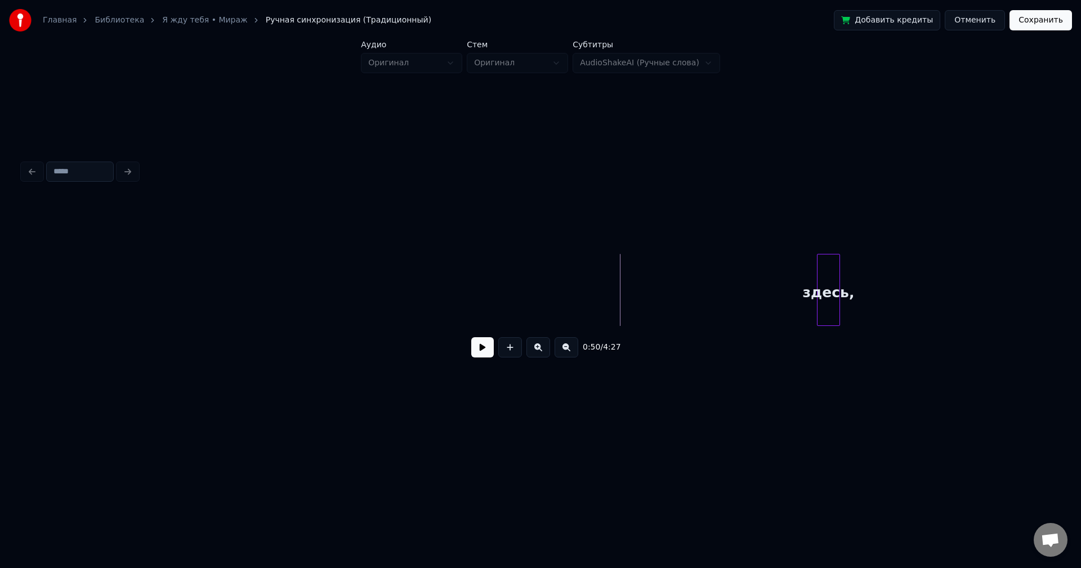
click at [567, 354] on button at bounding box center [567, 347] width 24 height 20
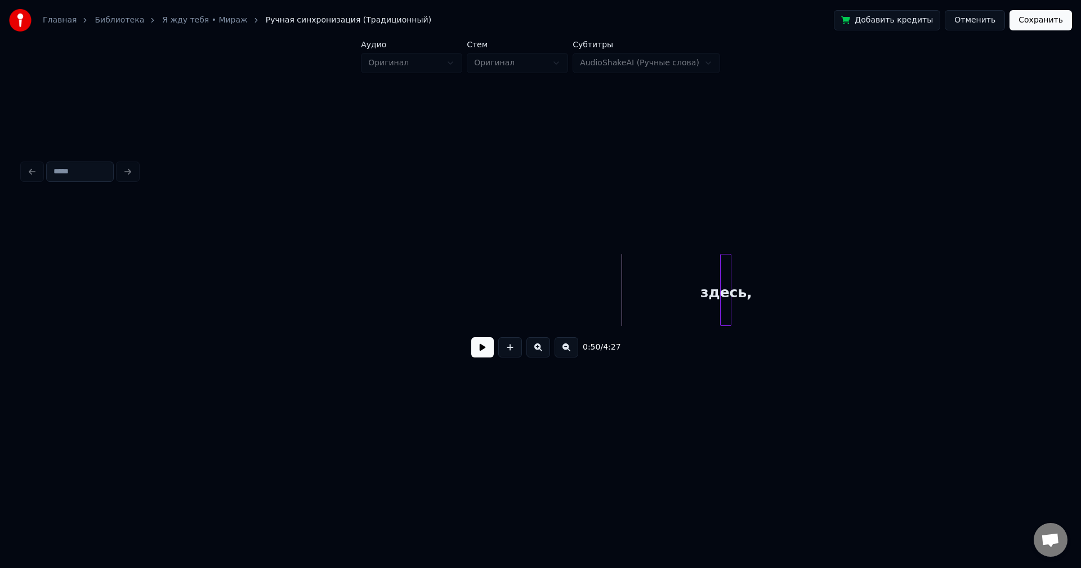
click at [567, 354] on button at bounding box center [567, 347] width 24 height 20
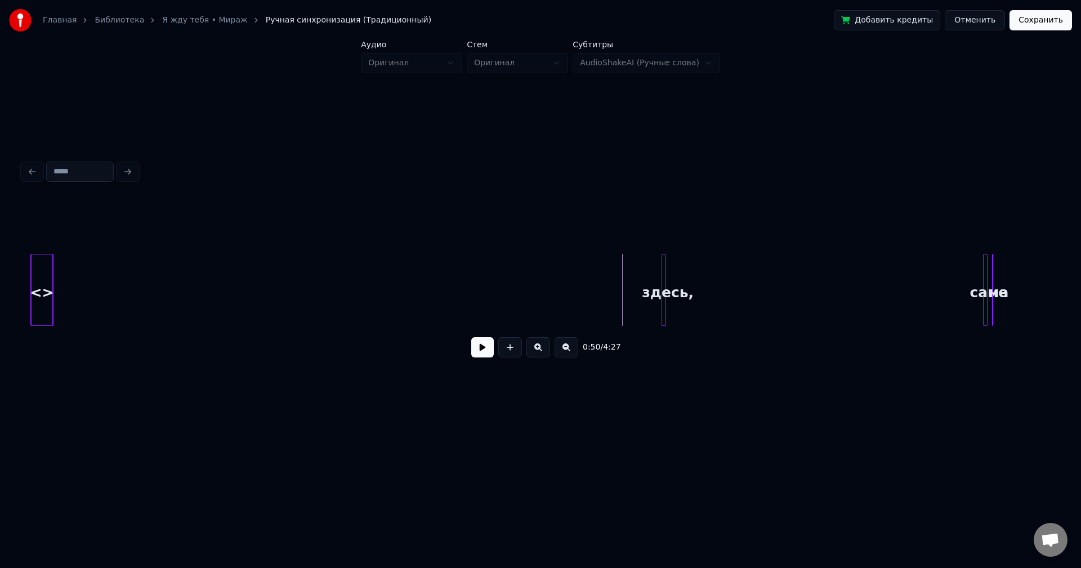
click at [567, 354] on button at bounding box center [567, 347] width 24 height 20
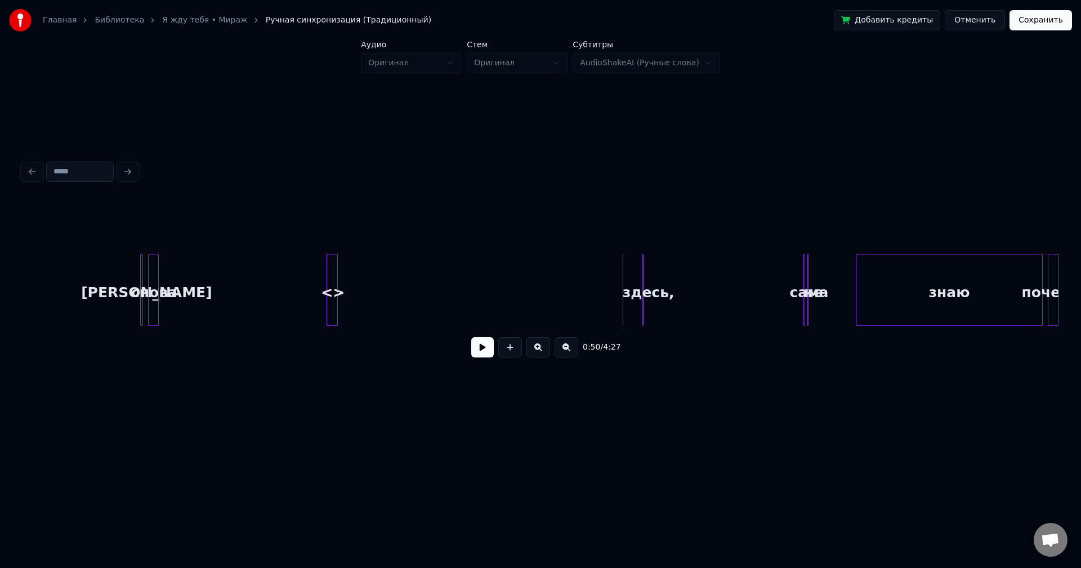
click at [198, 315] on div "здесь," at bounding box center [199, 293] width 11 height 77
click at [564, 353] on button at bounding box center [567, 347] width 24 height 20
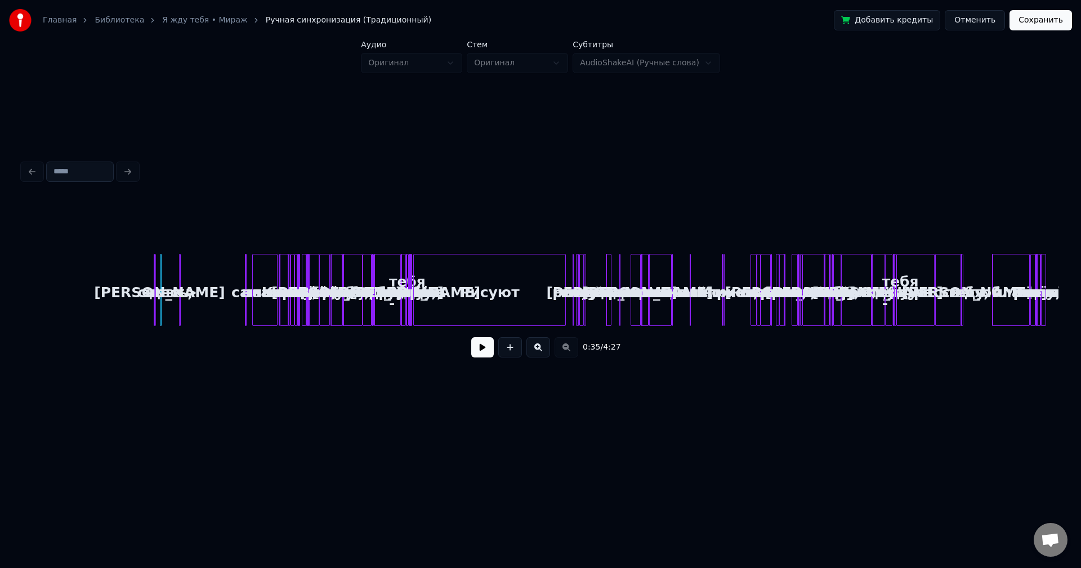
click at [569, 347] on div "0:35 / 4:27" at bounding box center [541, 347] width 1018 height 25
click at [541, 349] on button at bounding box center [538, 347] width 24 height 20
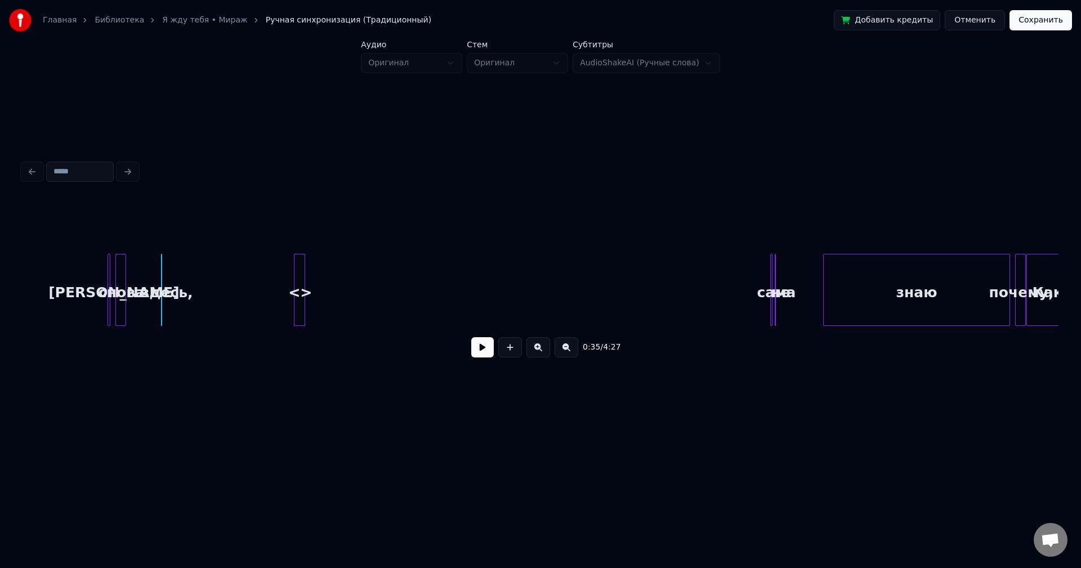
click at [541, 349] on button at bounding box center [538, 347] width 24 height 20
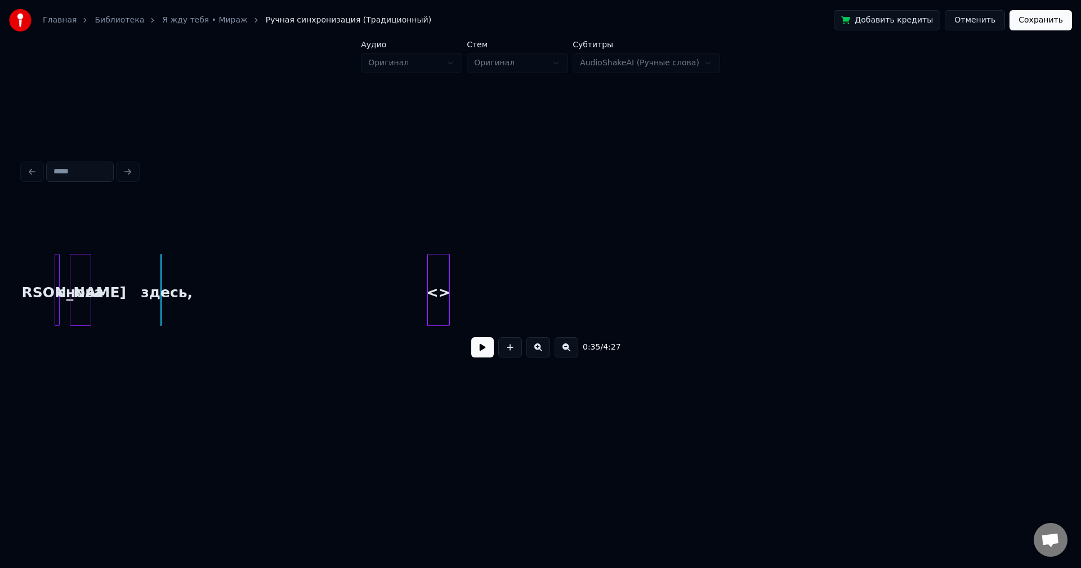
click at [541, 349] on button at bounding box center [538, 347] width 24 height 20
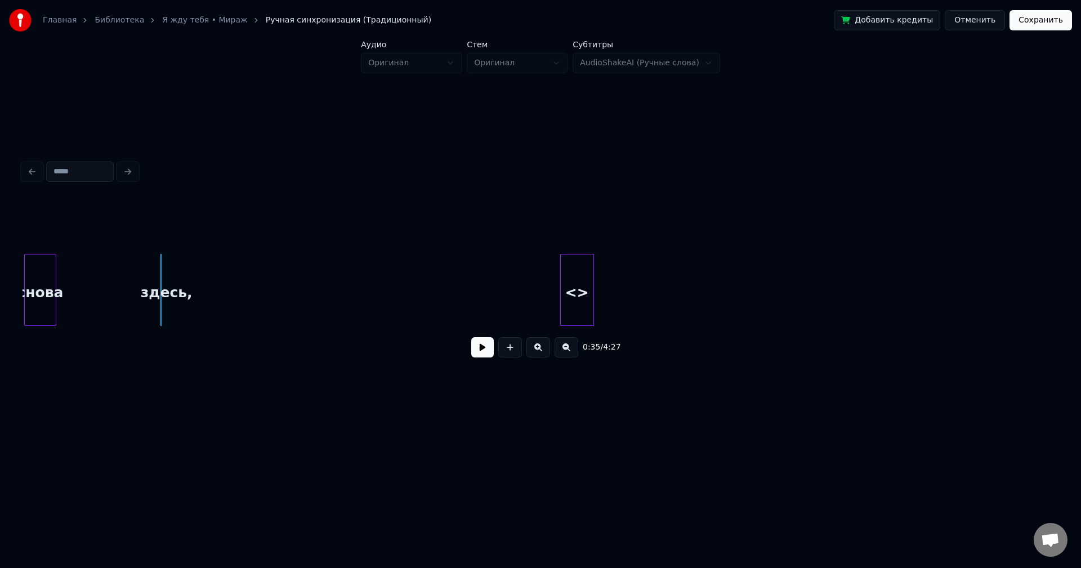
click at [540, 348] on button at bounding box center [538, 347] width 24 height 20
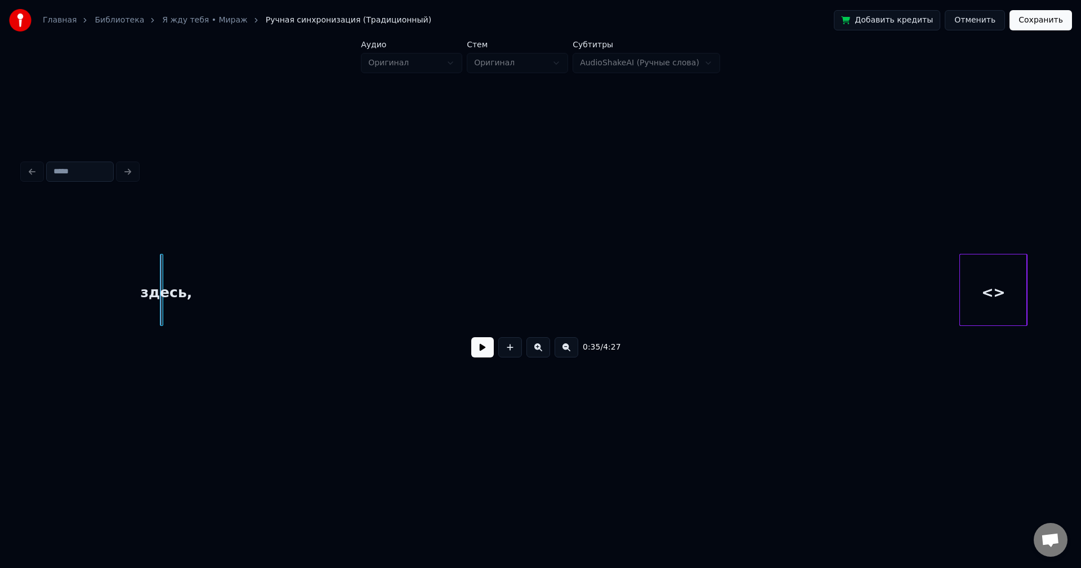
click at [541, 348] on button at bounding box center [538, 347] width 24 height 20
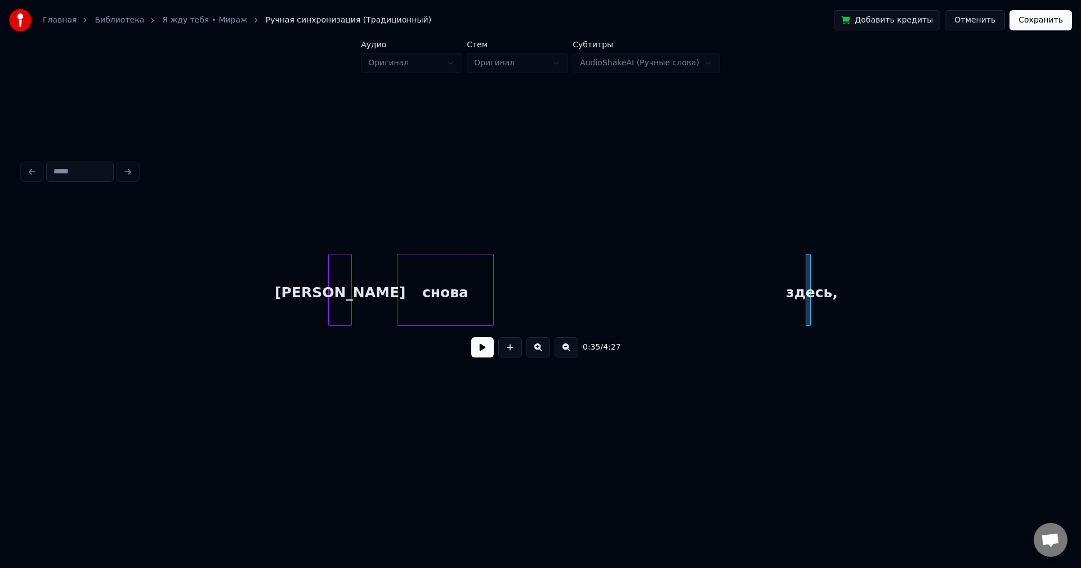
scroll to position [0, 8245]
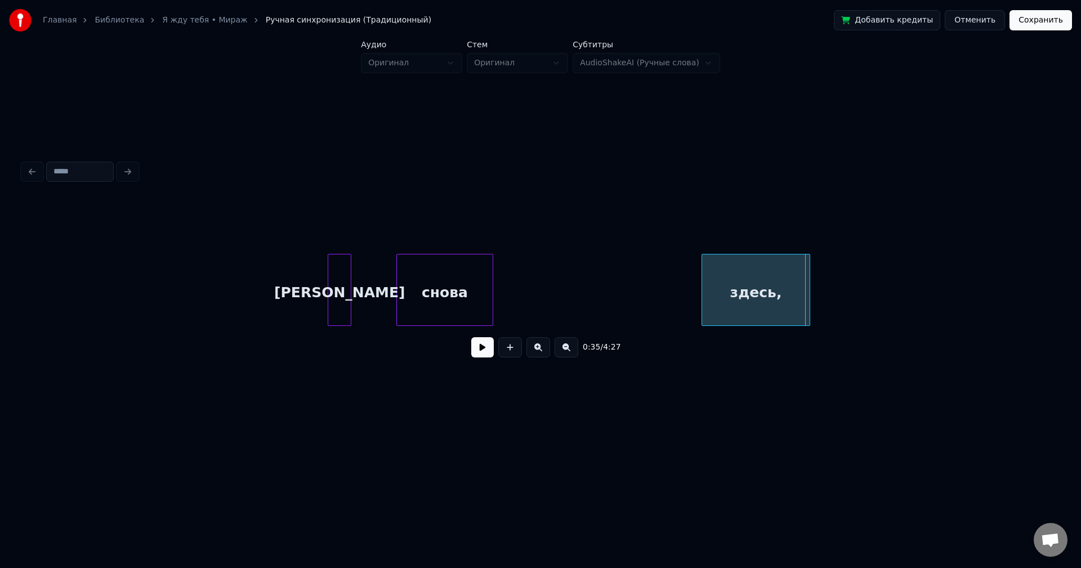
click at [704, 296] on div at bounding box center [703, 290] width 3 height 71
click at [763, 298] on div at bounding box center [763, 290] width 3 height 71
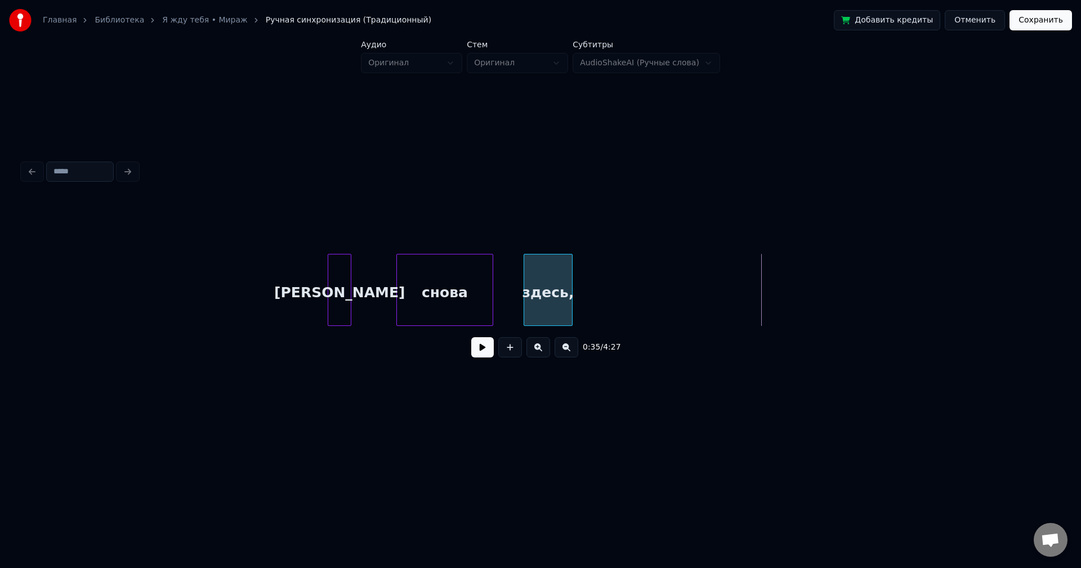
click at [552, 304] on div "здесь," at bounding box center [548, 293] width 48 height 77
click at [484, 352] on button at bounding box center [482, 347] width 23 height 20
click at [650, 298] on div at bounding box center [648, 290] width 3 height 71
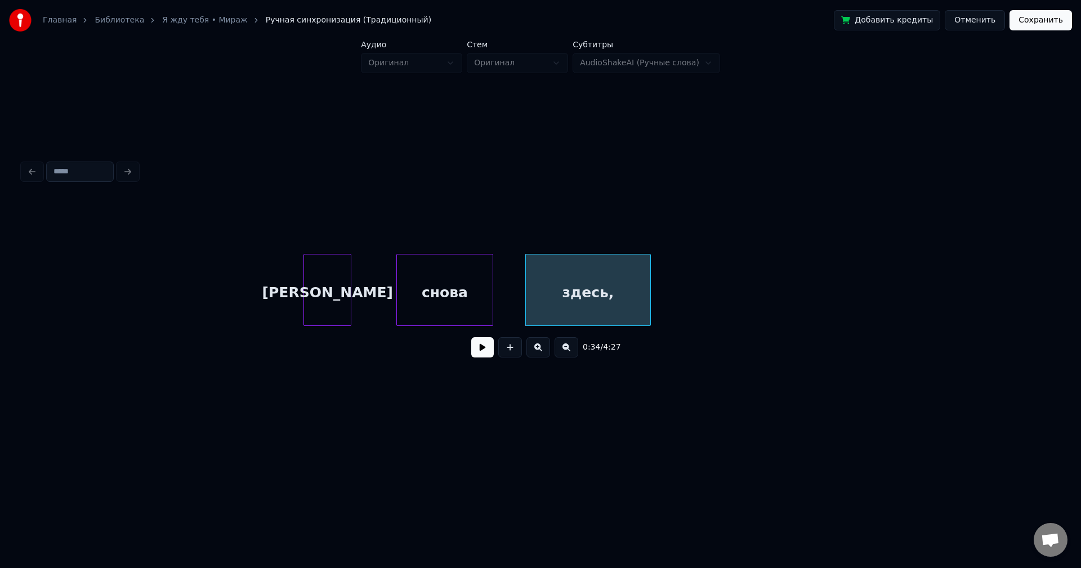
click at [305, 292] on div at bounding box center [305, 290] width 3 height 71
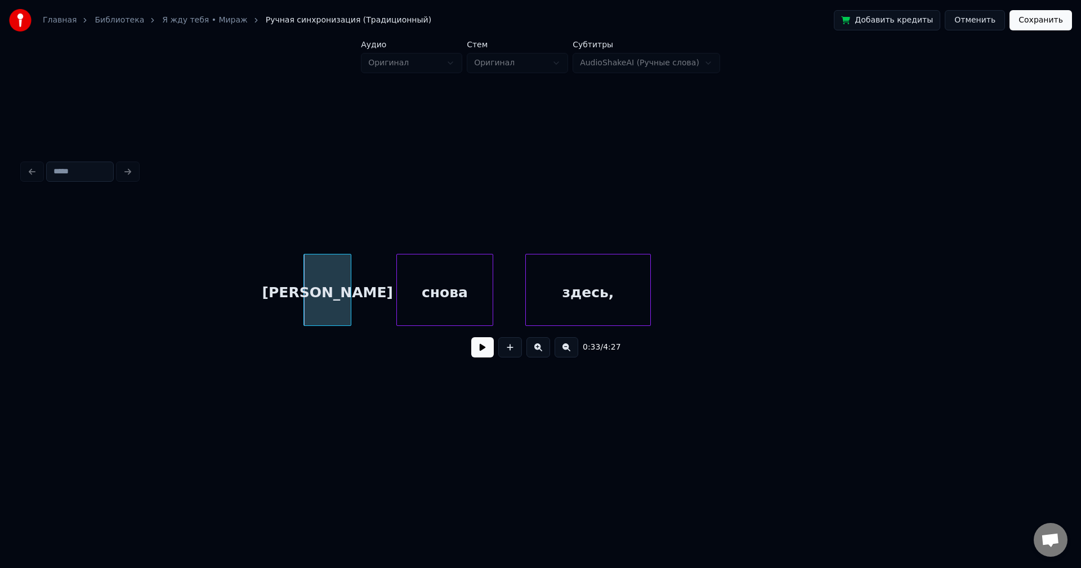
click at [481, 348] on button at bounding box center [482, 347] width 23 height 20
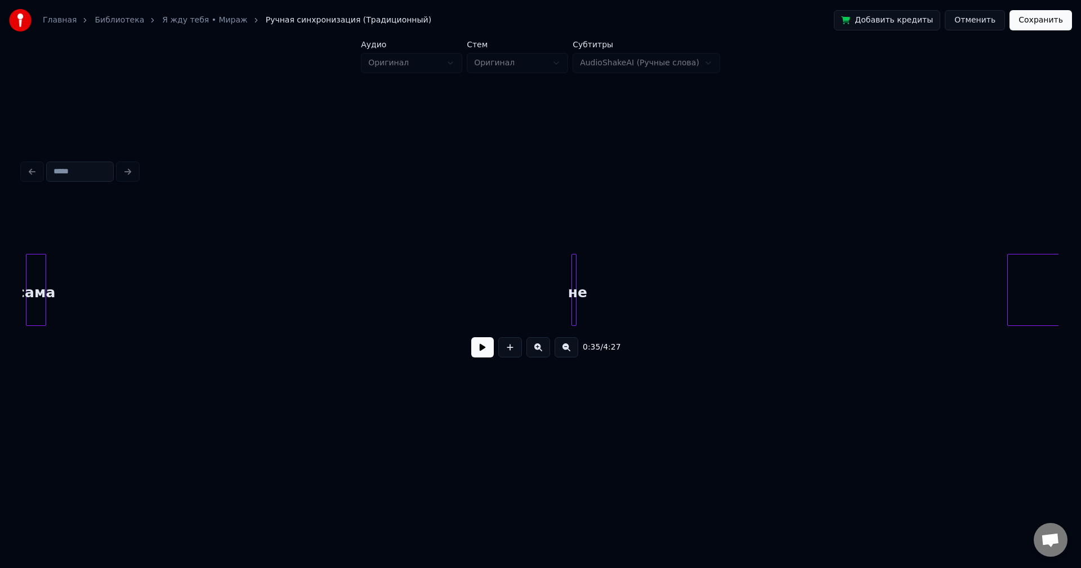
scroll to position [0, 14002]
click at [539, 351] on button at bounding box center [538, 347] width 24 height 20
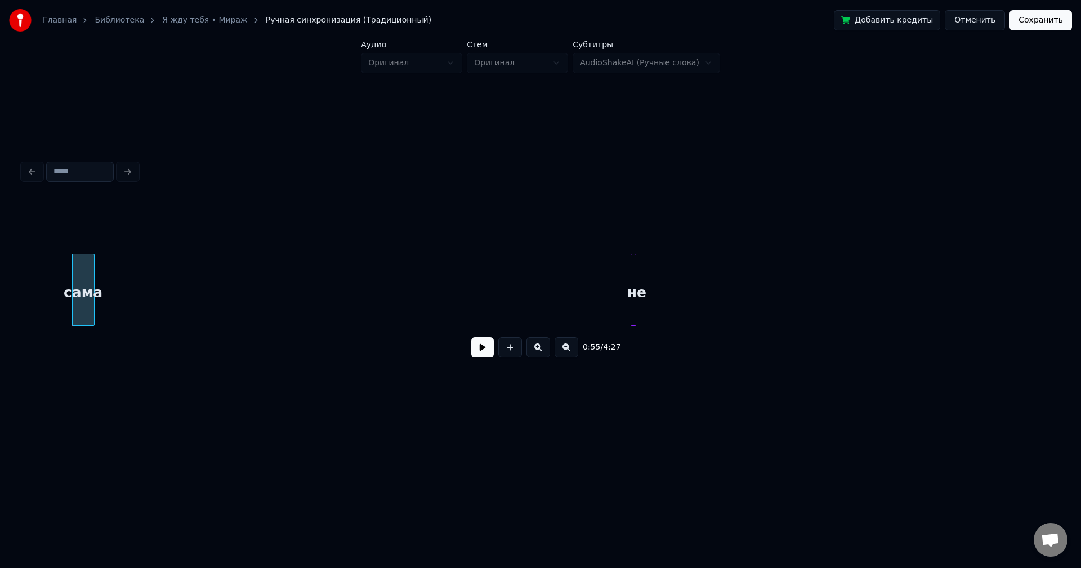
click at [539, 351] on button at bounding box center [538, 347] width 24 height 20
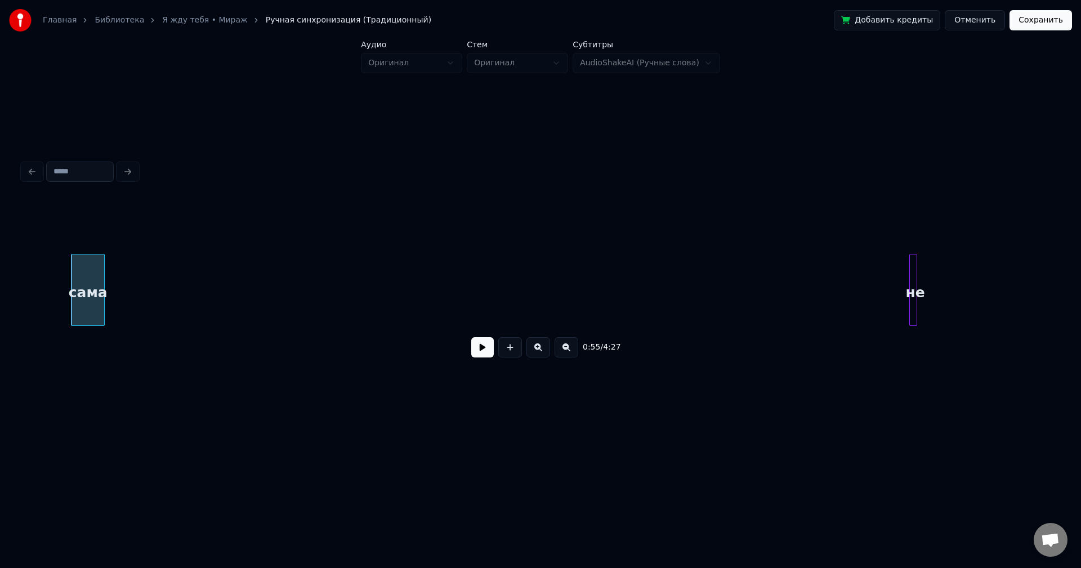
click at [539, 351] on button at bounding box center [538, 347] width 24 height 20
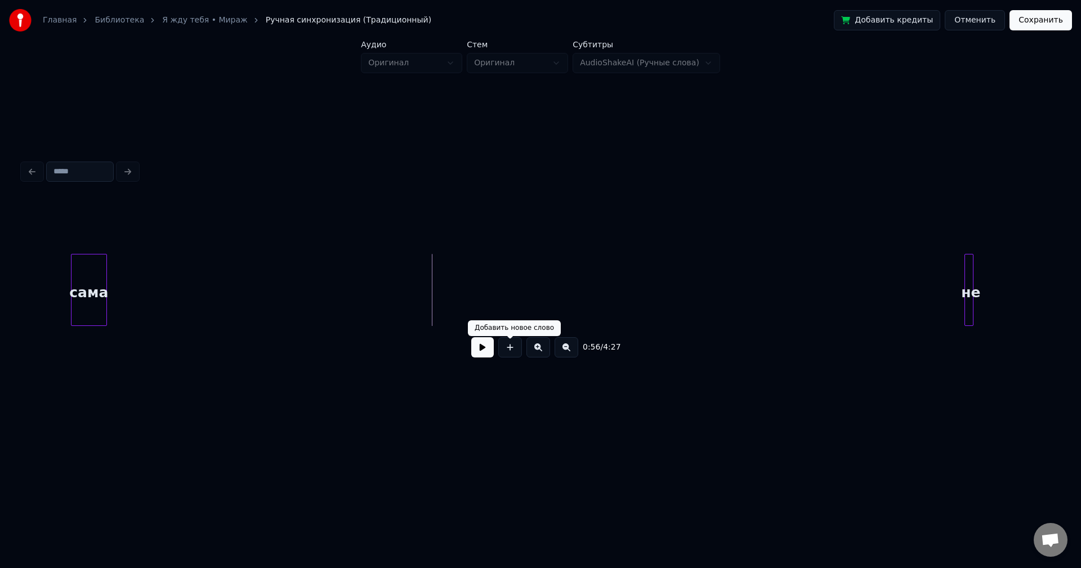
click at [512, 352] on button at bounding box center [510, 347] width 24 height 20
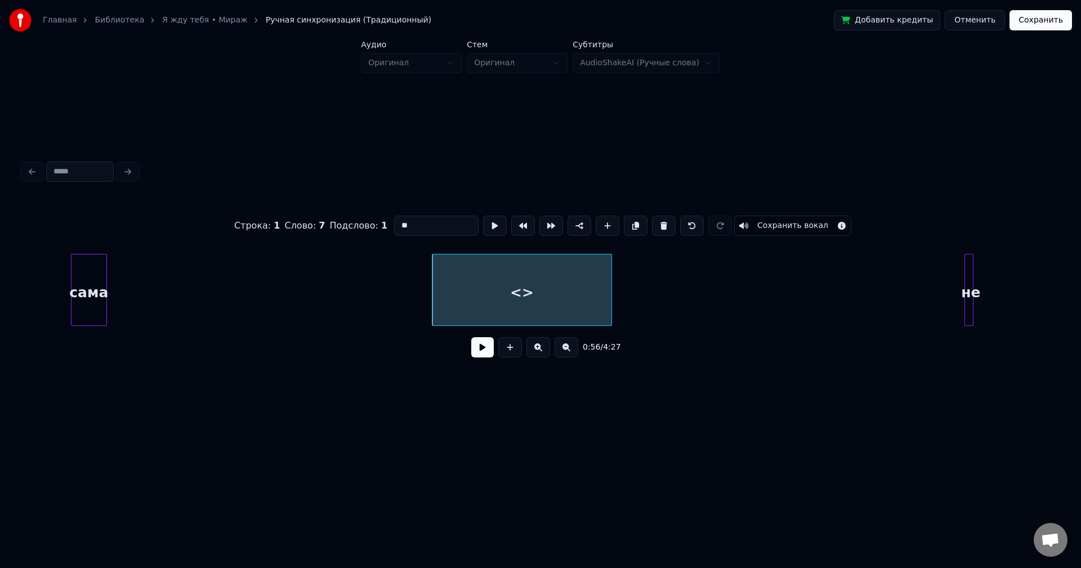
click at [512, 352] on button at bounding box center [510, 347] width 24 height 20
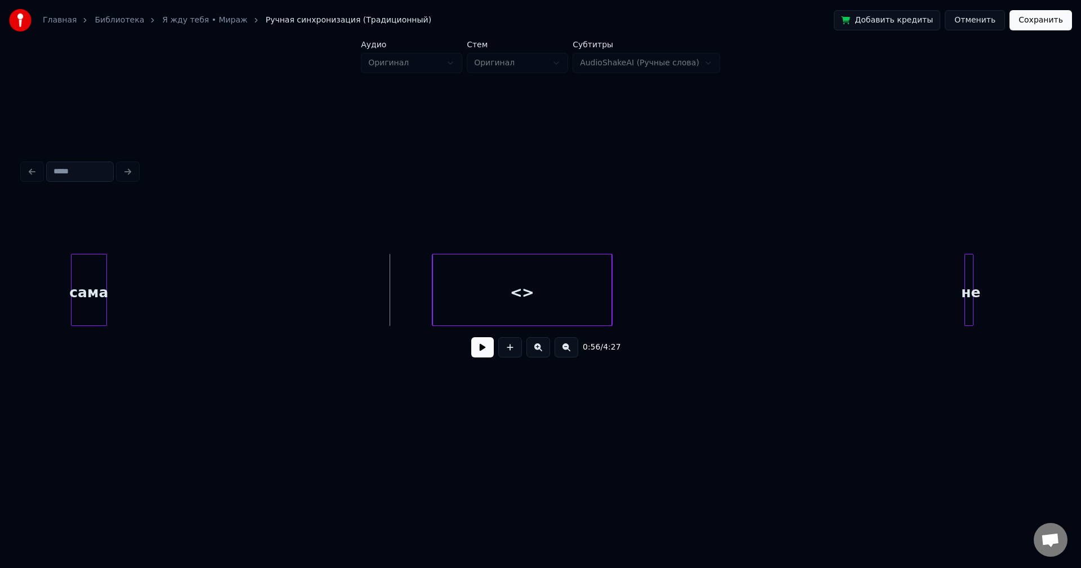
drag, startPoint x: 510, startPoint y: 352, endPoint x: 517, endPoint y: 372, distance: 20.7
click at [517, 369] on div "0:56 / 4:27" at bounding box center [541, 347] width 1036 height 43
click at [538, 352] on button at bounding box center [538, 347] width 24 height 20
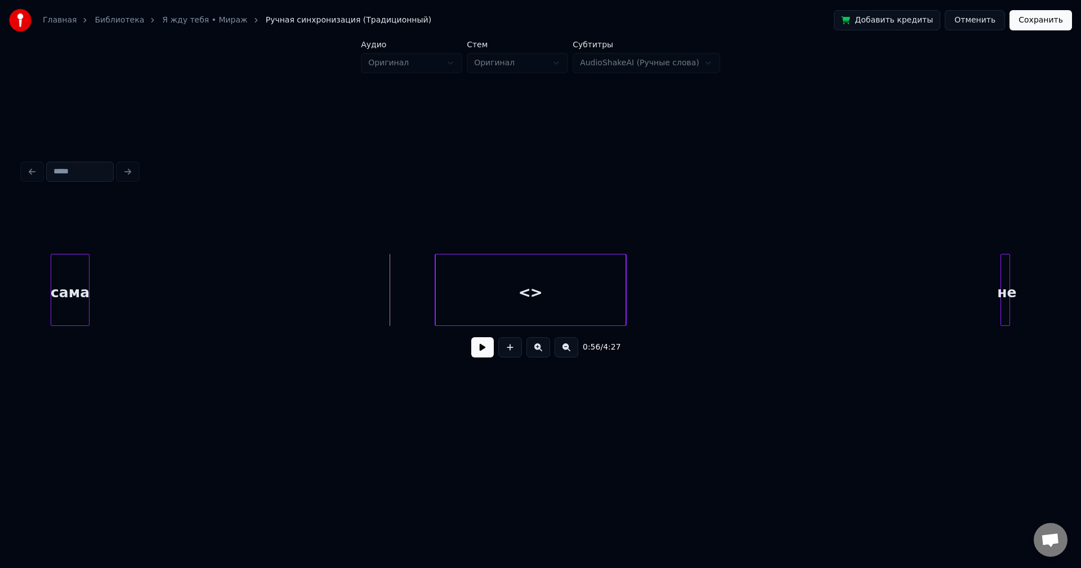
click at [538, 352] on button at bounding box center [538, 347] width 24 height 20
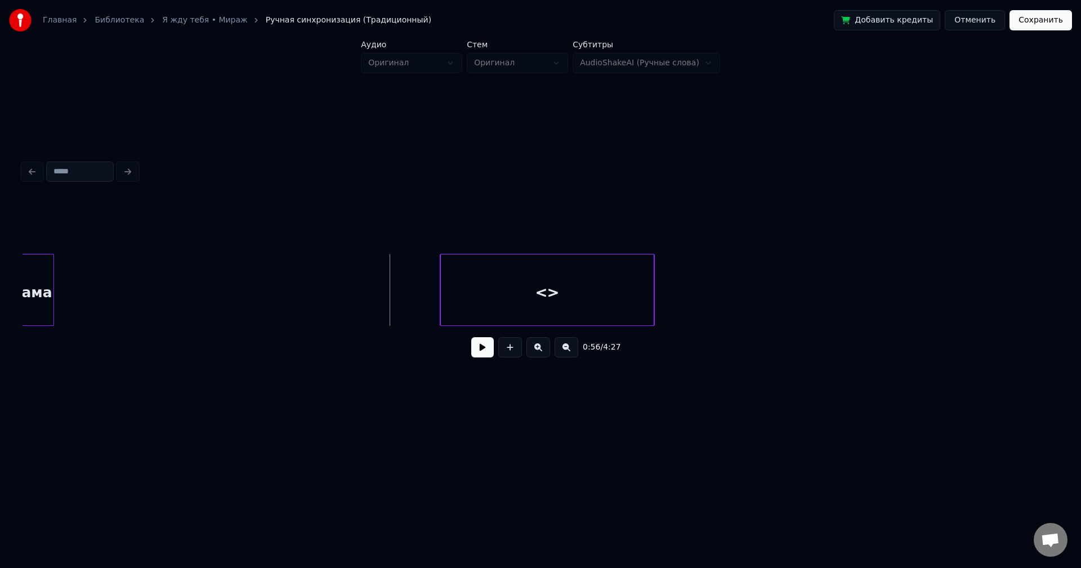
click at [538, 352] on button at bounding box center [538, 347] width 24 height 20
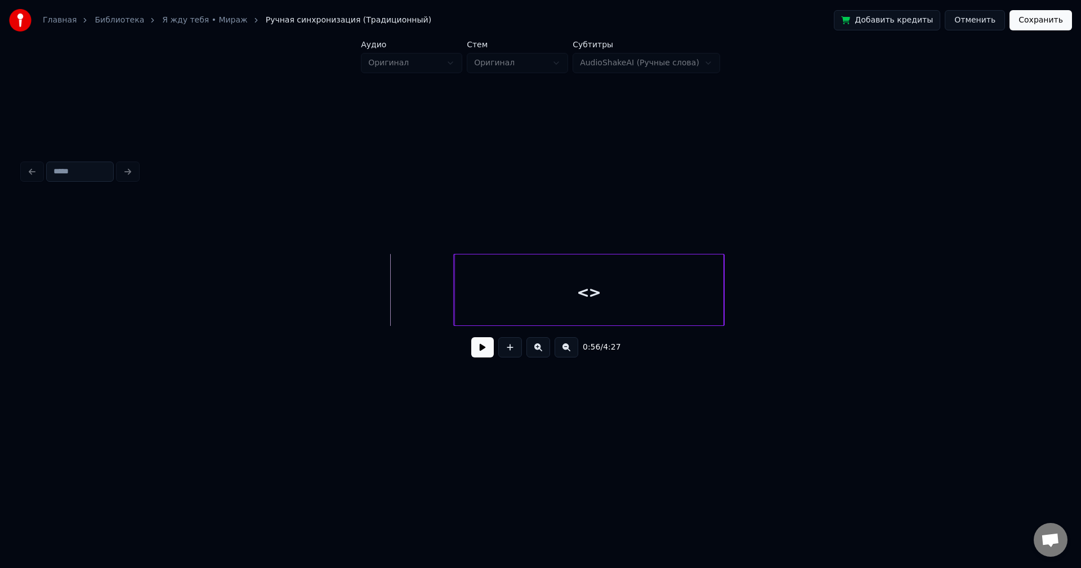
click at [538, 352] on button at bounding box center [538, 347] width 24 height 20
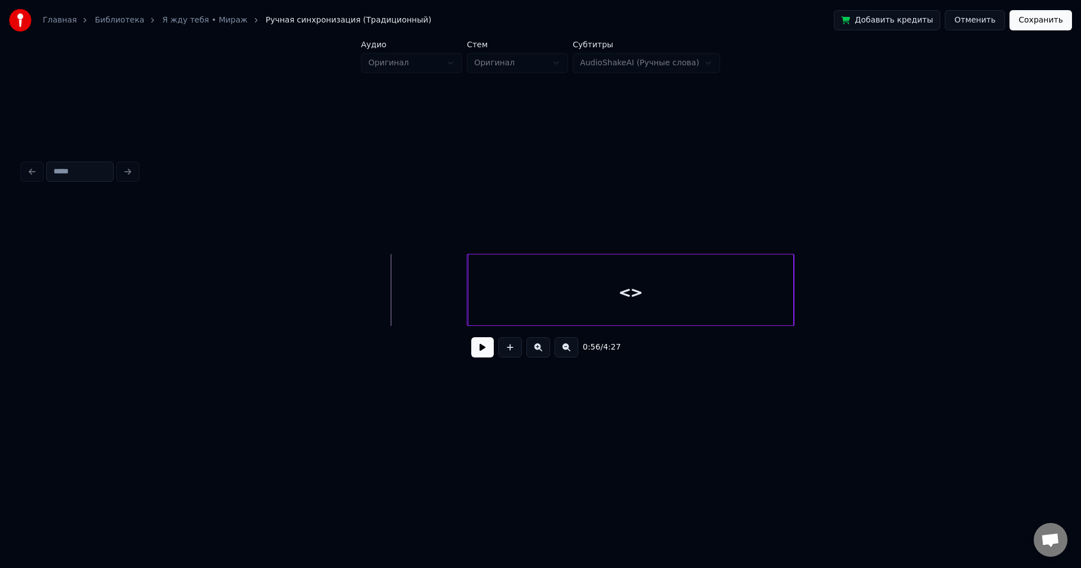
click at [539, 352] on button at bounding box center [538, 347] width 24 height 20
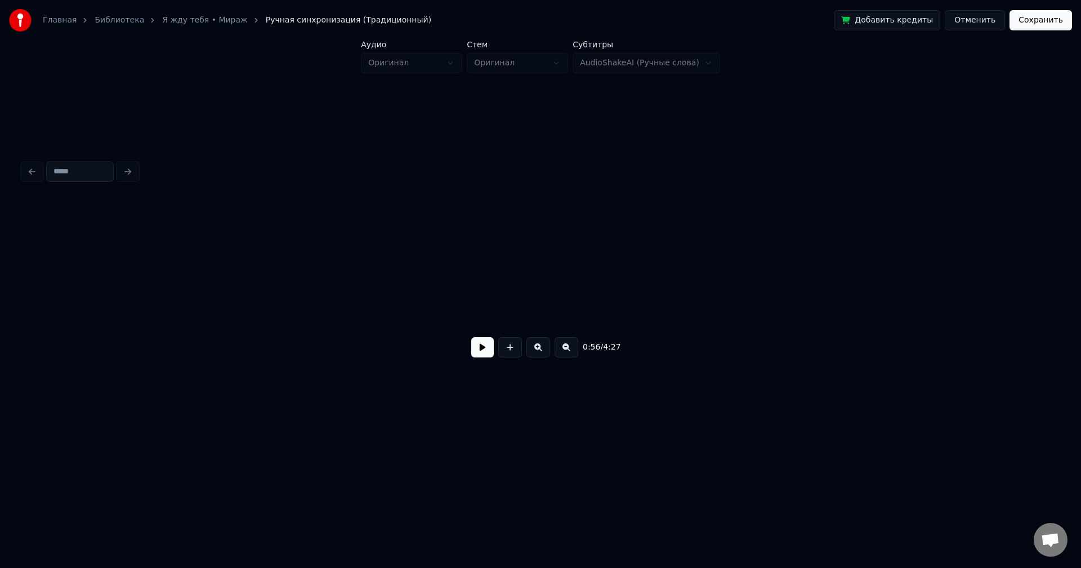
click at [539, 352] on button at bounding box center [538, 347] width 24 height 20
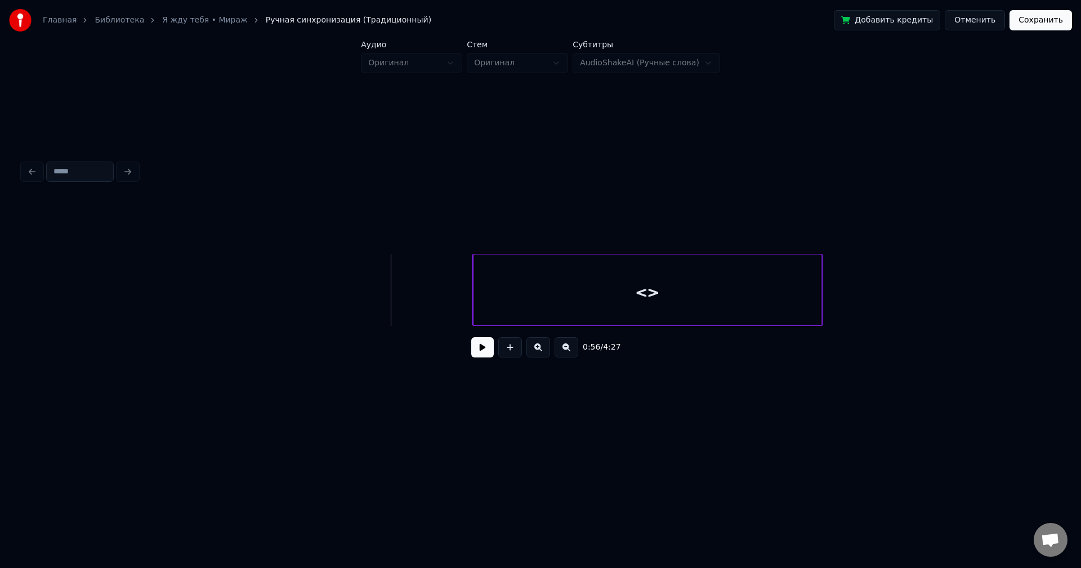
click at [539, 352] on button at bounding box center [538, 347] width 24 height 20
click at [561, 352] on button at bounding box center [567, 347] width 24 height 20
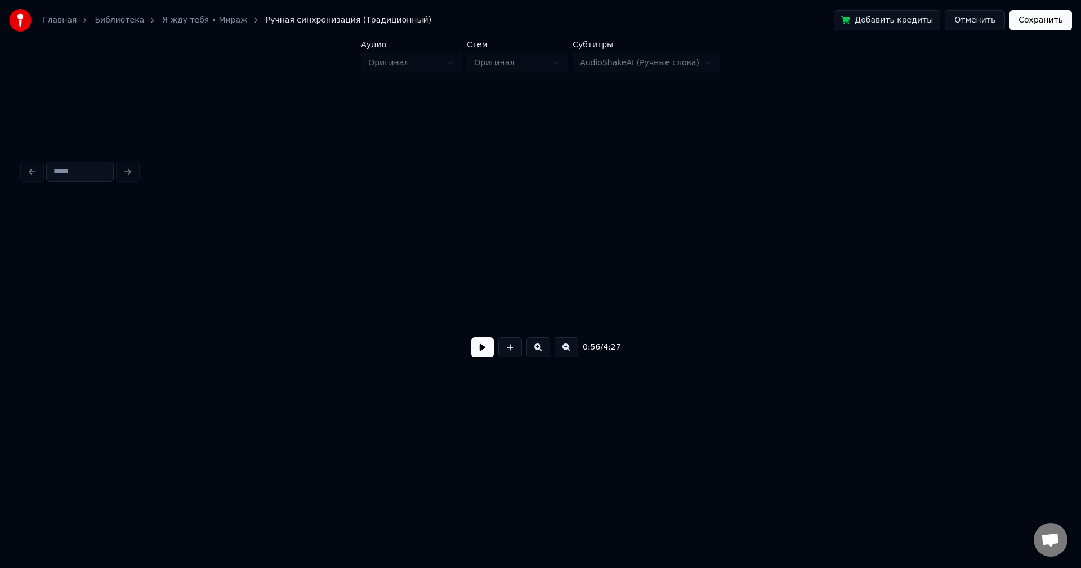
click at [561, 352] on button at bounding box center [567, 347] width 24 height 20
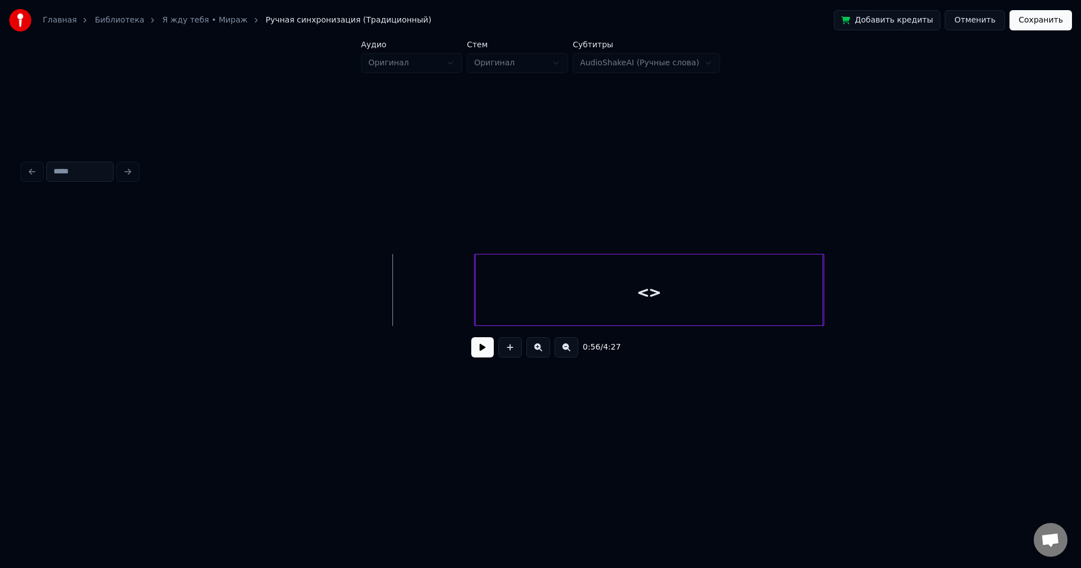
click at [561, 352] on button at bounding box center [567, 347] width 24 height 20
click at [562, 352] on button at bounding box center [567, 347] width 24 height 20
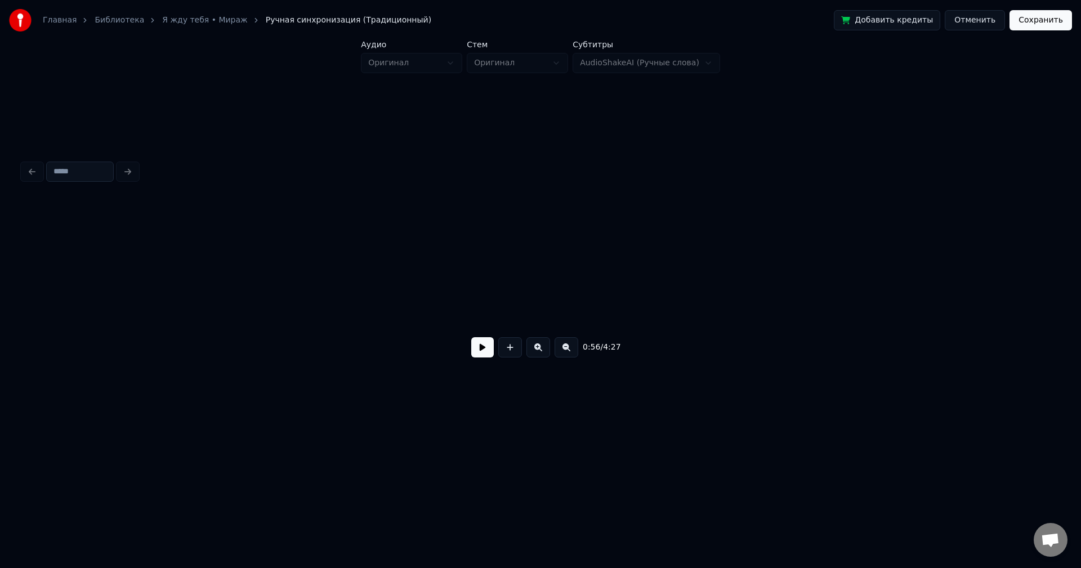
click at [562, 352] on button at bounding box center [567, 347] width 24 height 20
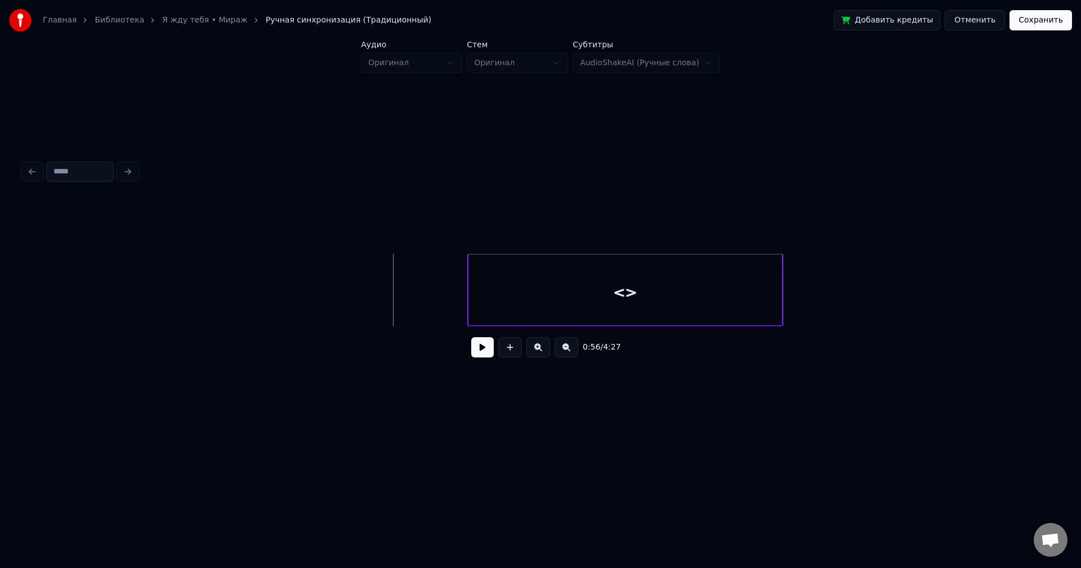
click at [562, 352] on button at bounding box center [567, 347] width 24 height 20
click at [562, 353] on button at bounding box center [567, 347] width 24 height 20
click at [564, 354] on button at bounding box center [567, 347] width 24 height 20
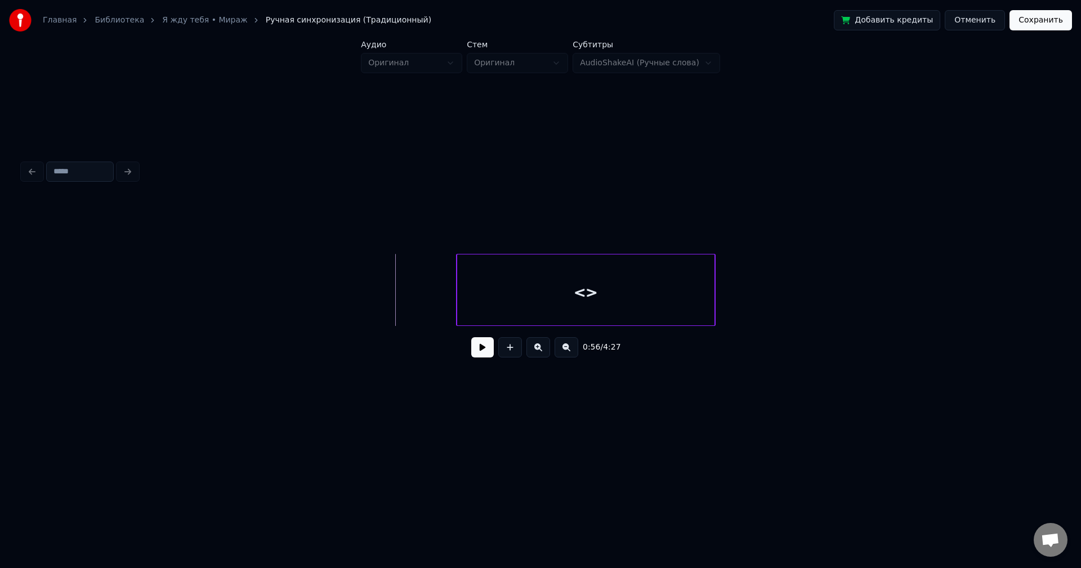
click at [564, 354] on button at bounding box center [567, 347] width 24 height 20
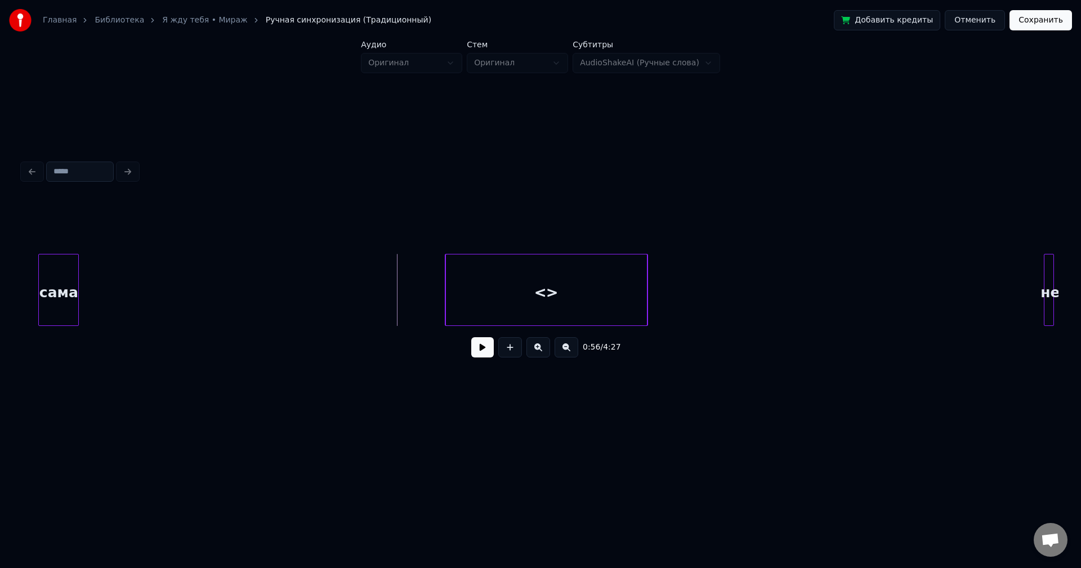
click at [564, 354] on button at bounding box center [567, 347] width 24 height 20
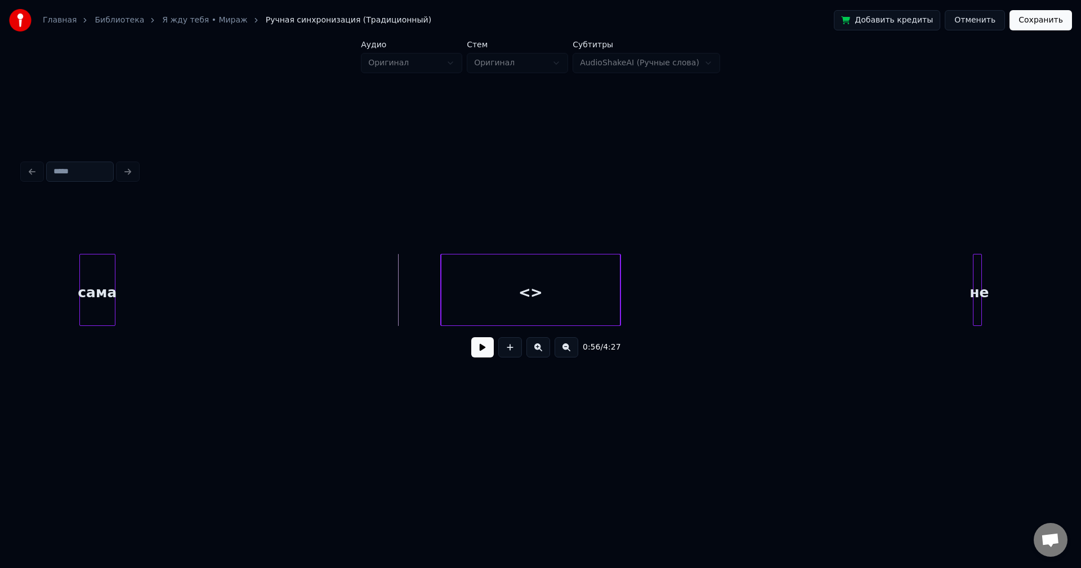
click at [564, 354] on button at bounding box center [567, 347] width 24 height 20
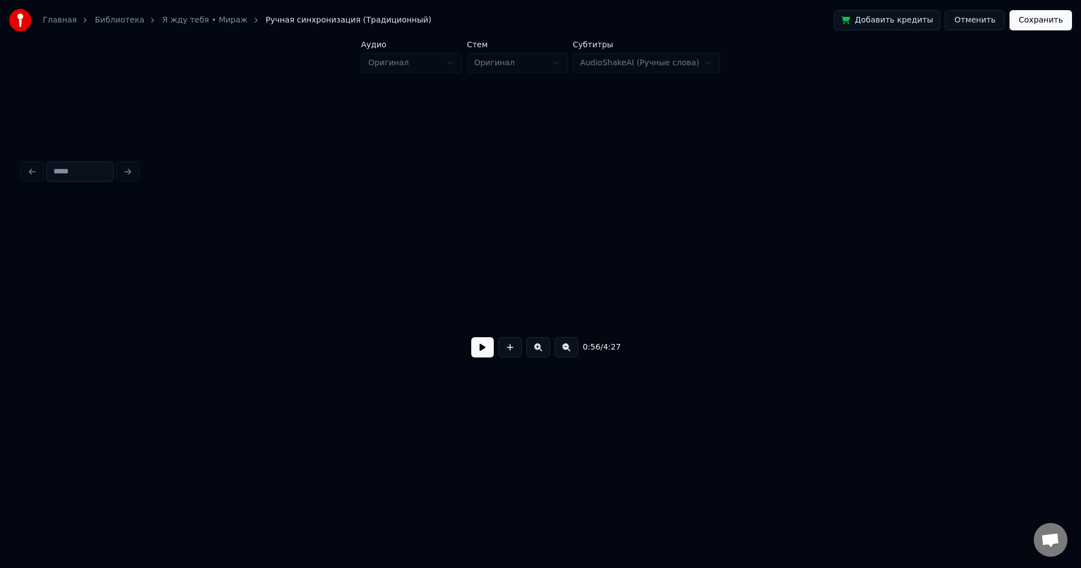
click at [564, 354] on button at bounding box center [567, 347] width 24 height 20
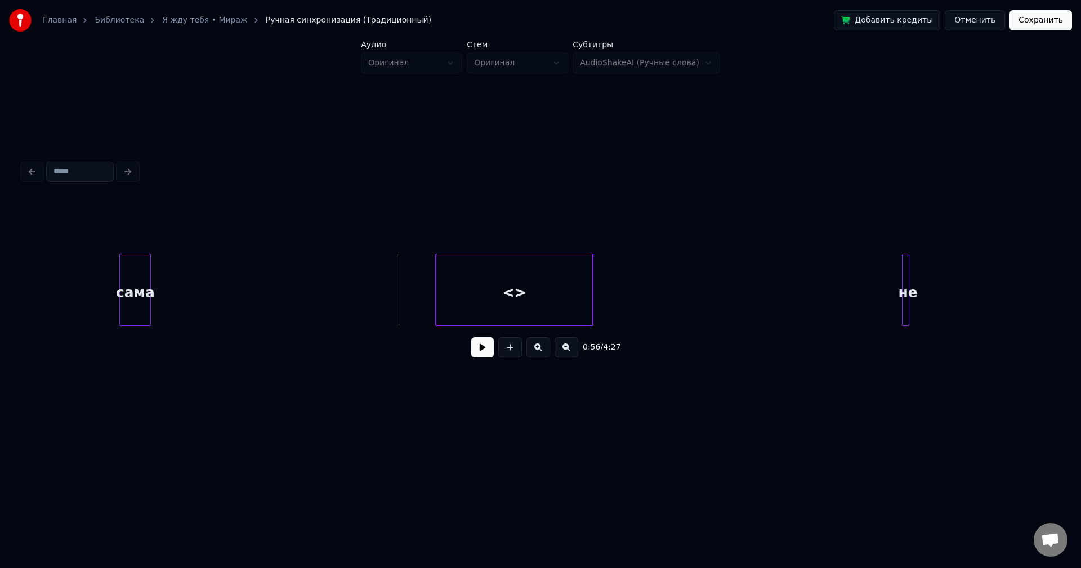
click at [564, 354] on button at bounding box center [567, 347] width 24 height 20
click at [565, 354] on button at bounding box center [567, 347] width 24 height 20
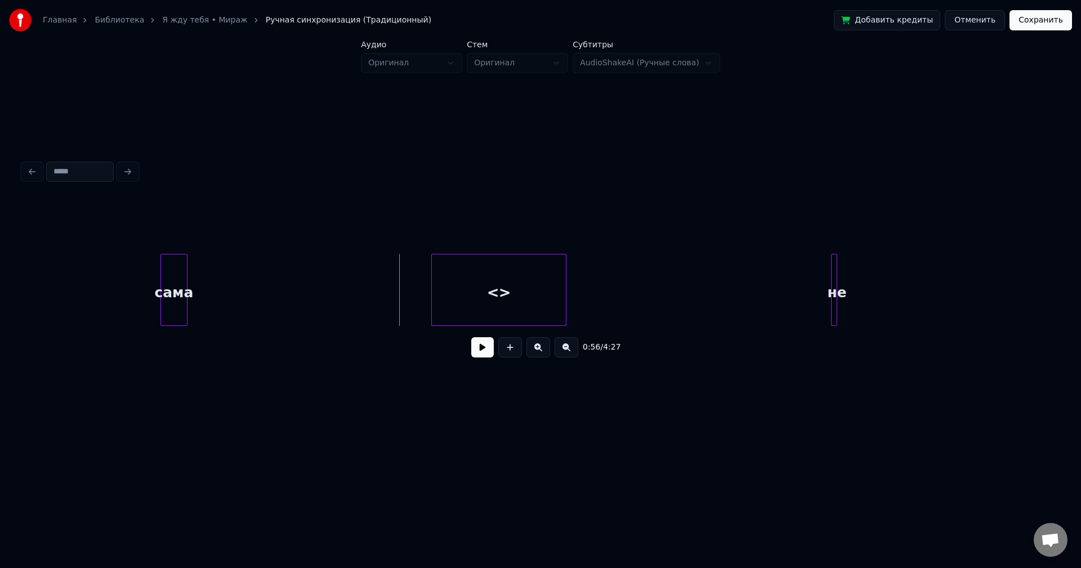
click at [565, 354] on button at bounding box center [567, 347] width 24 height 20
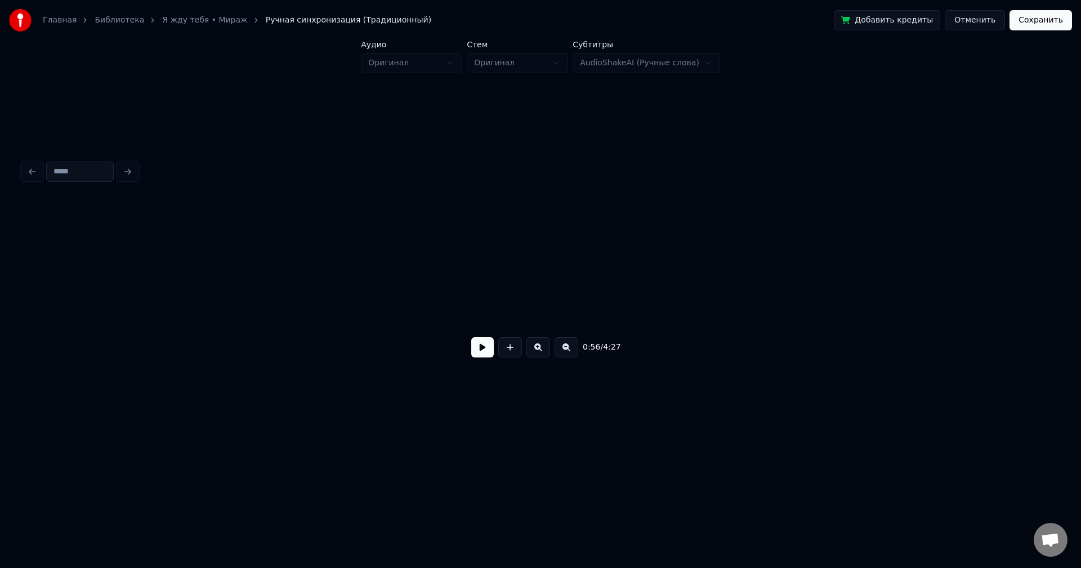
click at [565, 354] on button at bounding box center [567, 347] width 24 height 20
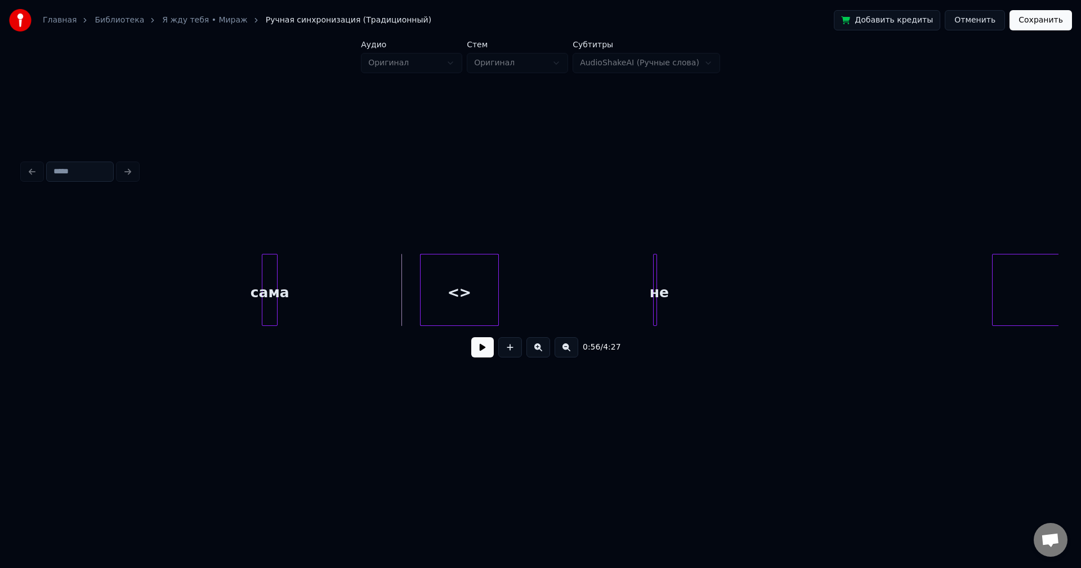
click at [565, 354] on button at bounding box center [567, 347] width 24 height 20
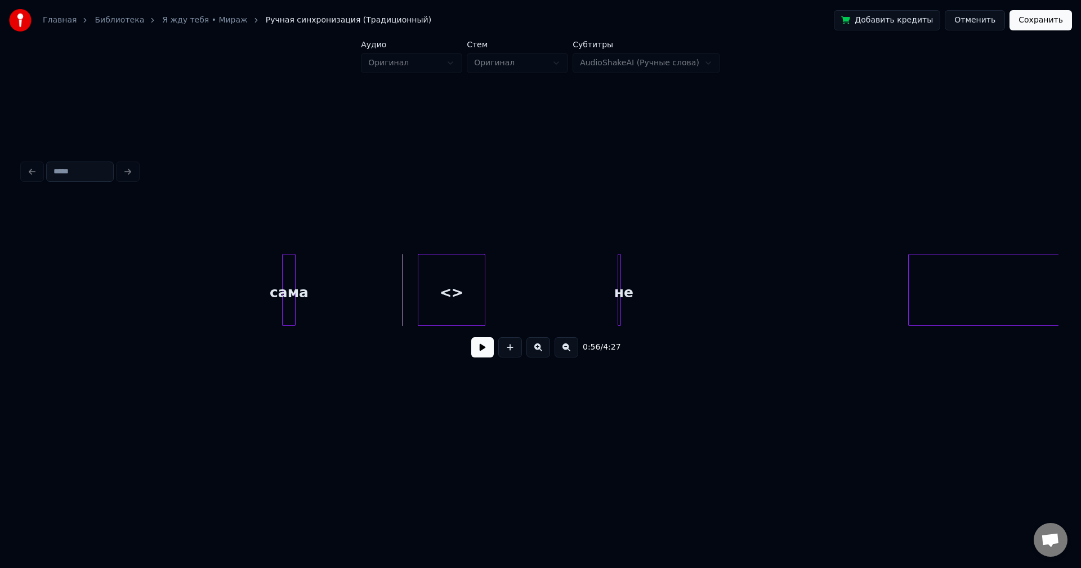
click at [565, 354] on button at bounding box center [567, 347] width 24 height 20
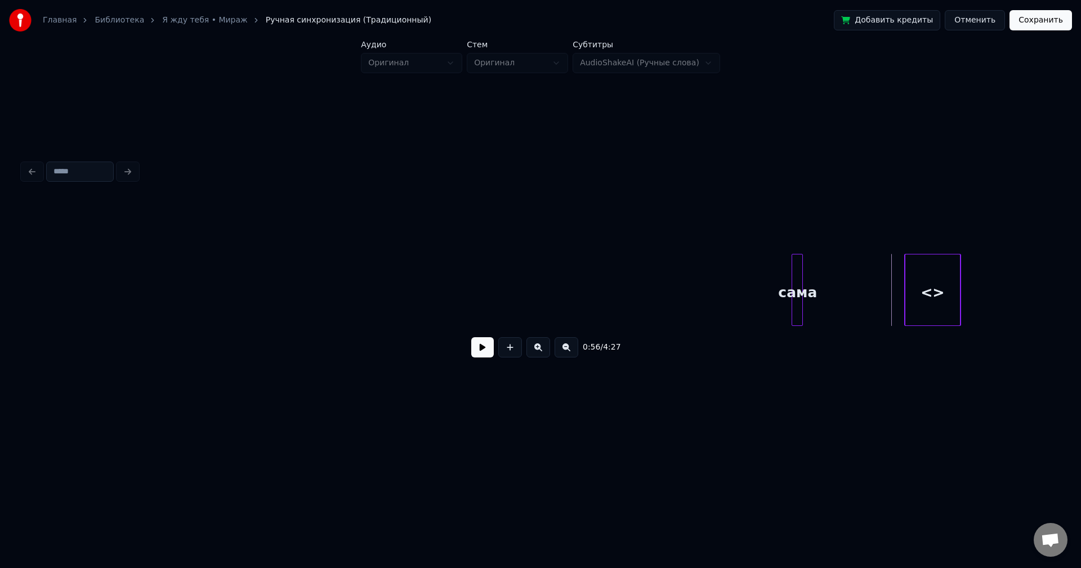
scroll to position [0, 7266]
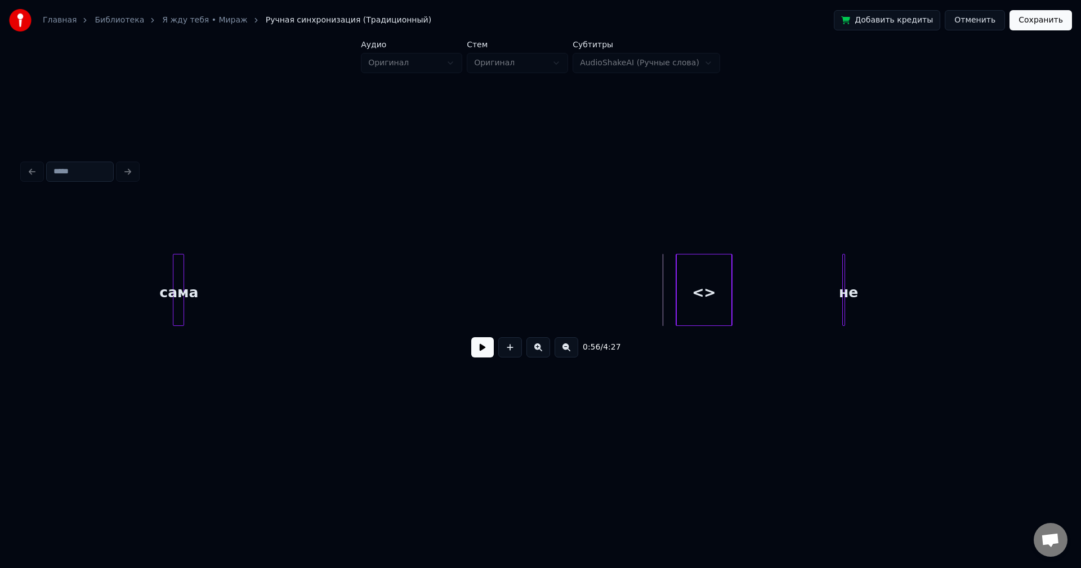
click at [173, 306] on div "сама" at bounding box center [178, 293] width 11 height 77
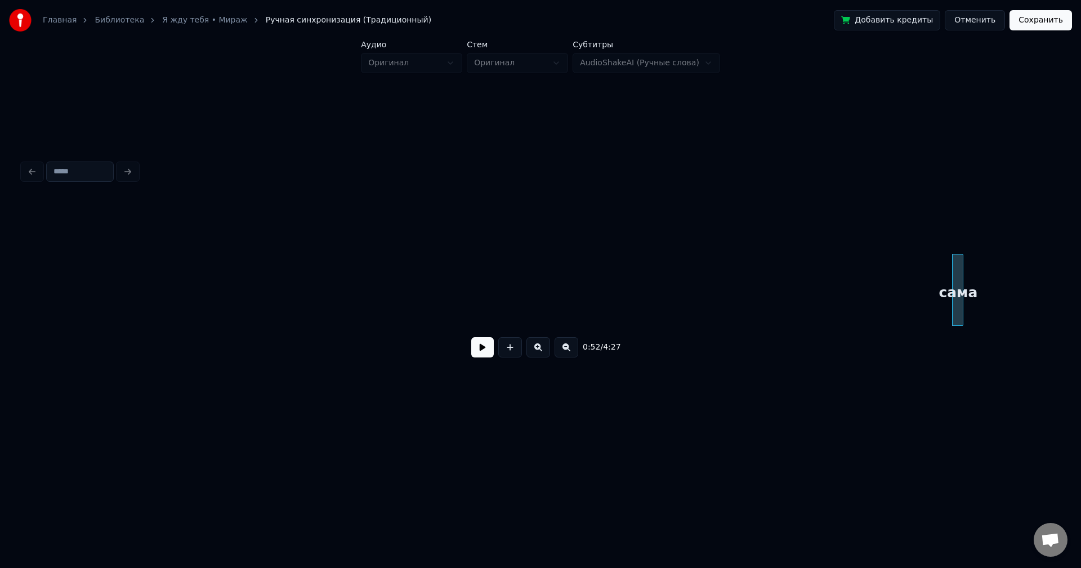
scroll to position [0, 6704]
click at [573, 350] on button at bounding box center [567, 347] width 24 height 20
click at [570, 352] on button at bounding box center [567, 347] width 24 height 20
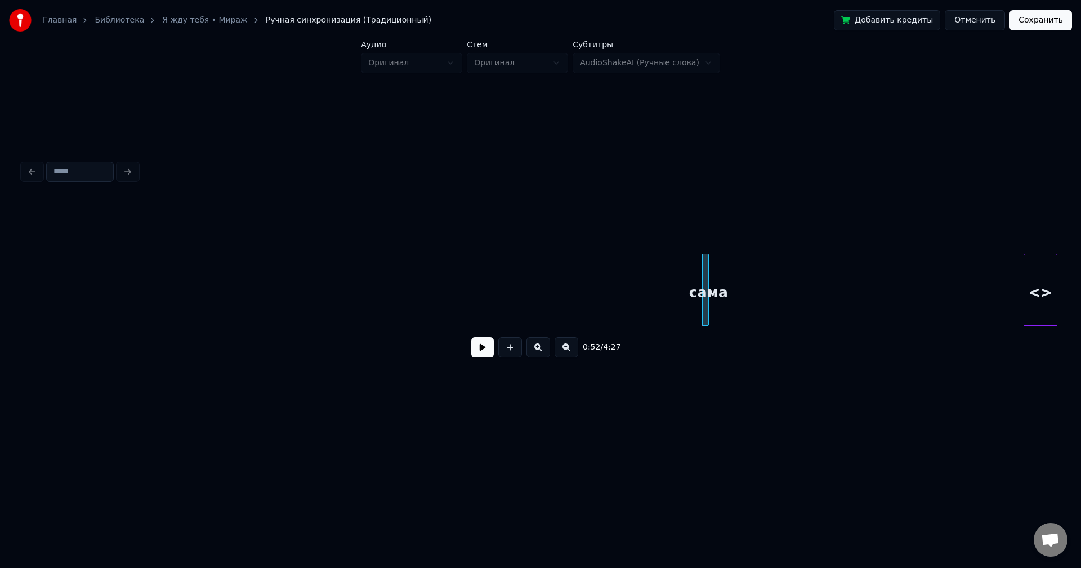
scroll to position [0, 2274]
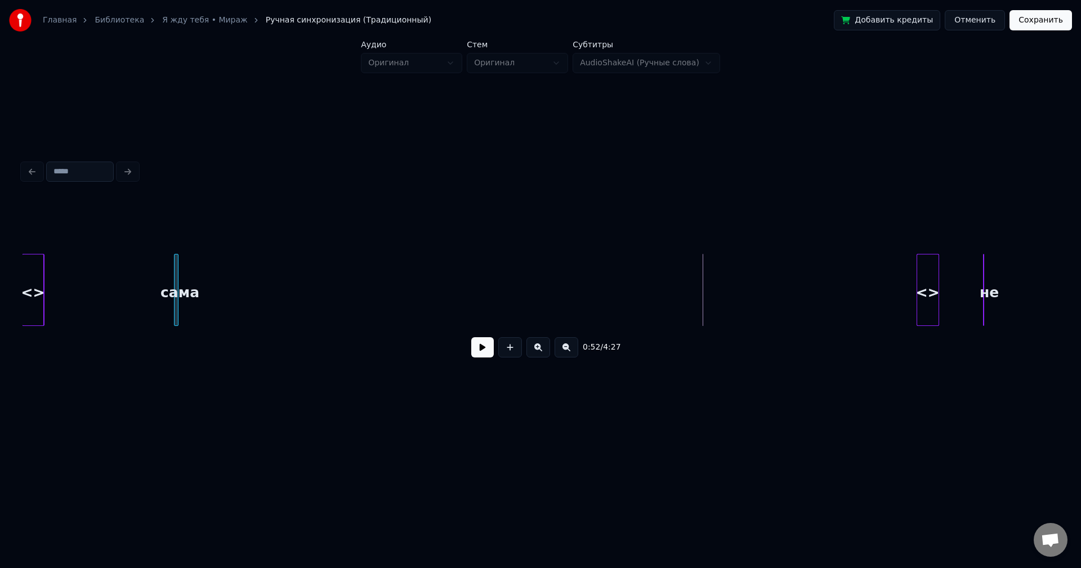
click at [175, 309] on div "сама" at bounding box center [180, 293] width 11 height 77
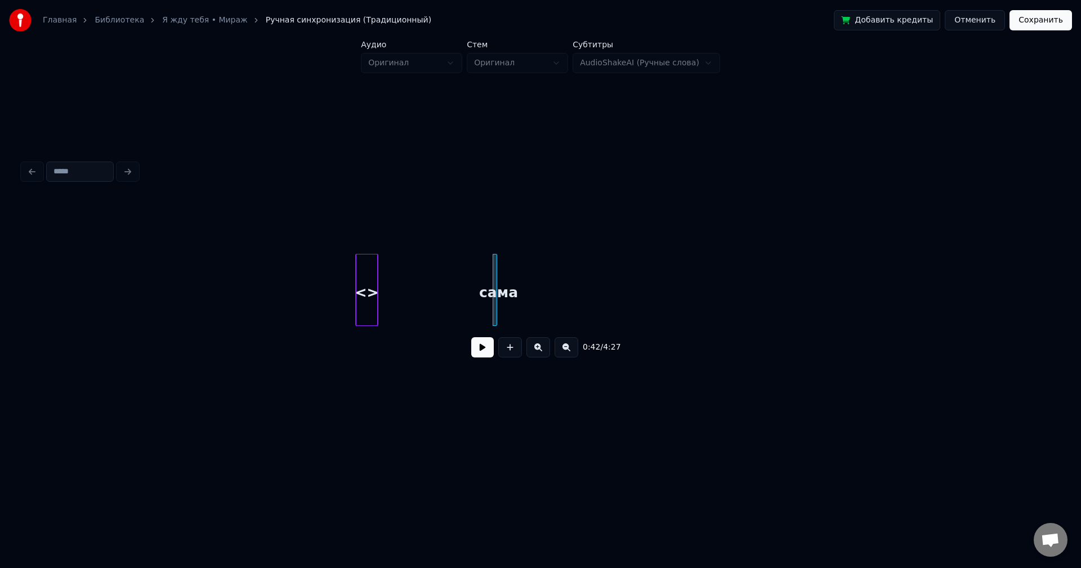
scroll to position [0, 1715]
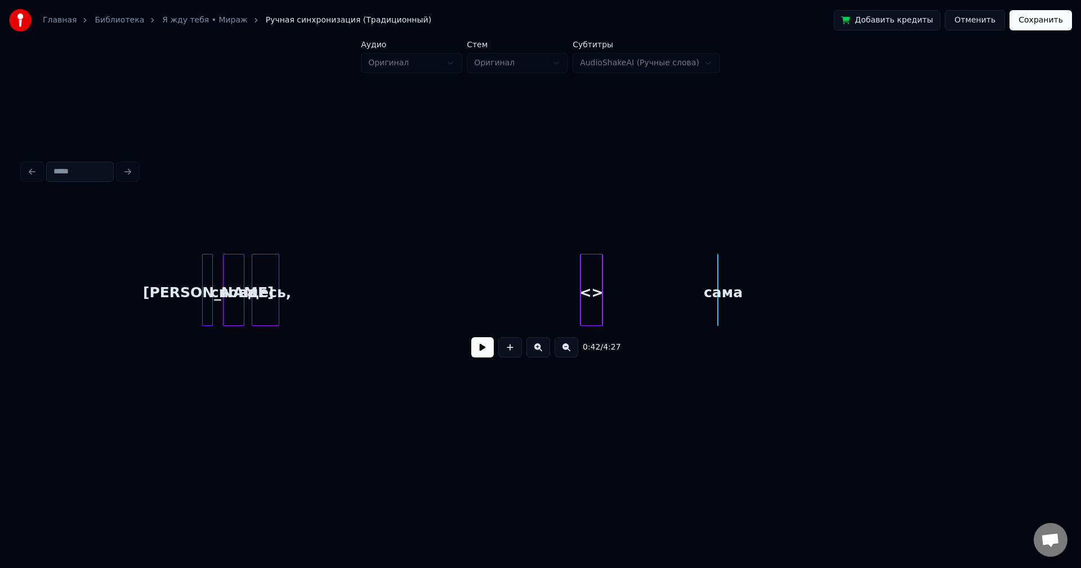
click at [721, 292] on div at bounding box center [719, 290] width 3 height 71
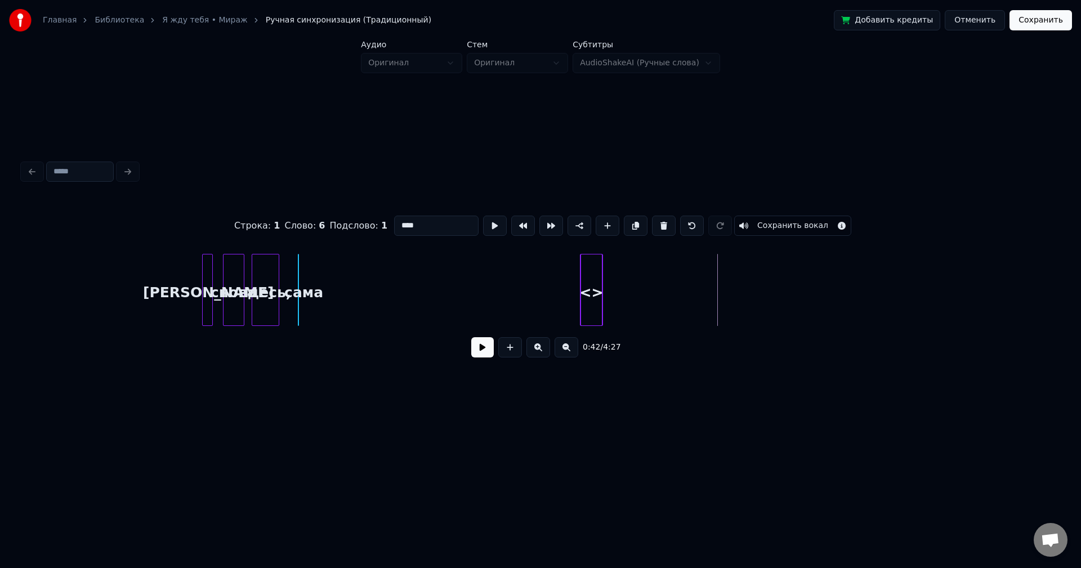
click at [303, 301] on div "сама" at bounding box center [303, 293] width 11 height 77
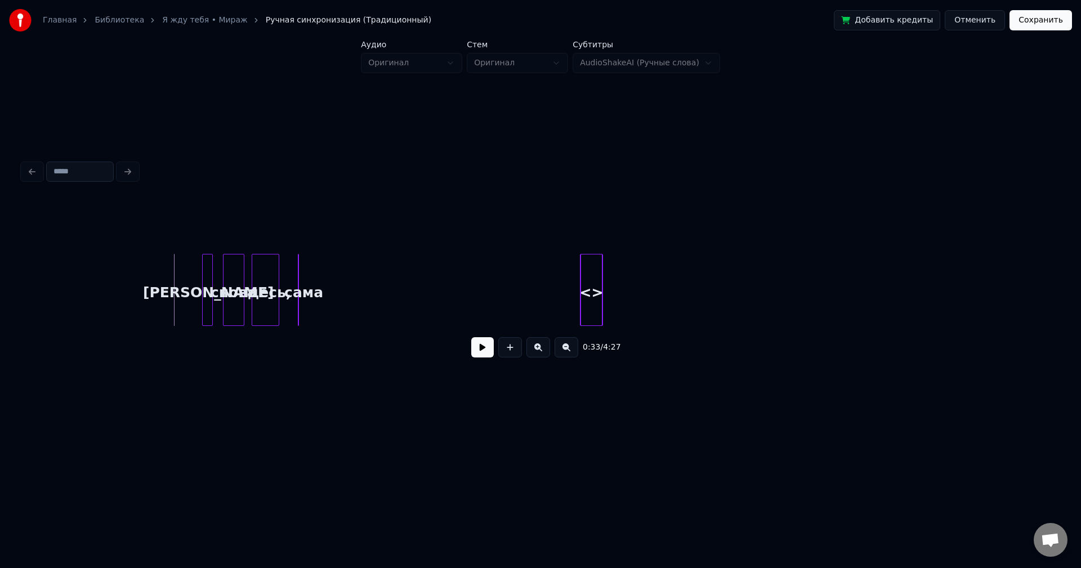
click at [479, 351] on button at bounding box center [482, 347] width 23 height 20
click at [484, 352] on button at bounding box center [482, 347] width 23 height 20
click at [480, 353] on button at bounding box center [482, 347] width 23 height 20
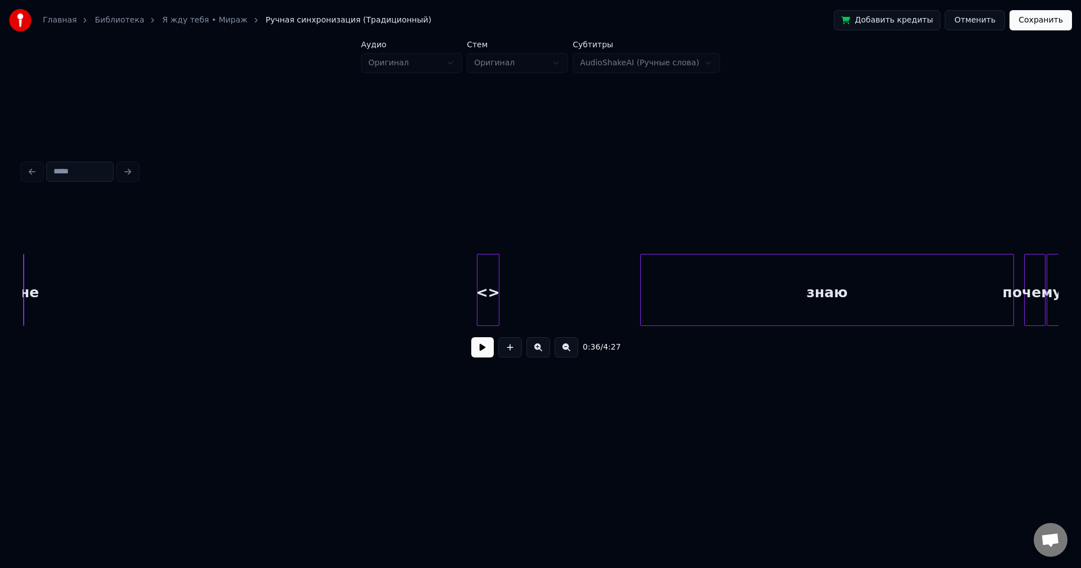
scroll to position [0, 2712]
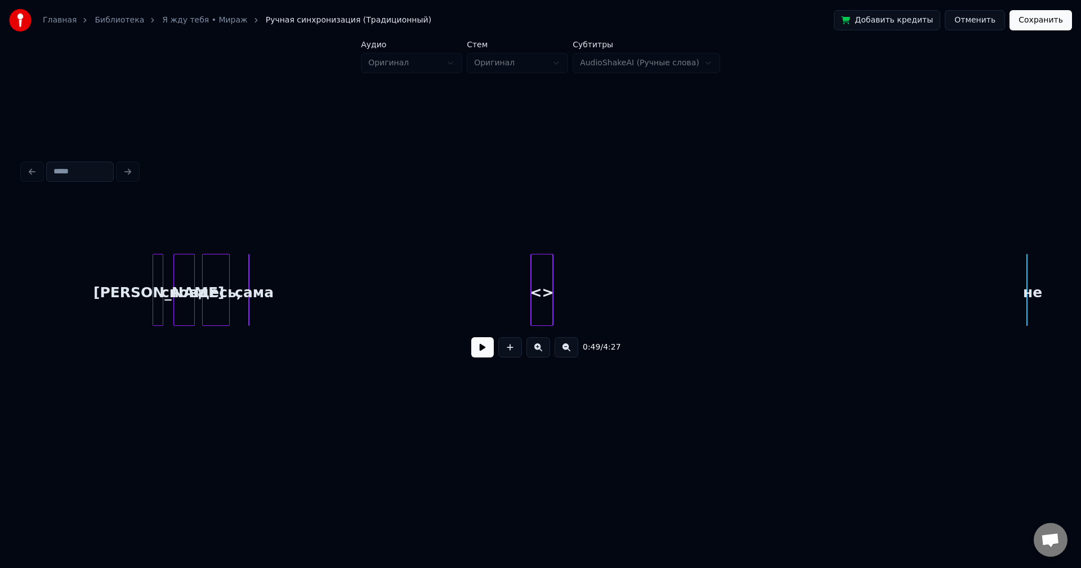
scroll to position [0, 1790]
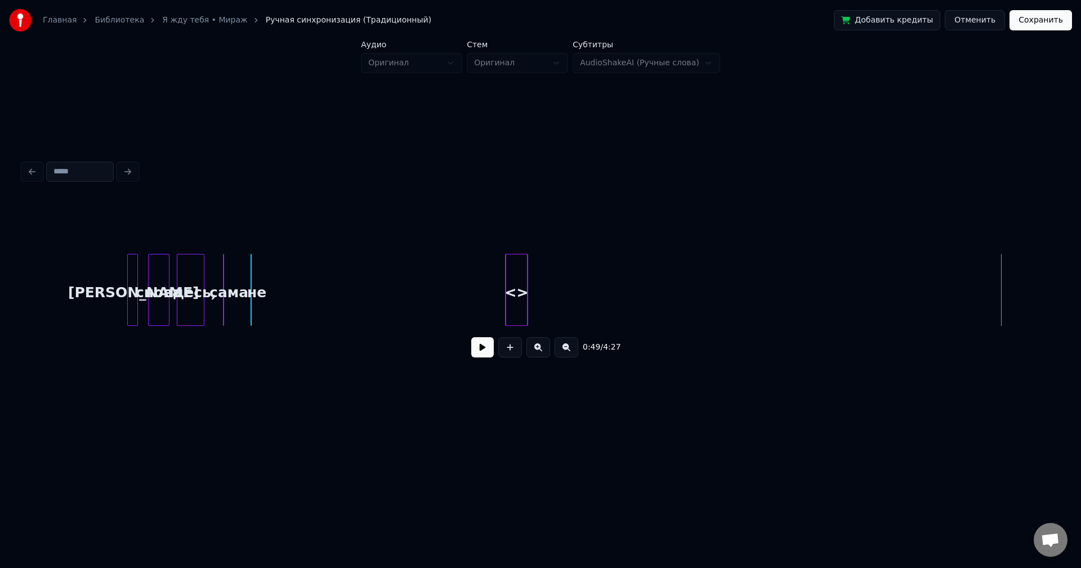
click at [260, 302] on div "не" at bounding box center [256, 293] width 11 height 77
click at [476, 347] on button at bounding box center [482, 347] width 23 height 20
click at [476, 348] on button at bounding box center [482, 347] width 23 height 20
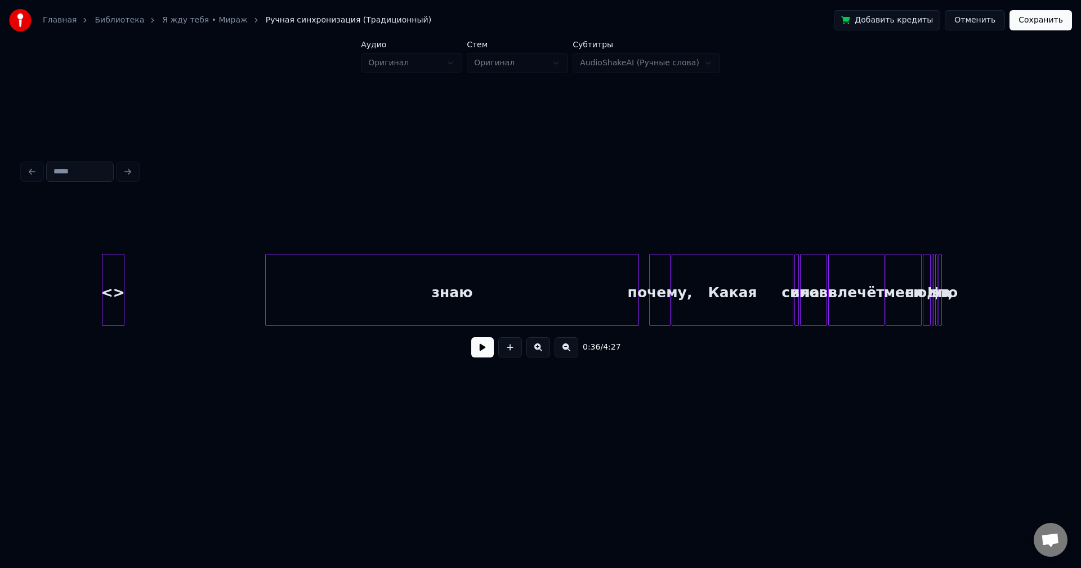
scroll to position [0, 2972]
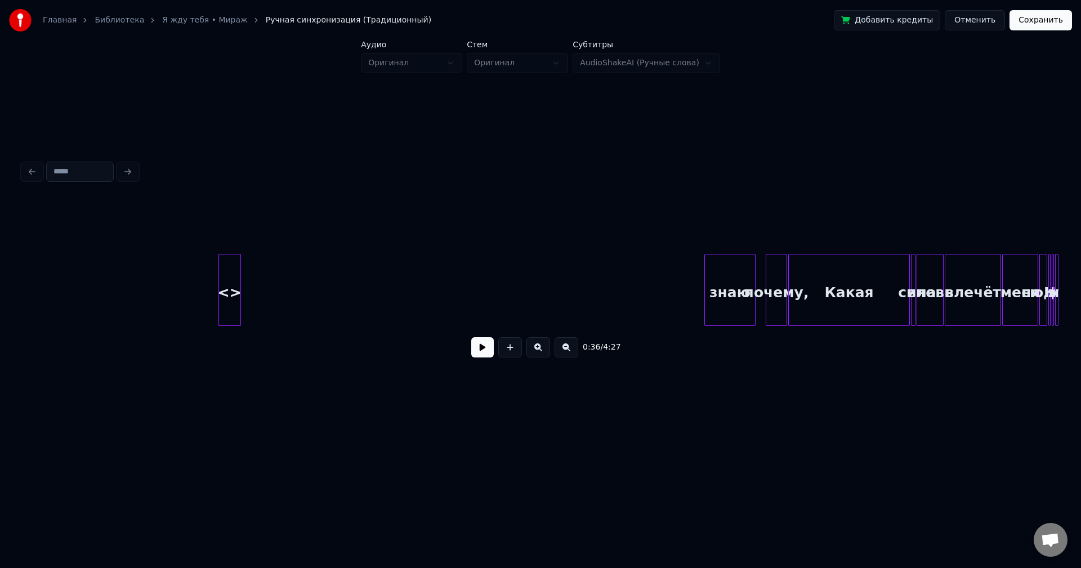
click at [707, 305] on div at bounding box center [706, 290] width 3 height 71
click at [109, 288] on div "знаю" at bounding box center [103, 293] width 50 height 77
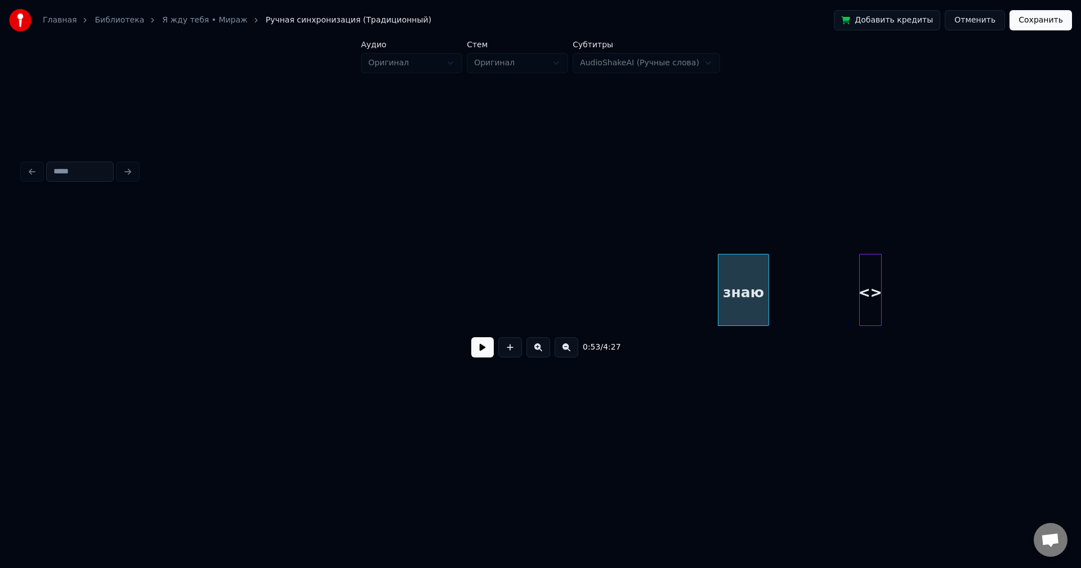
scroll to position [0, 2273]
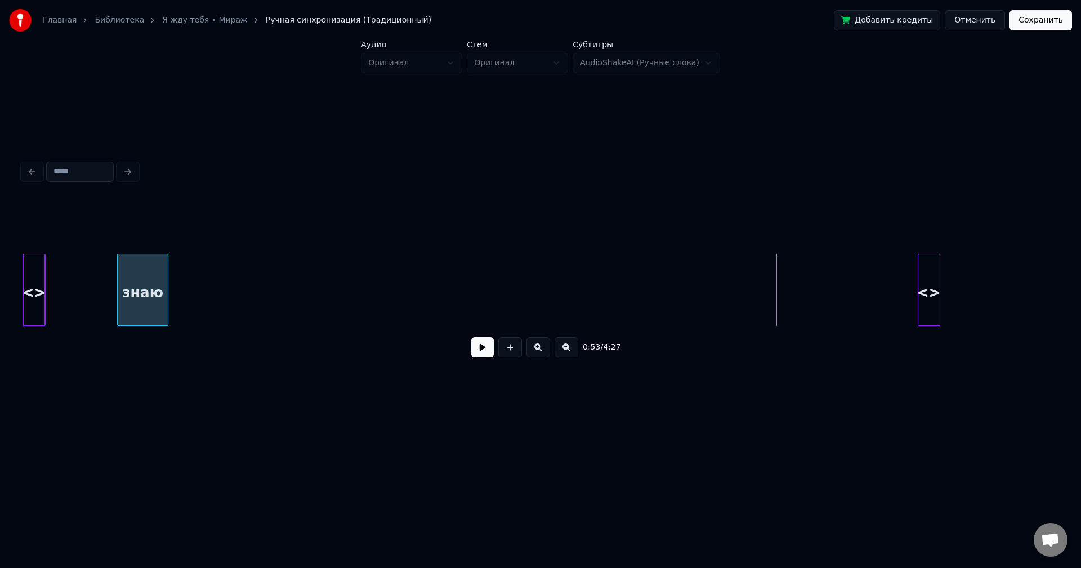
click at [149, 277] on div "знаю" at bounding box center [143, 293] width 50 height 77
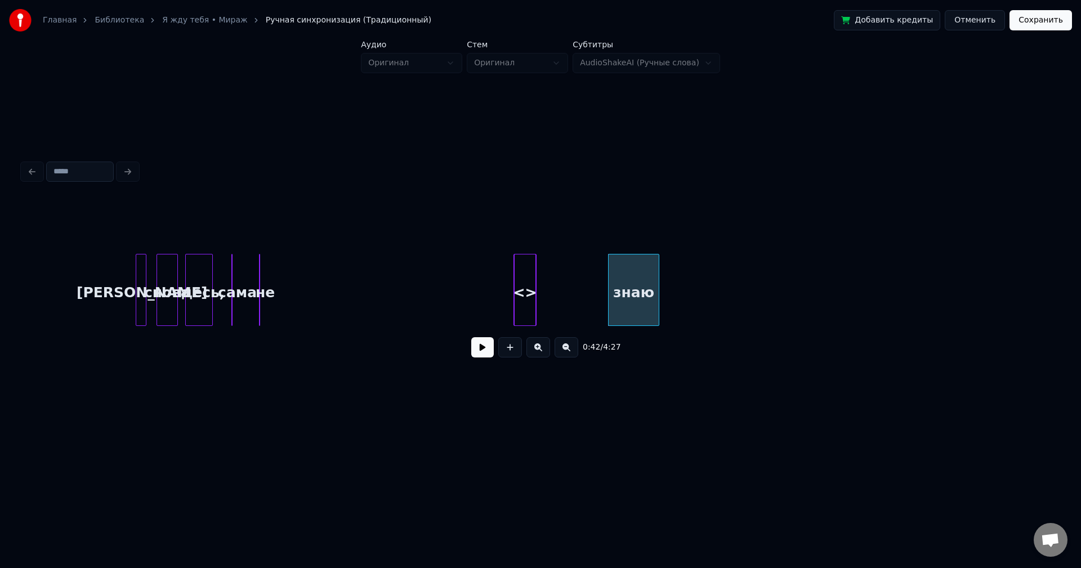
scroll to position [0, 1715]
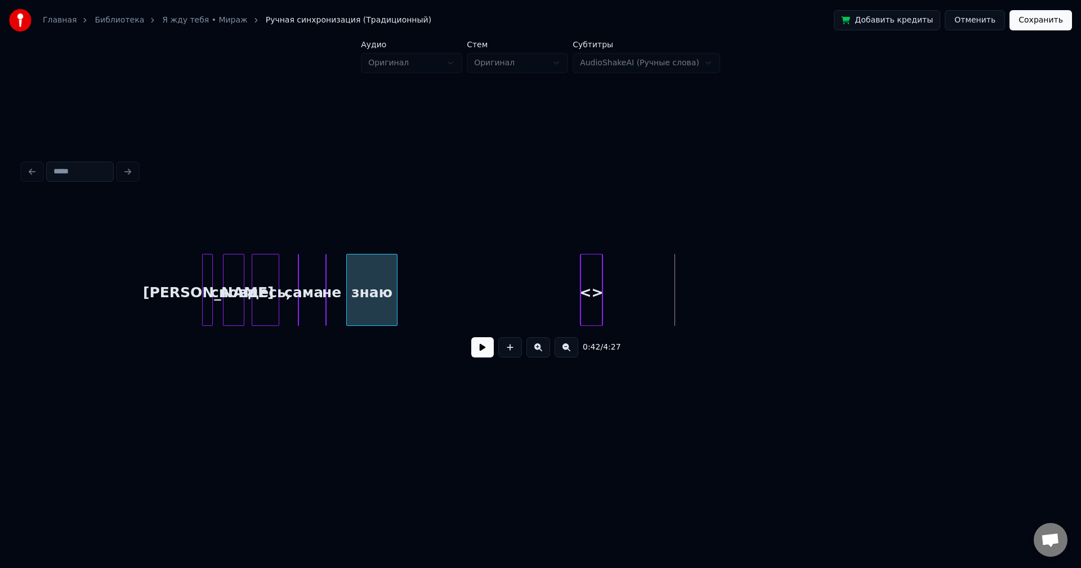
click at [377, 291] on div "знаю" at bounding box center [372, 293] width 50 height 77
click at [359, 297] on div at bounding box center [358, 290] width 3 height 71
click at [364, 296] on div "знаю" at bounding box center [362, 293] width 39 height 77
click at [481, 347] on button at bounding box center [482, 347] width 23 height 20
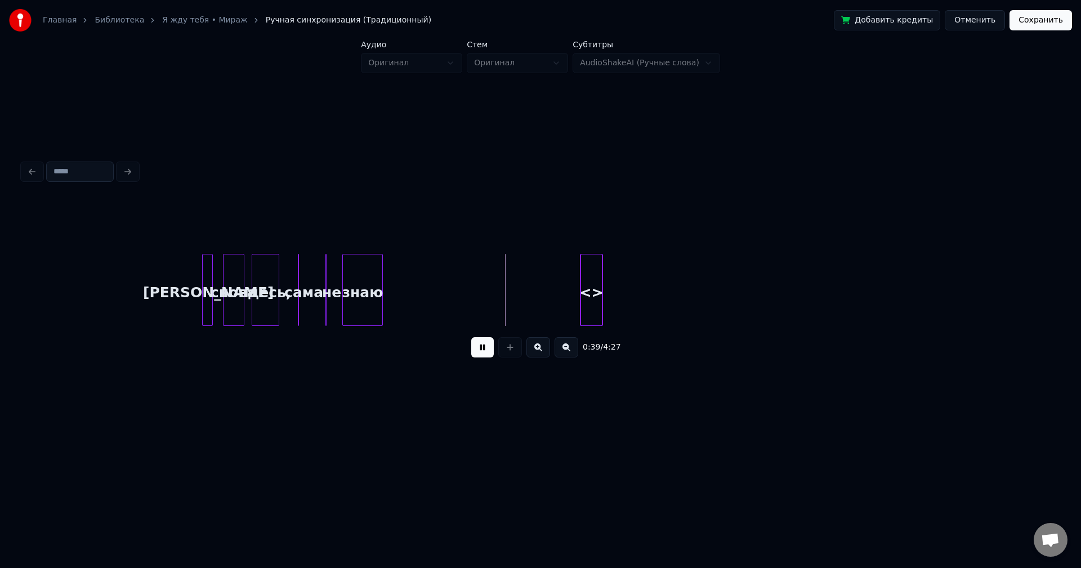
click at [477, 351] on button at bounding box center [482, 347] width 23 height 20
click at [395, 303] on div at bounding box center [393, 290] width 3 height 71
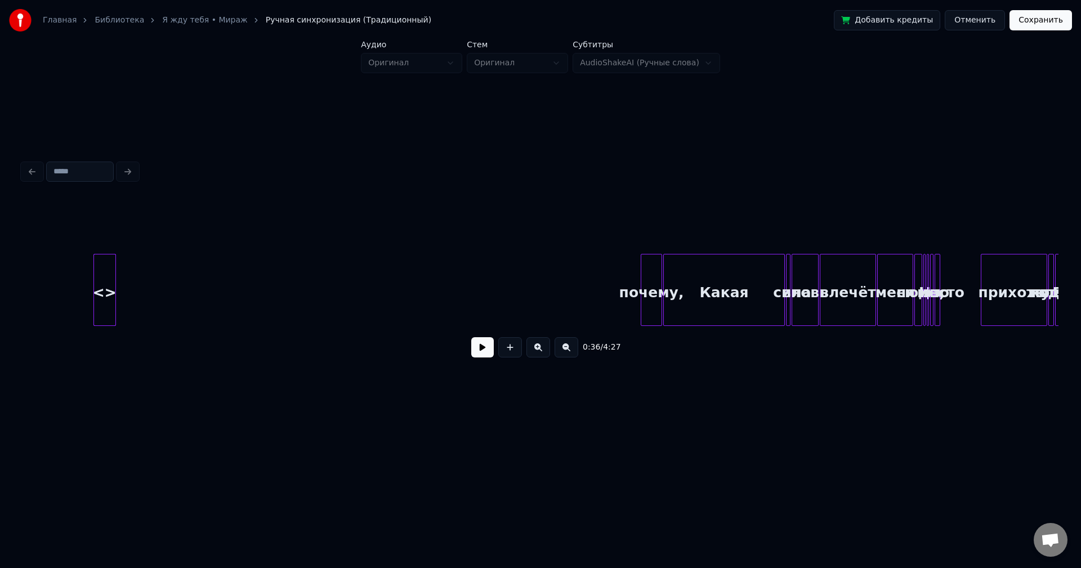
scroll to position [0, 3114]
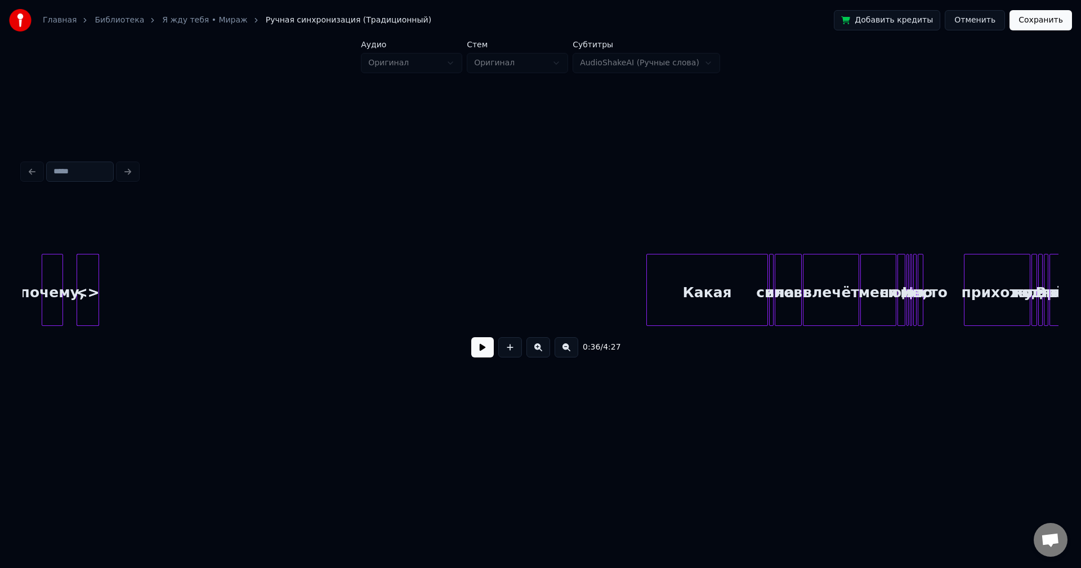
click at [55, 282] on div "почему," at bounding box center [52, 293] width 20 height 77
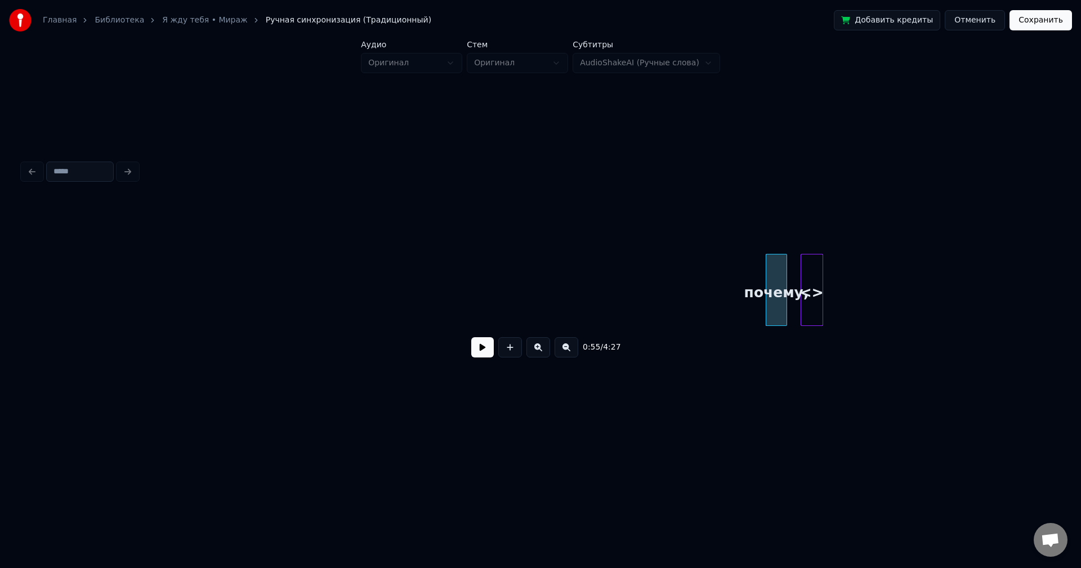
scroll to position [0, 2265]
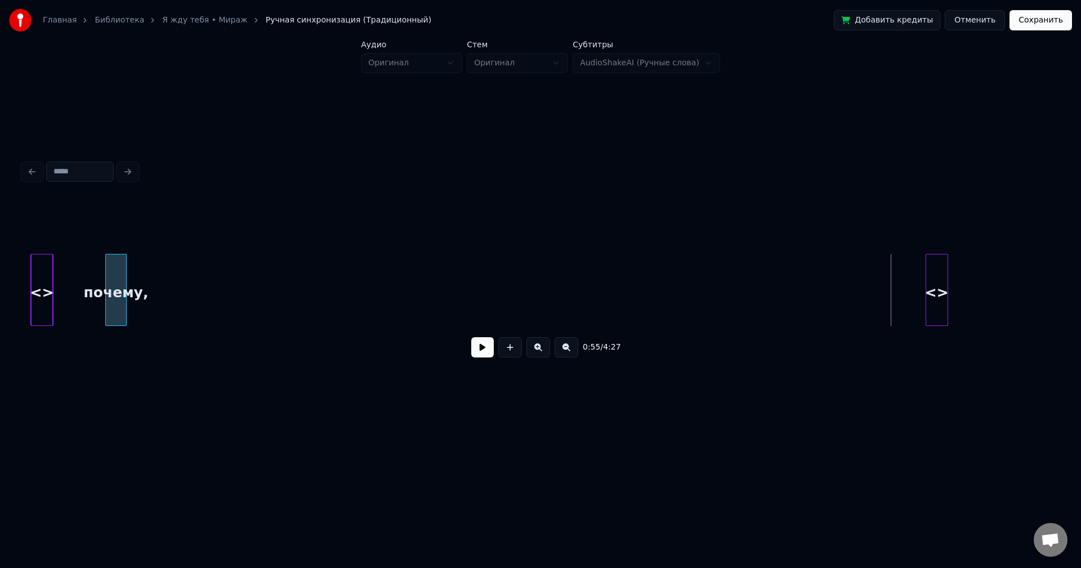
click at [117, 280] on div "почему," at bounding box center [116, 293] width 20 height 77
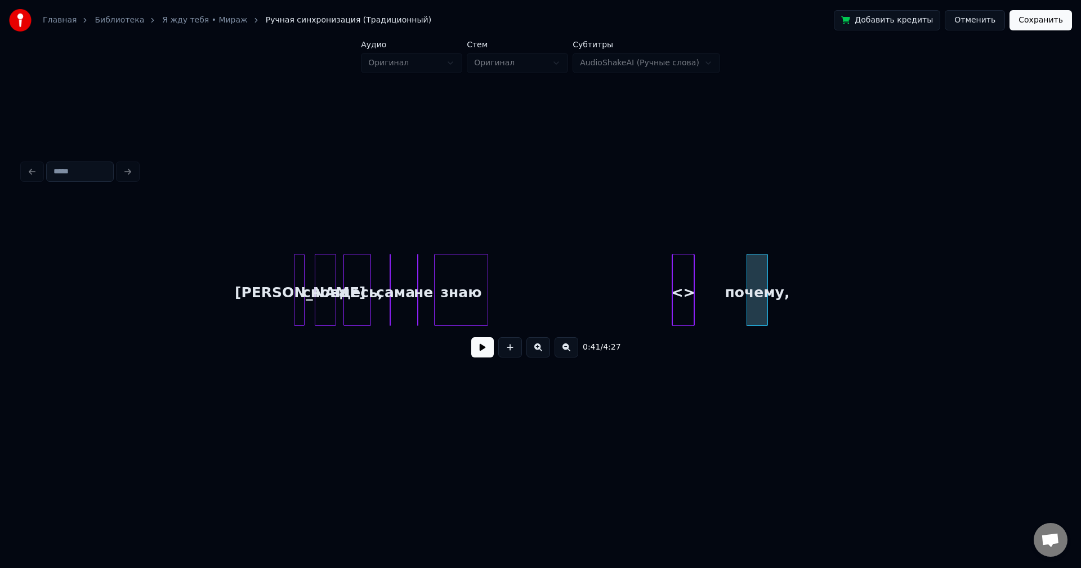
scroll to position [0, 1732]
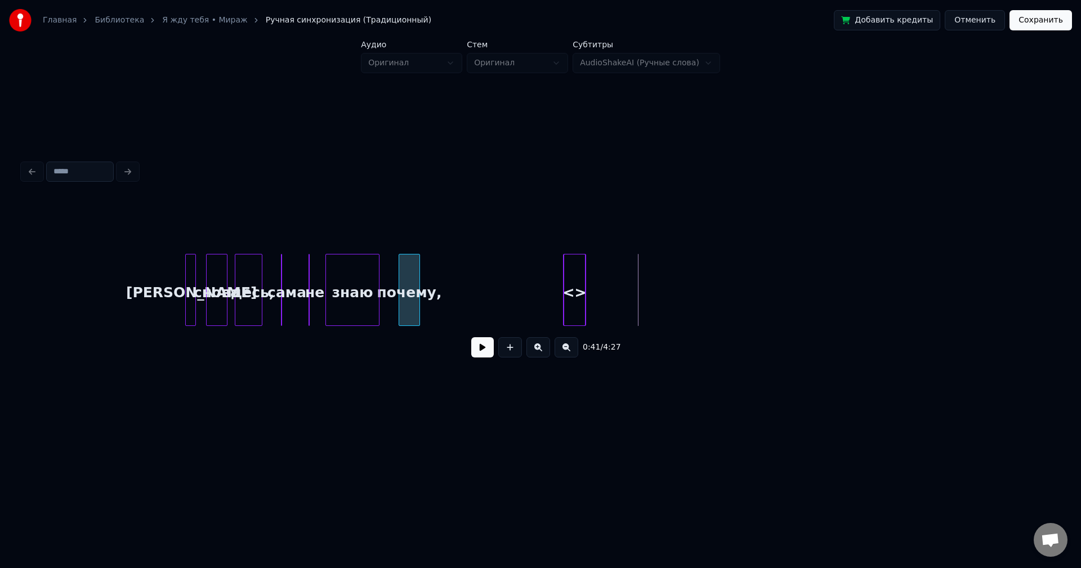
click at [412, 292] on div "почему," at bounding box center [409, 293] width 20 height 77
click at [390, 304] on div at bounding box center [388, 290] width 3 height 71
click at [441, 305] on div at bounding box center [439, 290] width 3 height 71
click at [407, 294] on div "почему," at bounding box center [409, 293] width 55 height 77
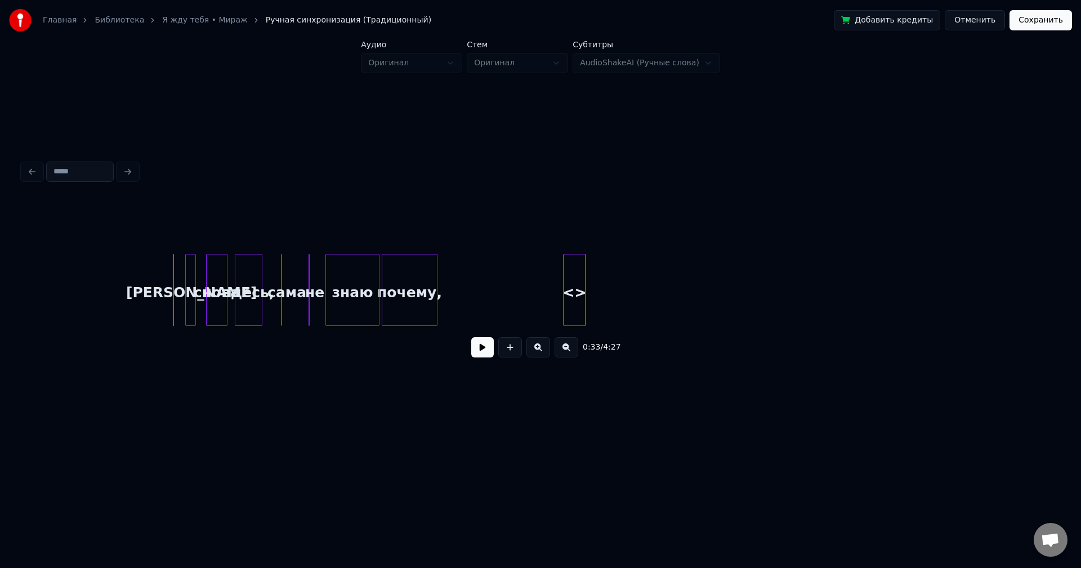
click at [483, 355] on button at bounding box center [482, 347] width 23 height 20
click at [484, 354] on button at bounding box center [482, 347] width 23 height 20
click at [465, 300] on div at bounding box center [464, 290] width 3 height 71
click at [1048, 20] on button "Сохранить" at bounding box center [1041, 20] width 62 height 20
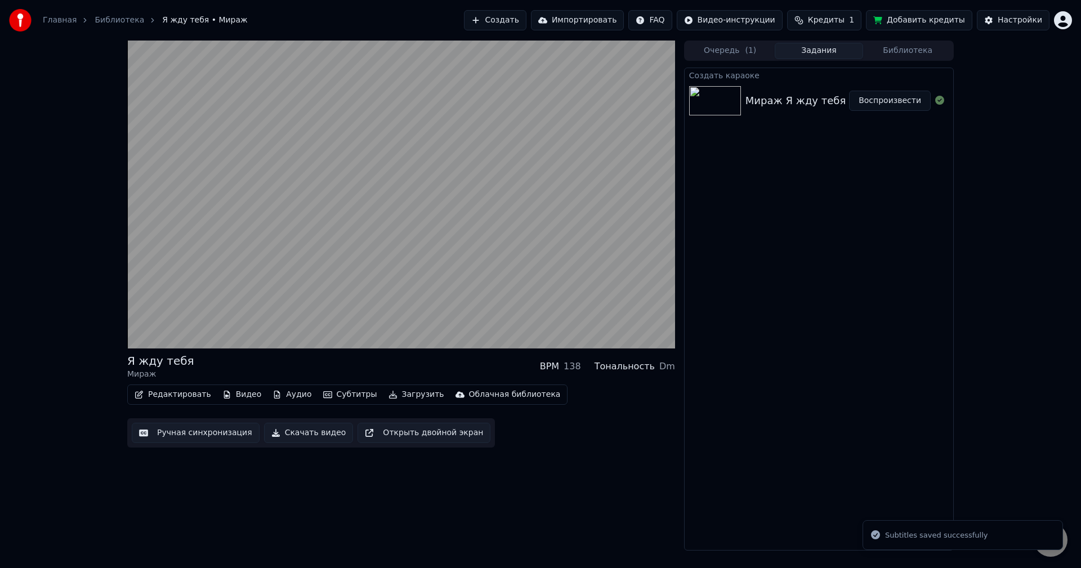
click at [898, 102] on button "Воспроизвести" at bounding box center [890, 101] width 82 height 20
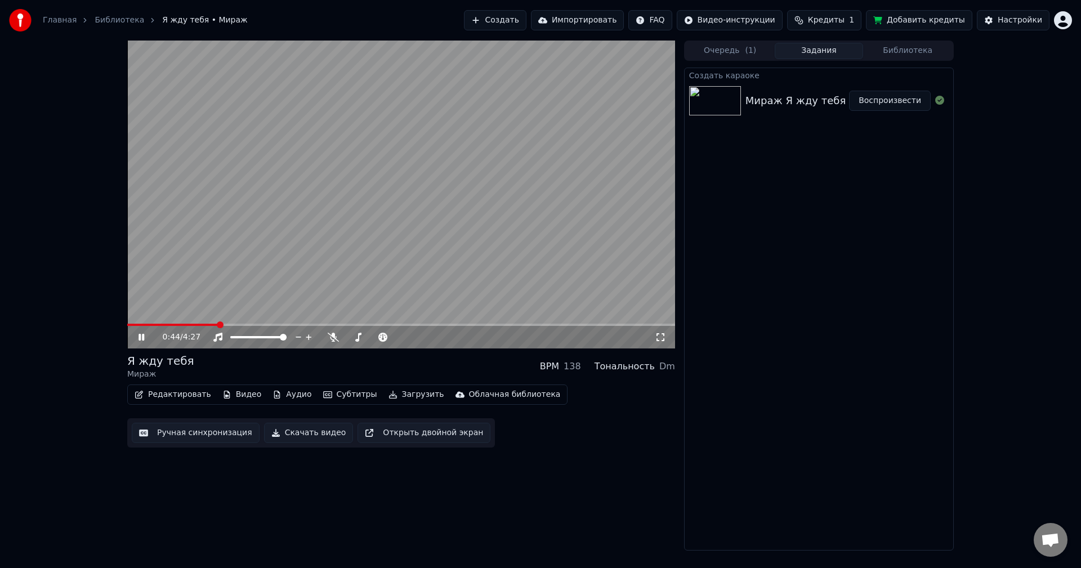
click at [605, 227] on video at bounding box center [401, 195] width 548 height 308
click at [1067, 21] on html "Главная Библиотека Я жду тебя • Мираж Создать Импортировать FAQ Видео-инструкци…" at bounding box center [540, 284] width 1081 height 568
click at [860, 165] on html "Главная Библиотека Я жду тебя • Мираж Создать Импортировать FAQ Видео-инструкци…" at bounding box center [540, 284] width 1081 height 568
click at [845, 19] on span "Кредиты" at bounding box center [826, 20] width 37 height 11
click at [849, 104] on button "Обновить" at bounding box center [840, 104] width 68 height 20
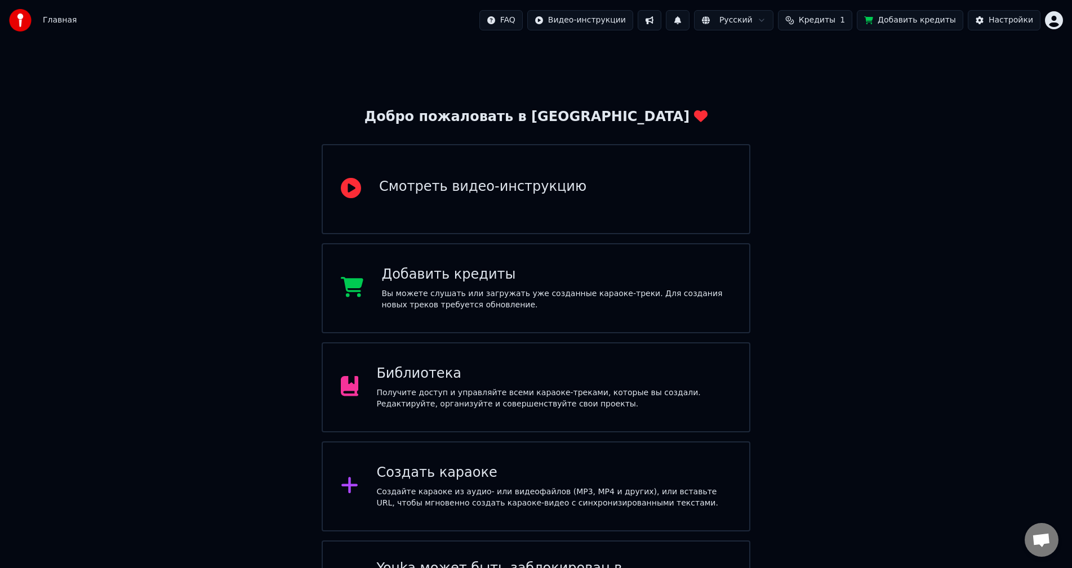
click at [570, 372] on div "Библиотека" at bounding box center [553, 374] width 355 height 18
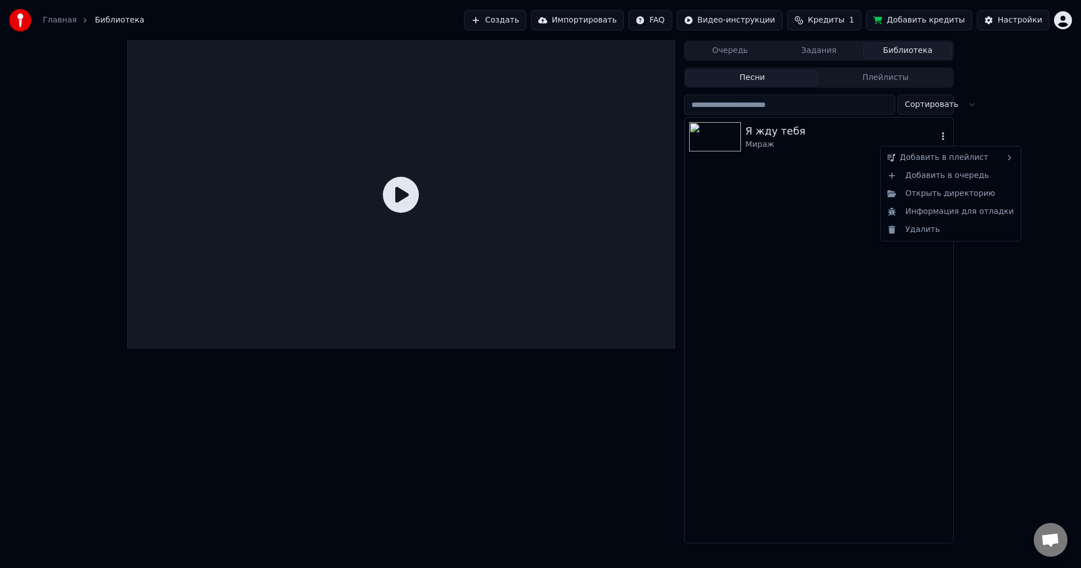
click at [941, 136] on icon "button" at bounding box center [942, 136] width 11 height 9
click at [925, 230] on div "Удалить" at bounding box center [951, 230] width 136 height 18
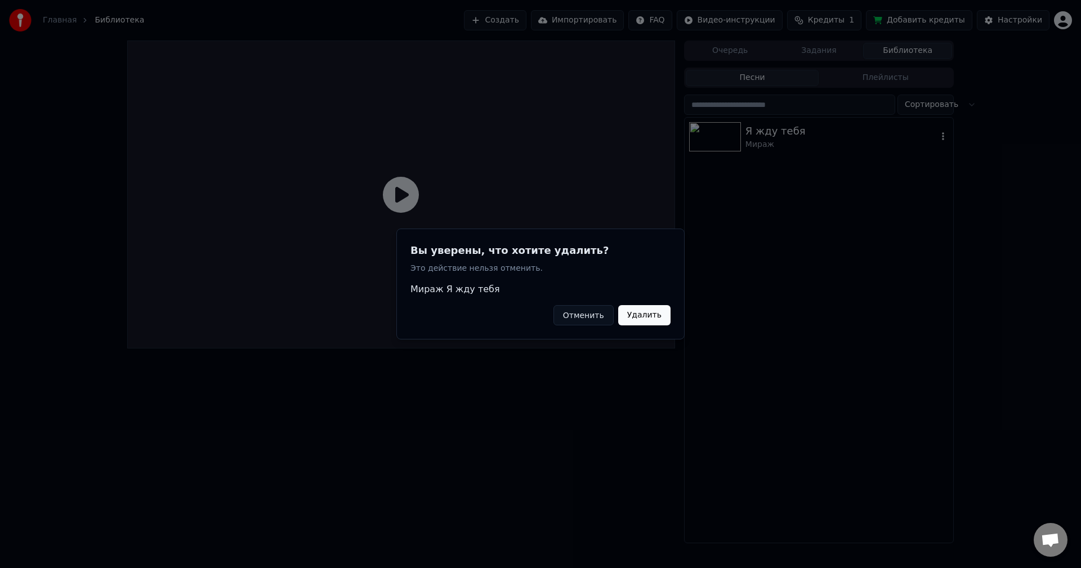
click at [653, 318] on button "Удалить" at bounding box center [644, 315] width 52 height 20
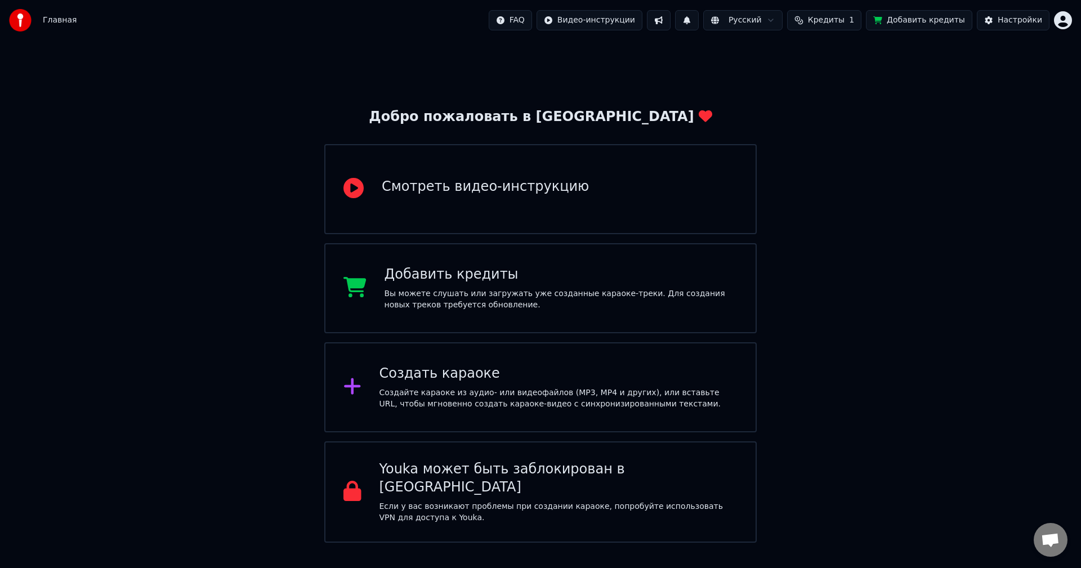
click at [457, 374] on div "Создать караоке" at bounding box center [559, 374] width 359 height 18
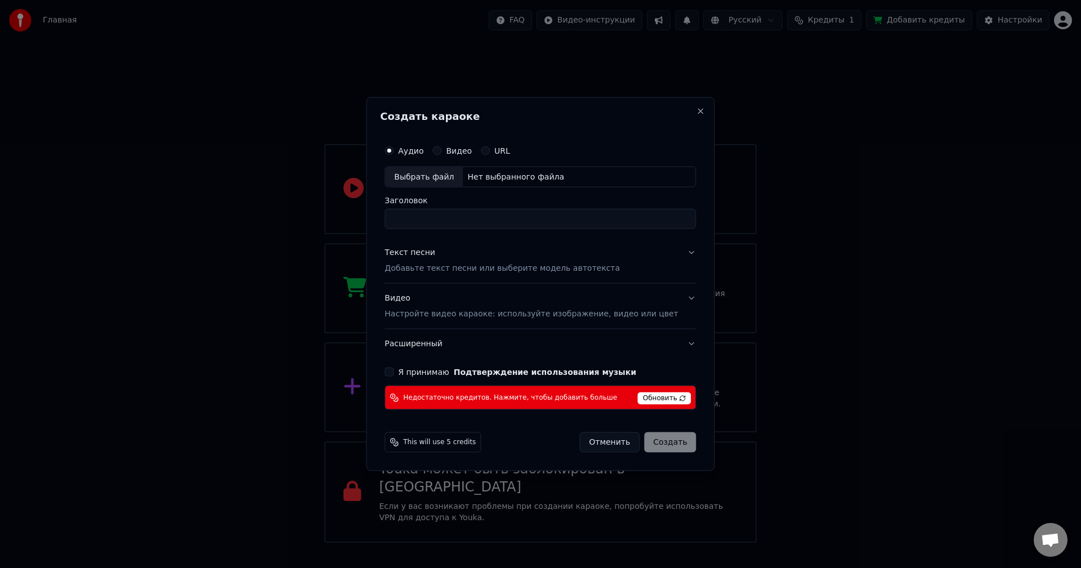
click at [490, 151] on button "URL" at bounding box center [485, 150] width 9 height 9
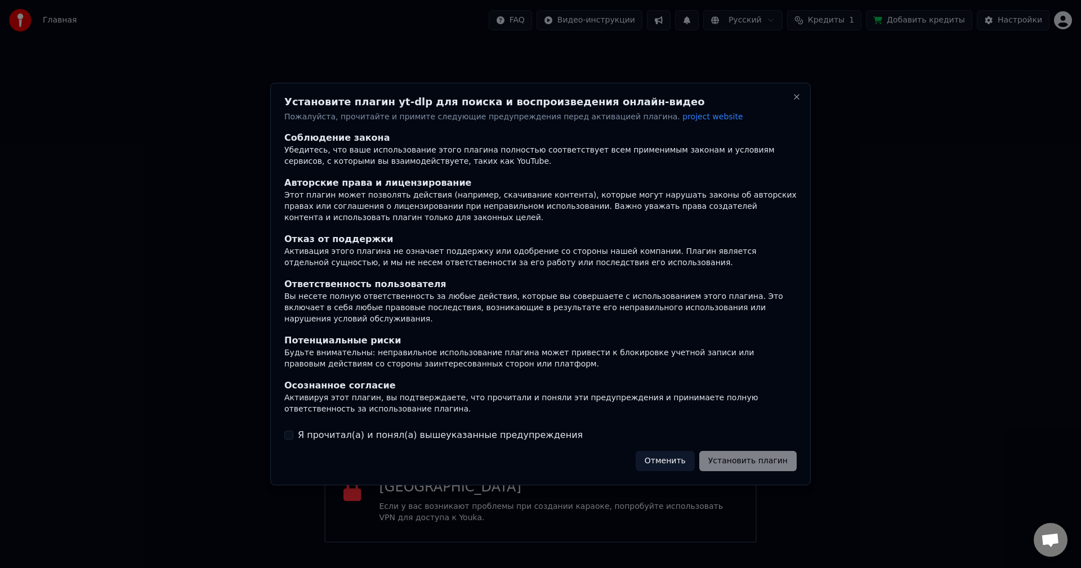
click at [756, 459] on div "Отменить Установить плагин" at bounding box center [716, 461] width 161 height 20
click at [753, 455] on div "Отменить Установить плагин" at bounding box center [716, 461] width 161 height 20
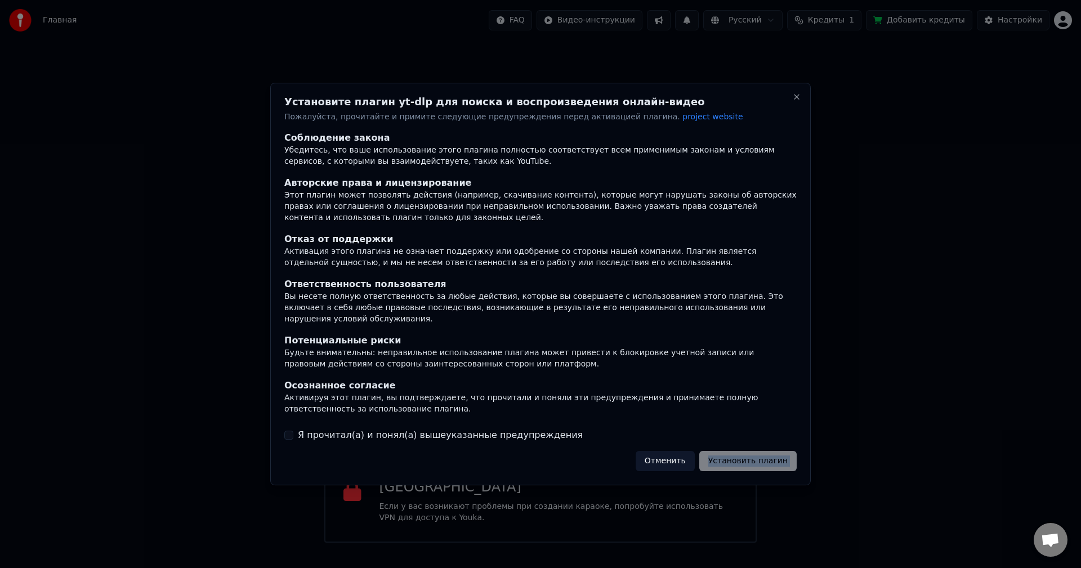
click at [752, 455] on div "Отменить Установить плагин" at bounding box center [716, 461] width 161 height 20
click at [681, 457] on button "Отменить" at bounding box center [665, 461] width 59 height 20
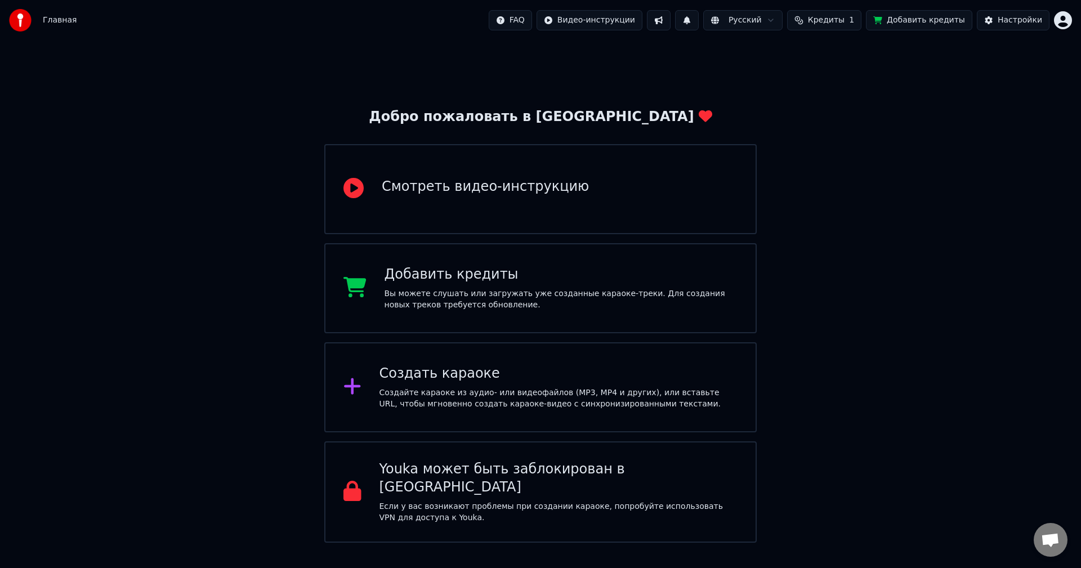
click at [481, 381] on div "Создать караоке" at bounding box center [559, 374] width 359 height 18
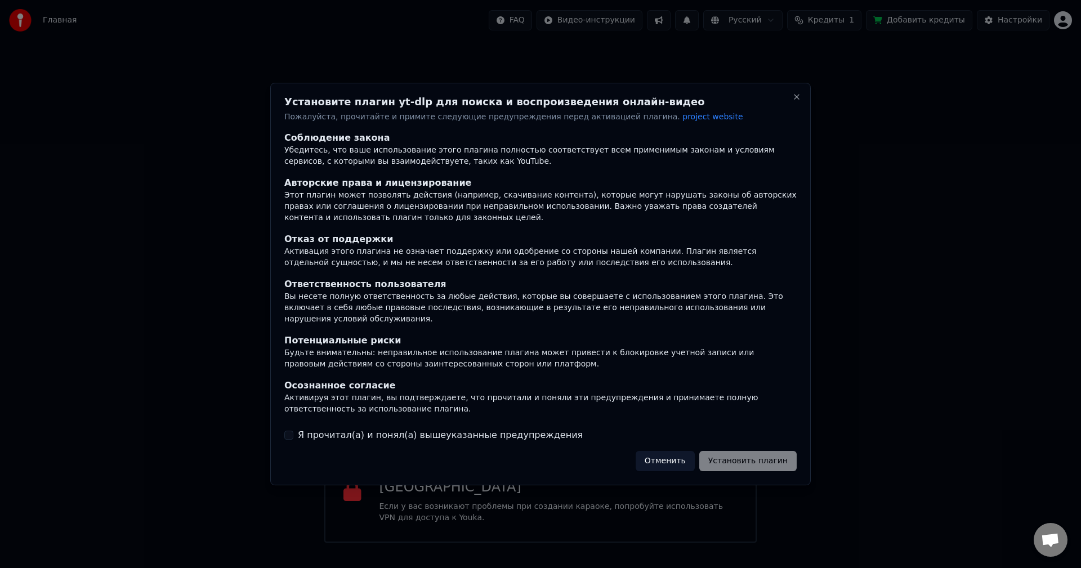
click at [290, 431] on button "Я прочитал(а) и понял(а) вышеуказанные предупреждения" at bounding box center [288, 435] width 9 height 9
click at [763, 453] on button "Установить плагин" at bounding box center [747, 461] width 97 height 20
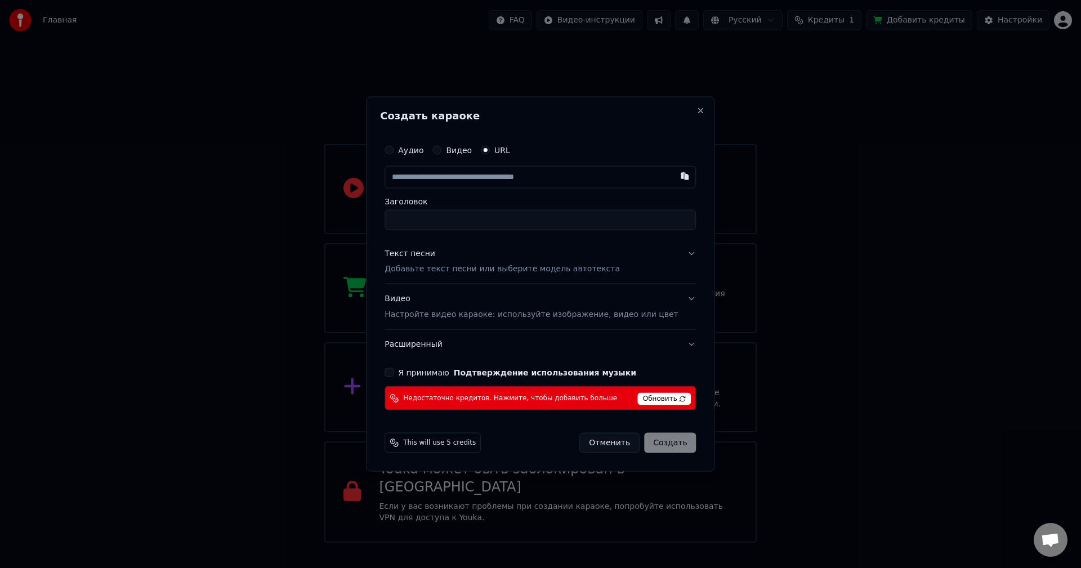
type input "**********"
click at [646, 398] on span "Обновить" at bounding box center [664, 399] width 53 height 12
click at [394, 151] on button "Аудио" at bounding box center [389, 149] width 9 height 9
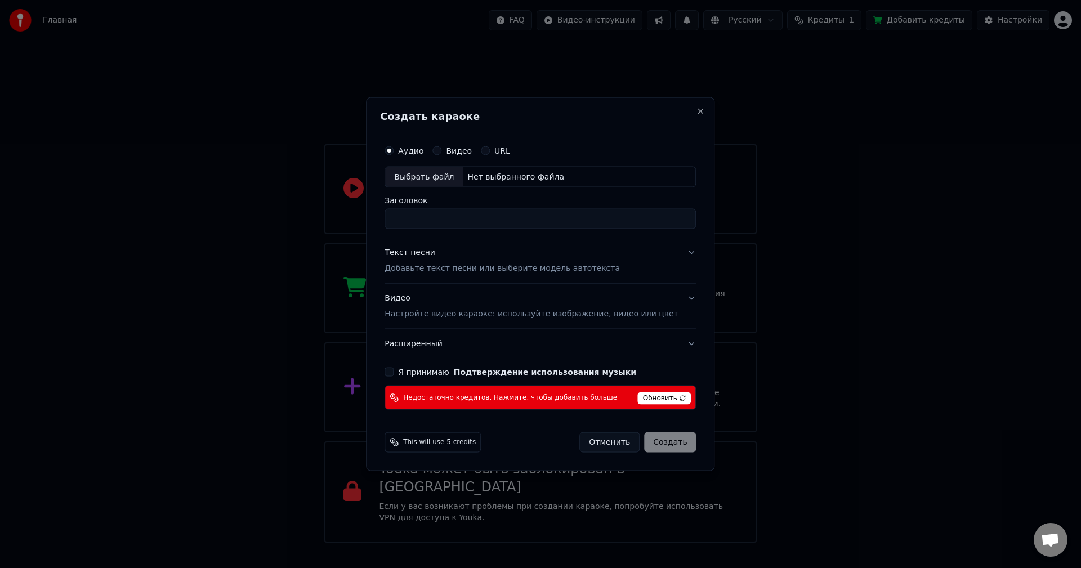
click at [441, 153] on button "Видео" at bounding box center [436, 150] width 9 height 9
click at [697, 113] on button "Close" at bounding box center [701, 110] width 9 height 9
